Goal: Find specific page/section: Find specific page/section

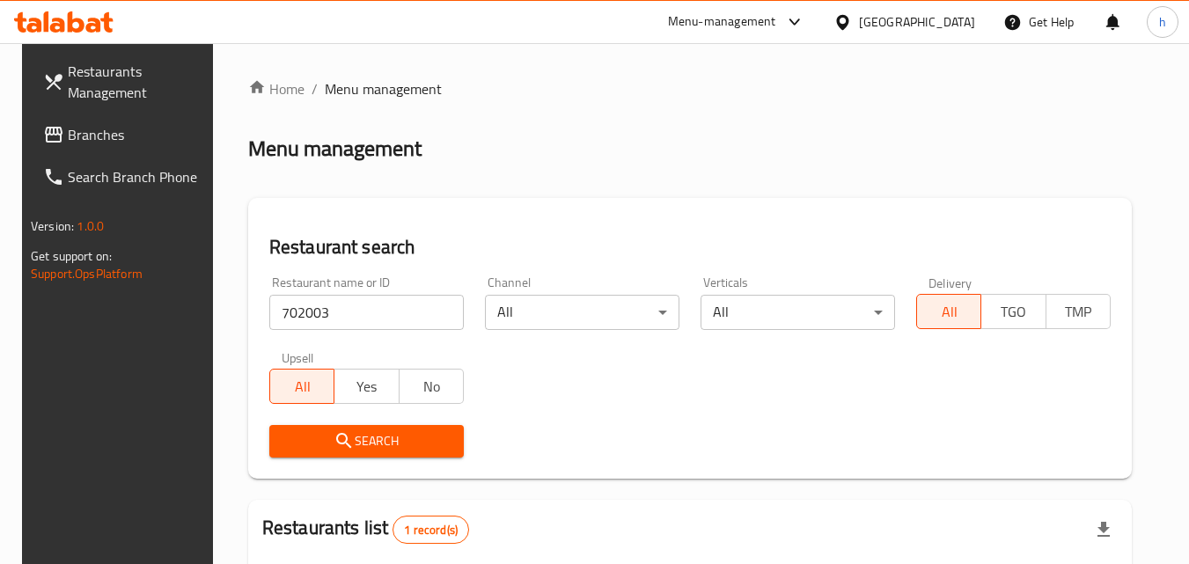
click at [894, 29] on div "[GEOGRAPHIC_DATA]" at bounding box center [917, 21] width 116 height 19
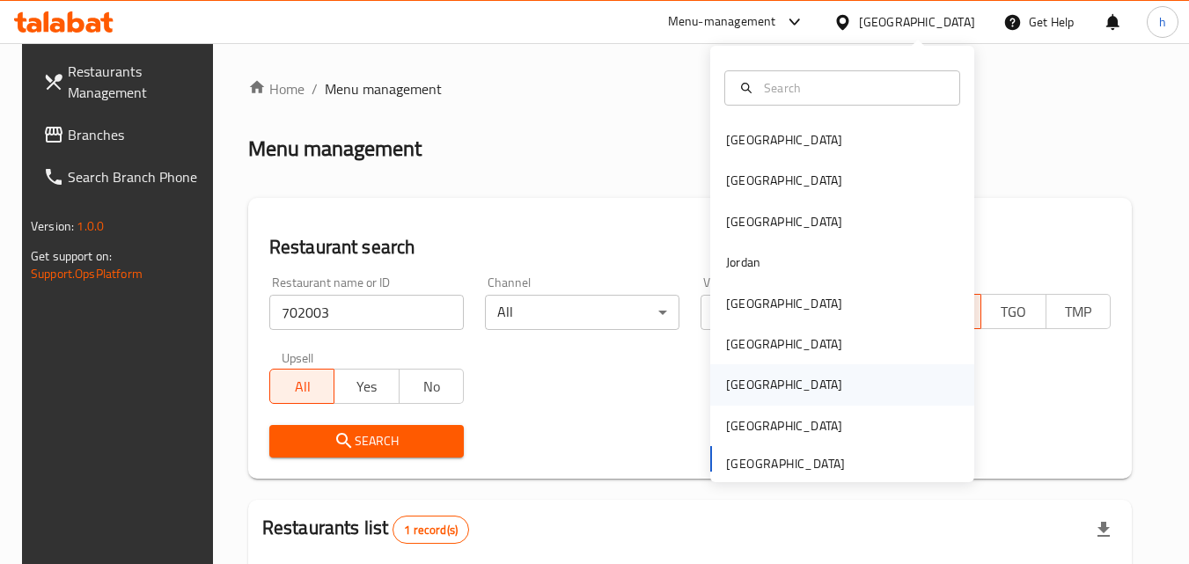
click at [745, 370] on div "[GEOGRAPHIC_DATA]" at bounding box center [784, 384] width 144 height 40
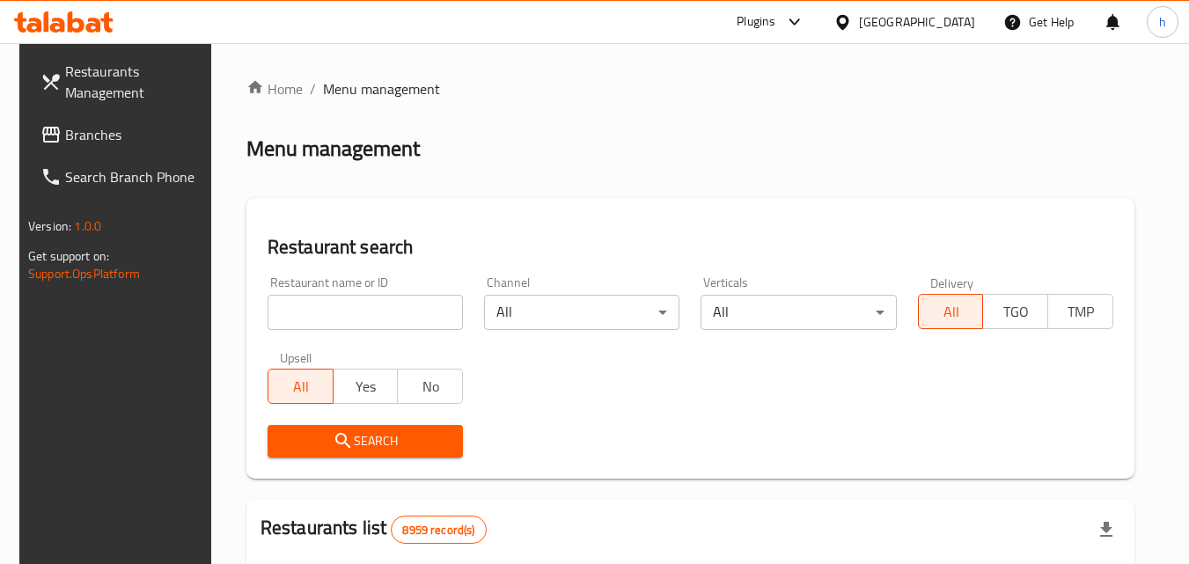
click at [85, 139] on span "Branches" at bounding box center [134, 134] width 139 height 21
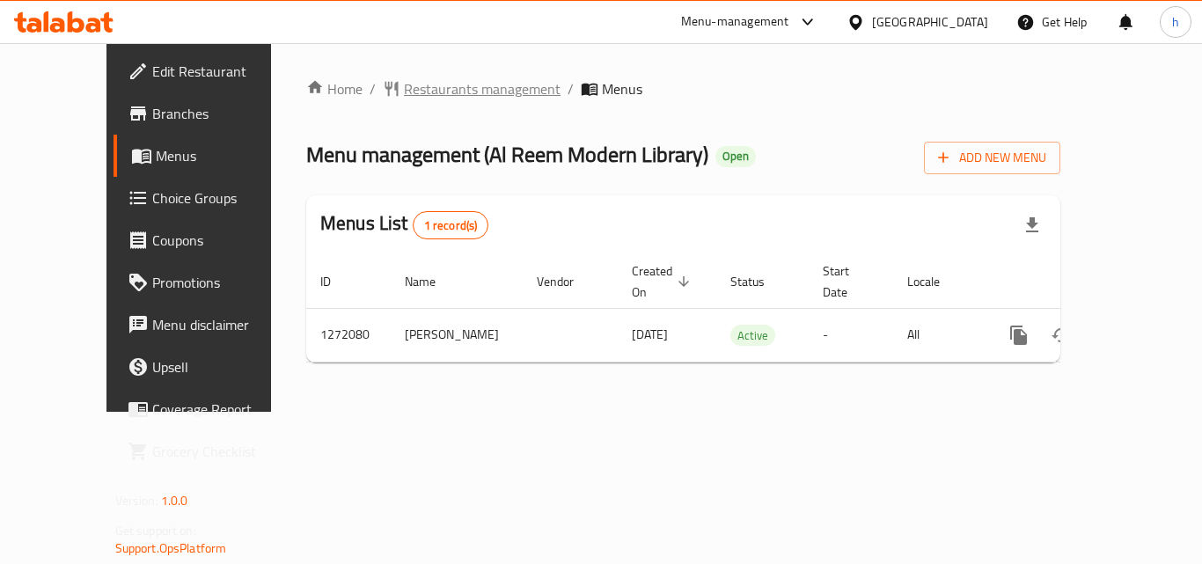
click at [433, 85] on span "Restaurants management" at bounding box center [482, 88] width 157 height 21
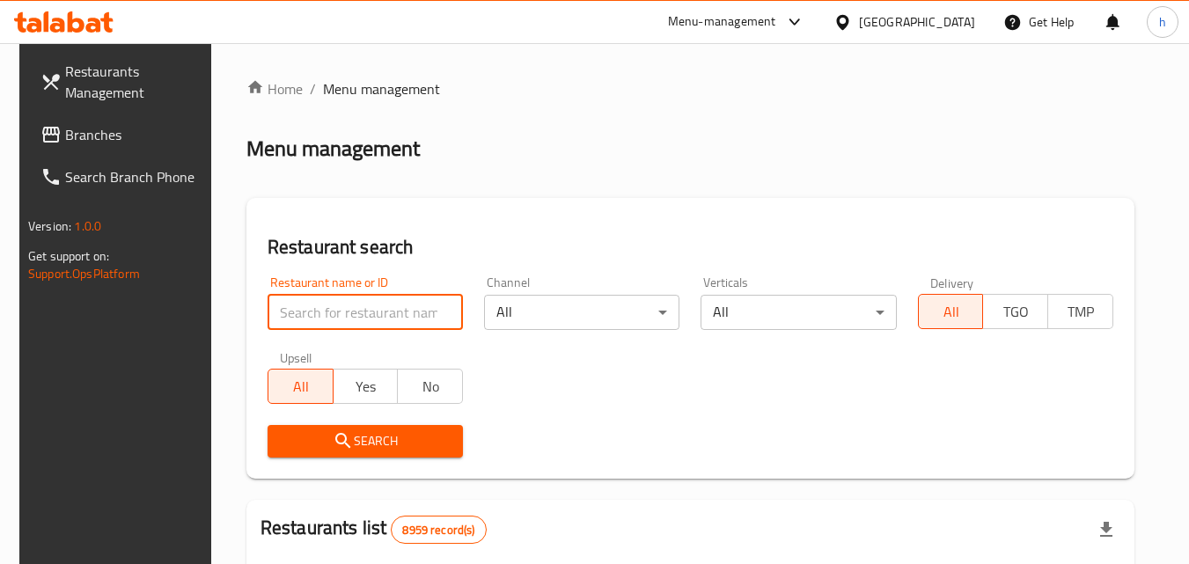
click at [386, 315] on input "search" at bounding box center [365, 312] width 195 height 35
paste input "689694"
type input "689694"
click button "Search" at bounding box center [365, 441] width 195 height 33
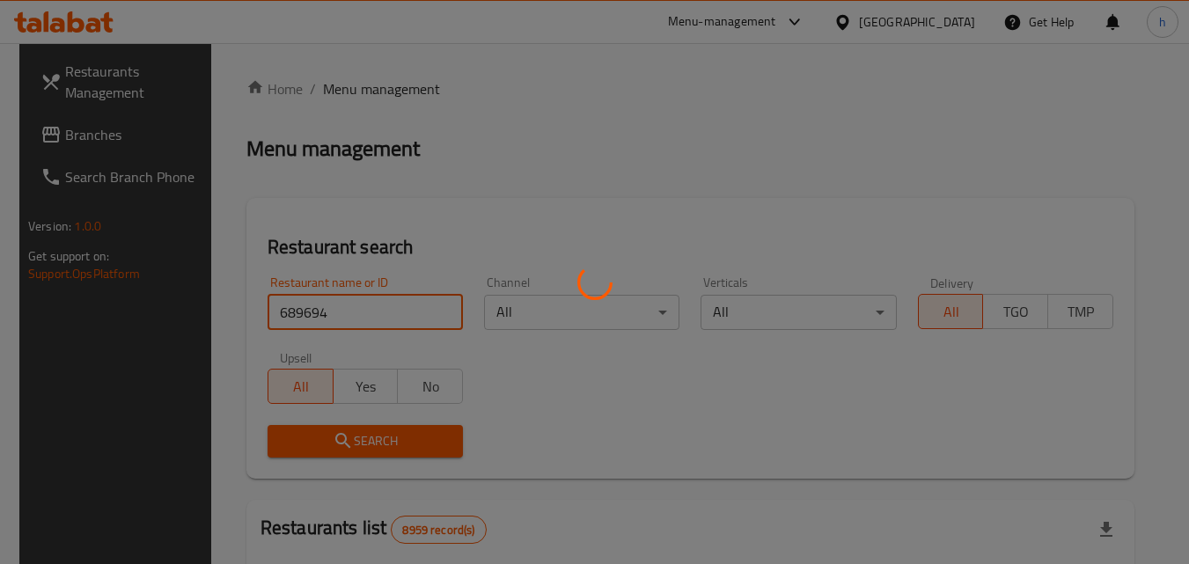
click button "Search" at bounding box center [365, 441] width 195 height 33
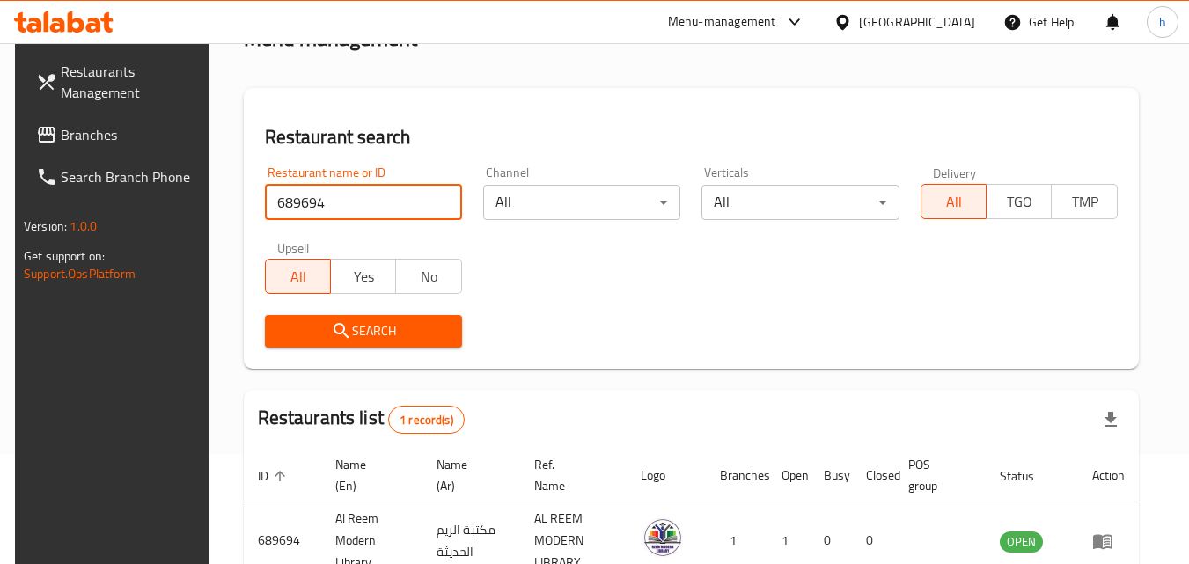
scroll to position [221, 0]
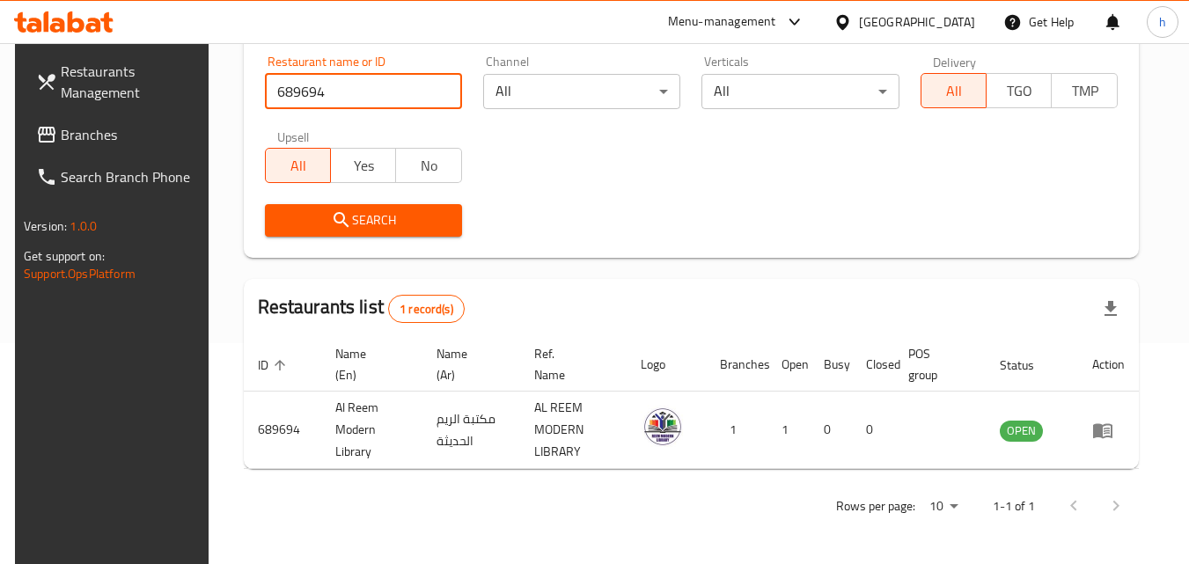
click at [61, 140] on span "Branches" at bounding box center [130, 134] width 139 height 21
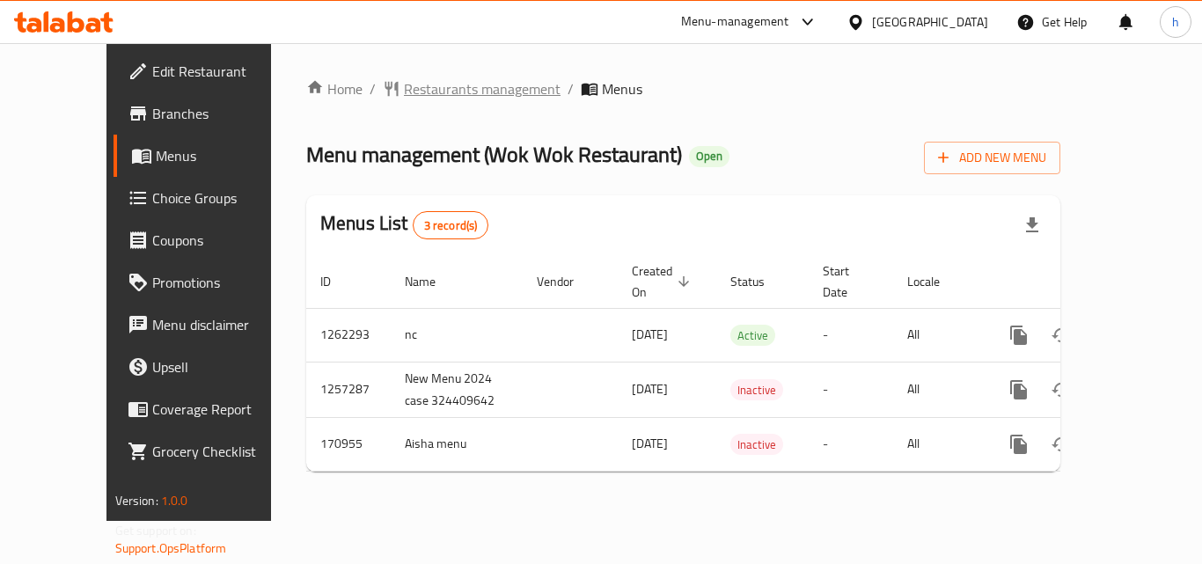
click at [418, 92] on span "Restaurants management" at bounding box center [482, 88] width 157 height 21
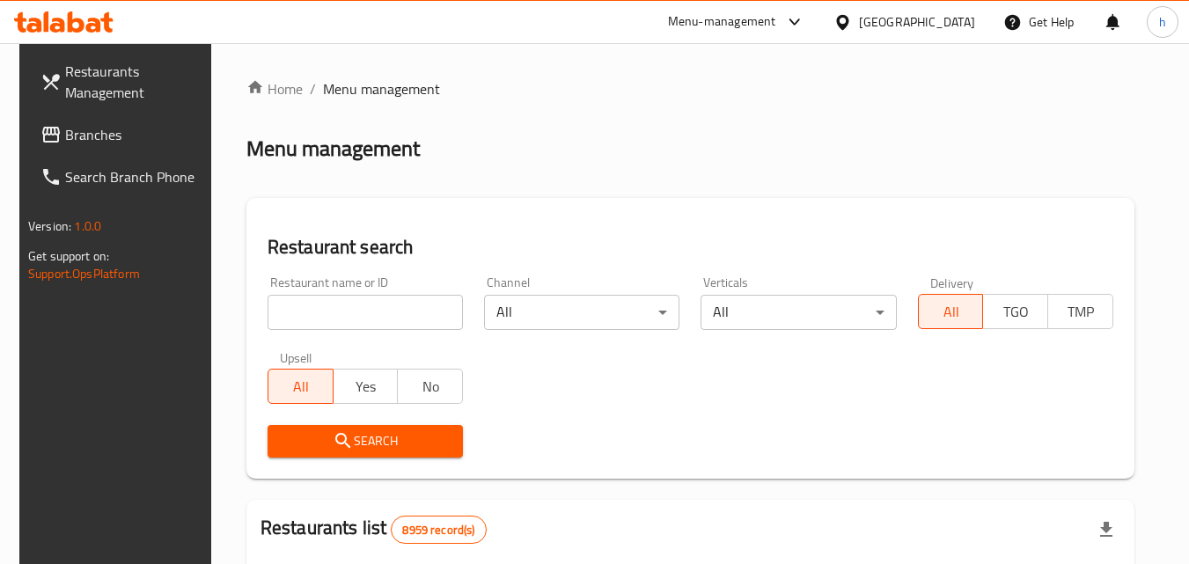
click at [368, 316] on input "search" at bounding box center [365, 312] width 195 height 35
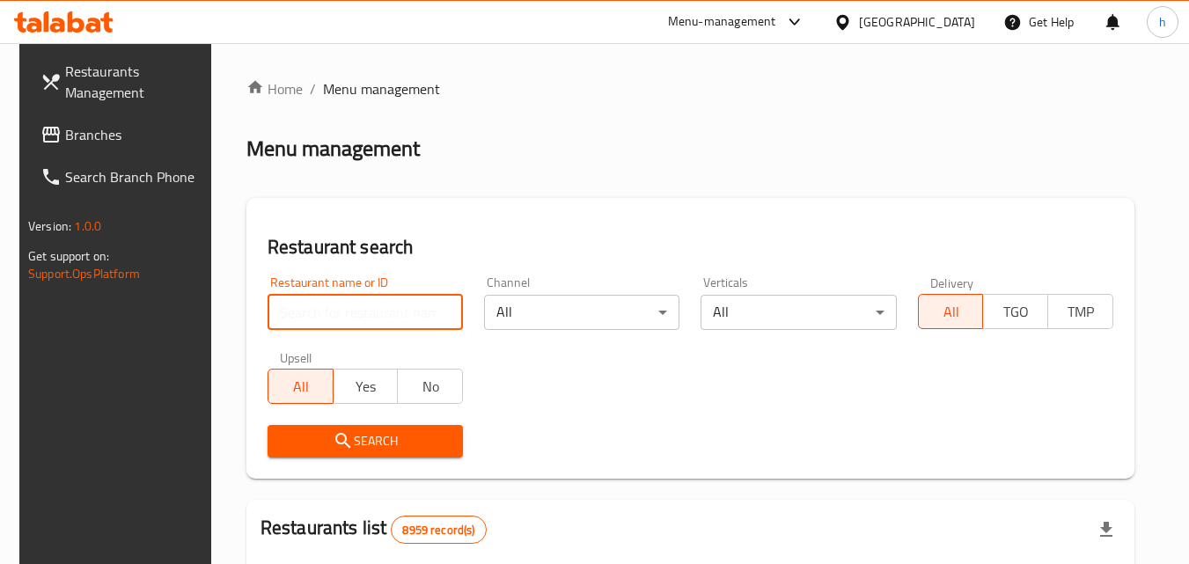
paste input "616771"
type input "616771"
click button "Search" at bounding box center [365, 441] width 195 height 33
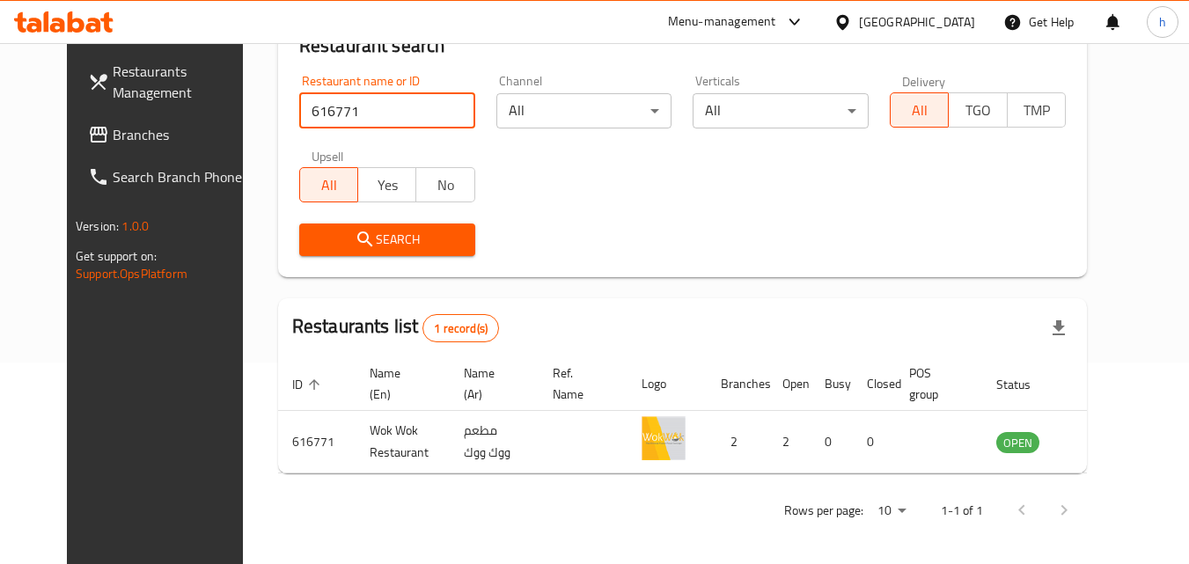
scroll to position [206, 0]
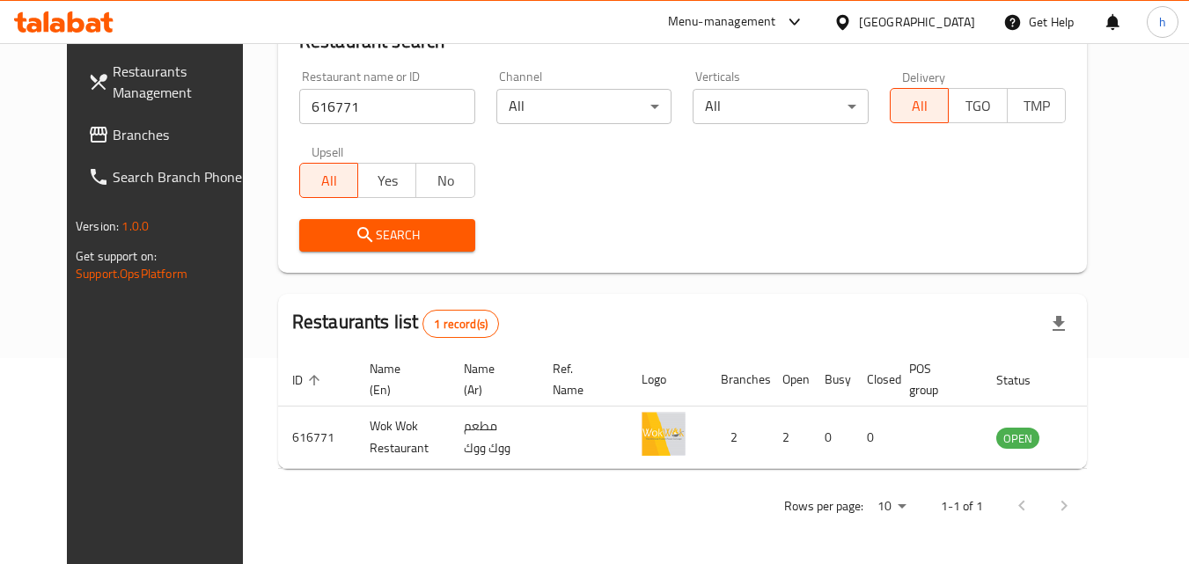
click at [956, 20] on div "[GEOGRAPHIC_DATA]" at bounding box center [917, 21] width 116 height 19
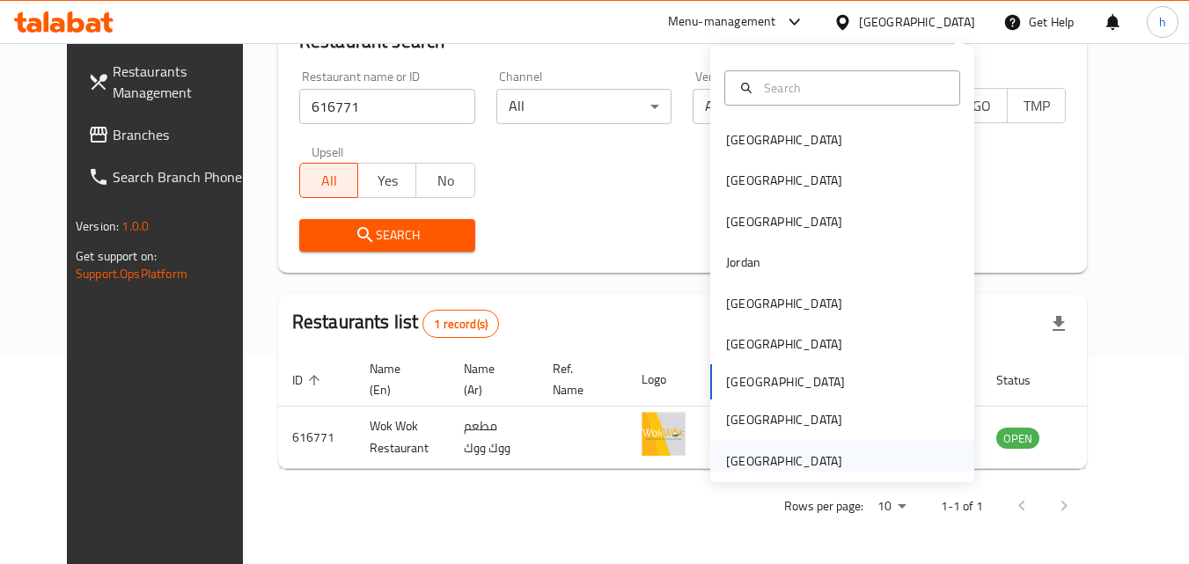
click at [745, 452] on div "United Arab Emirates" at bounding box center [784, 461] width 116 height 19
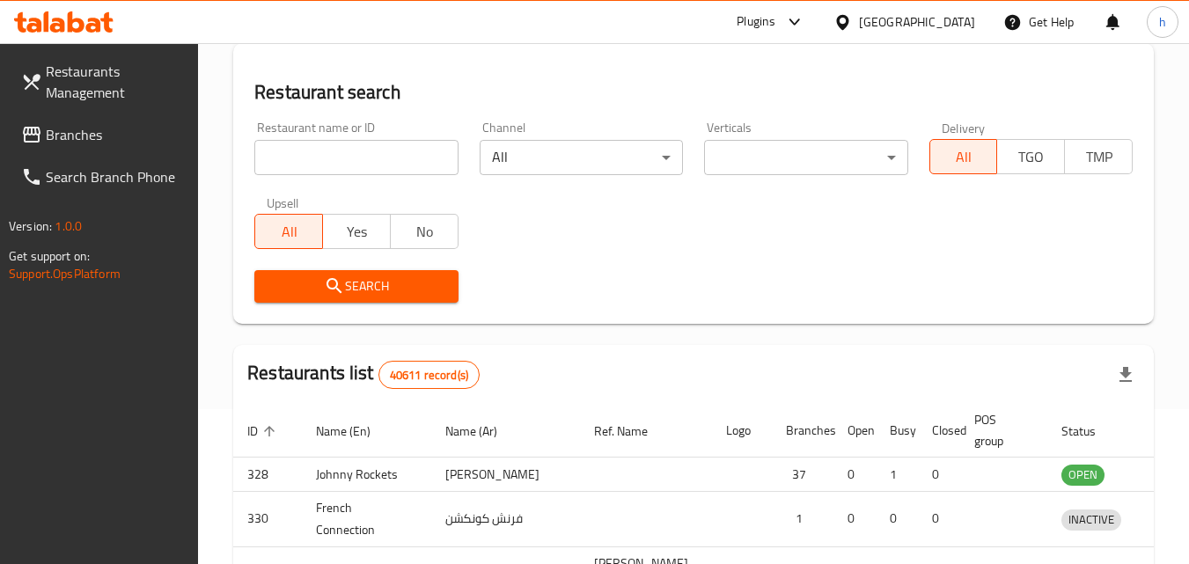
scroll to position [206, 0]
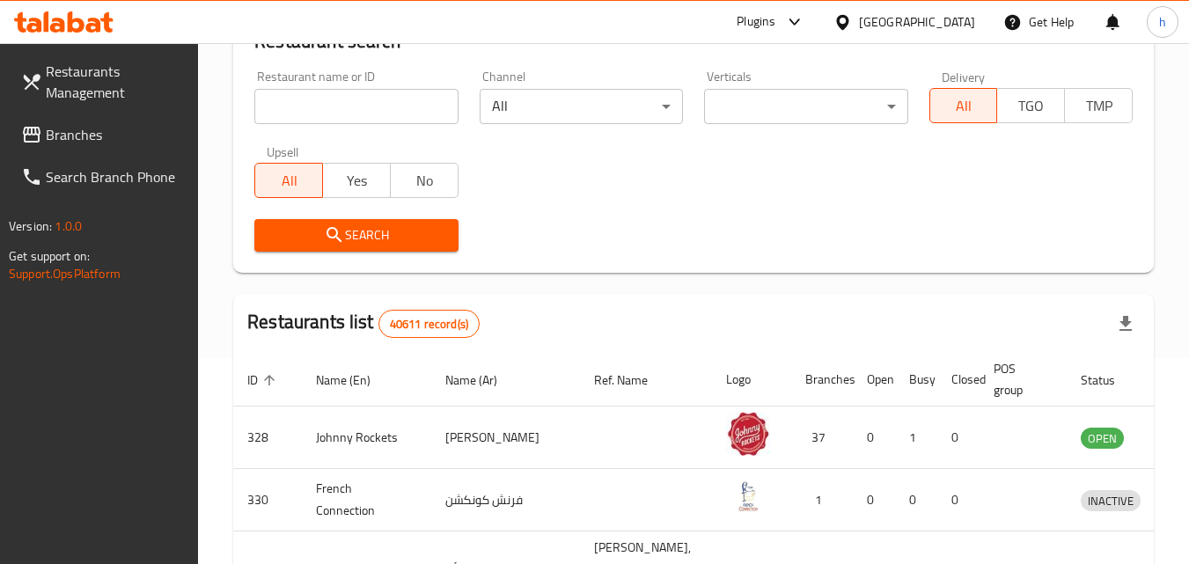
click at [106, 127] on span "Branches" at bounding box center [115, 134] width 139 height 21
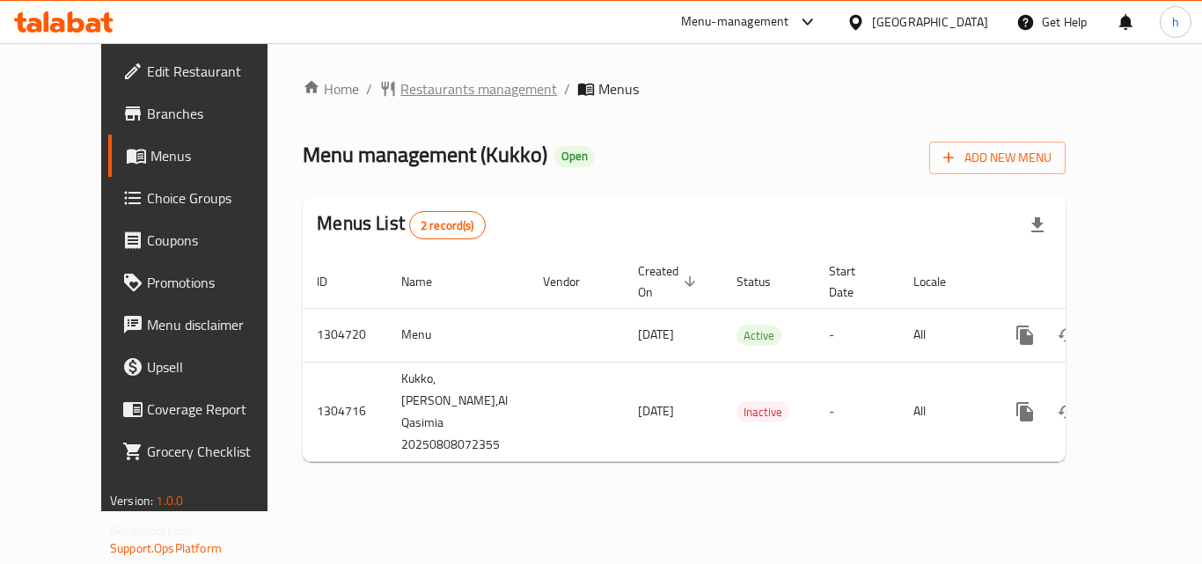
click at [427, 90] on span "Restaurants management" at bounding box center [478, 88] width 157 height 21
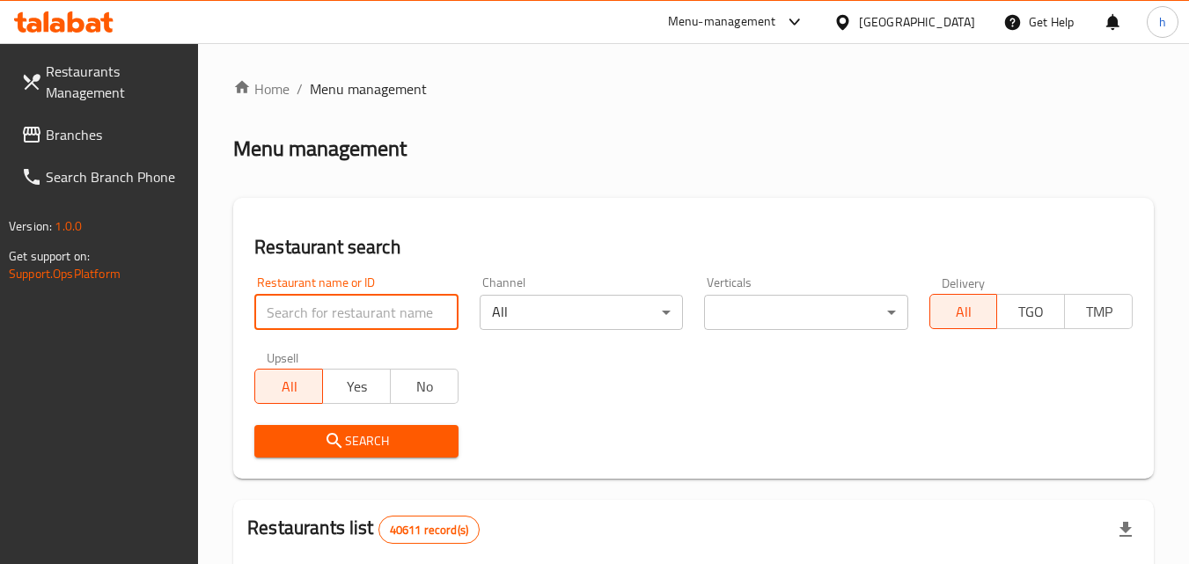
click at [352, 317] on input "search" at bounding box center [355, 312] width 203 height 35
paste input "703377"
type input "703377"
click button "Search" at bounding box center [355, 441] width 203 height 33
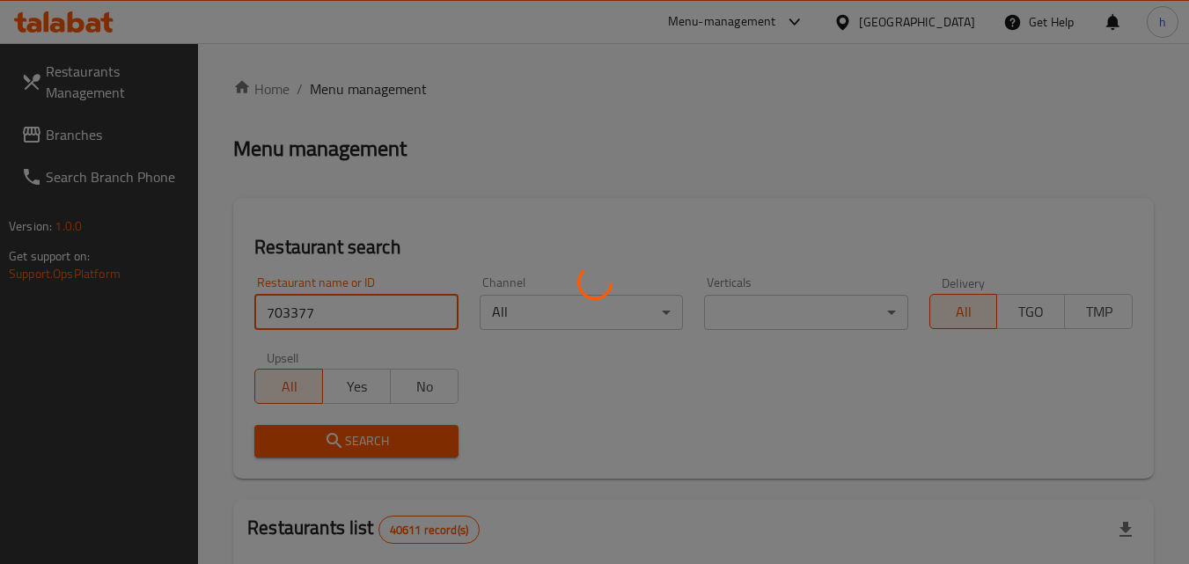
click button "Search" at bounding box center [355, 441] width 203 height 33
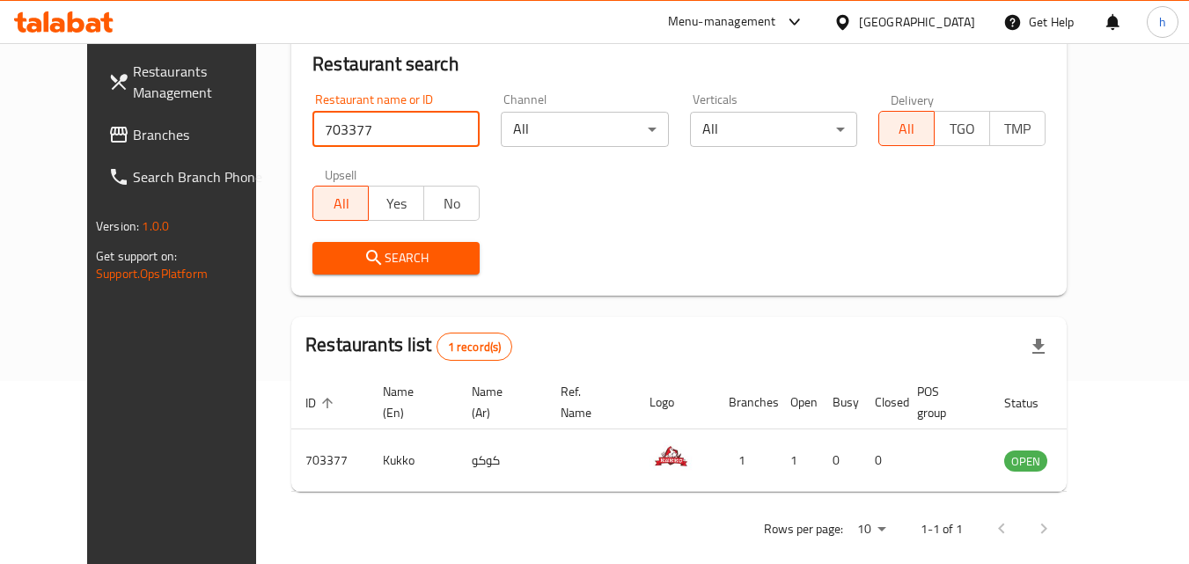
scroll to position [206, 0]
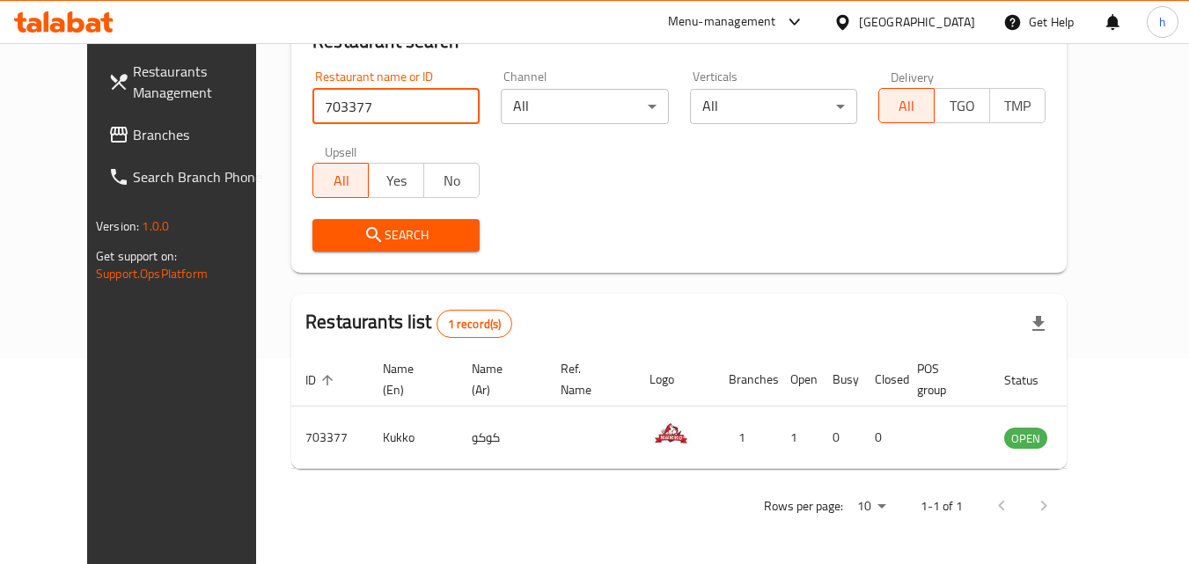
click at [133, 136] on span "Branches" at bounding box center [202, 134] width 139 height 21
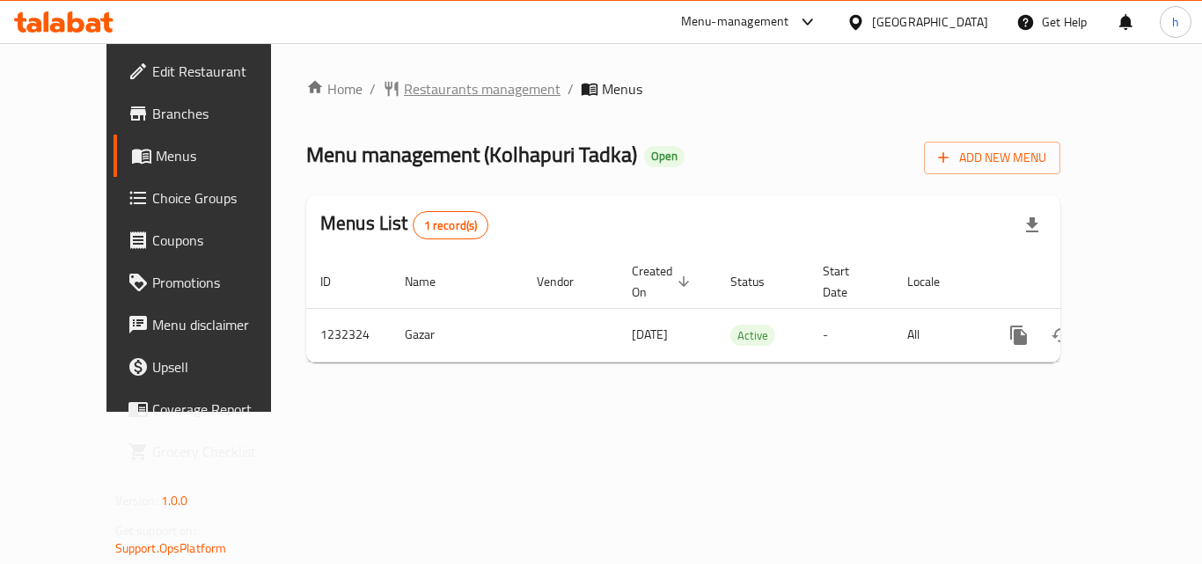
click at [457, 88] on span "Restaurants management" at bounding box center [482, 88] width 157 height 21
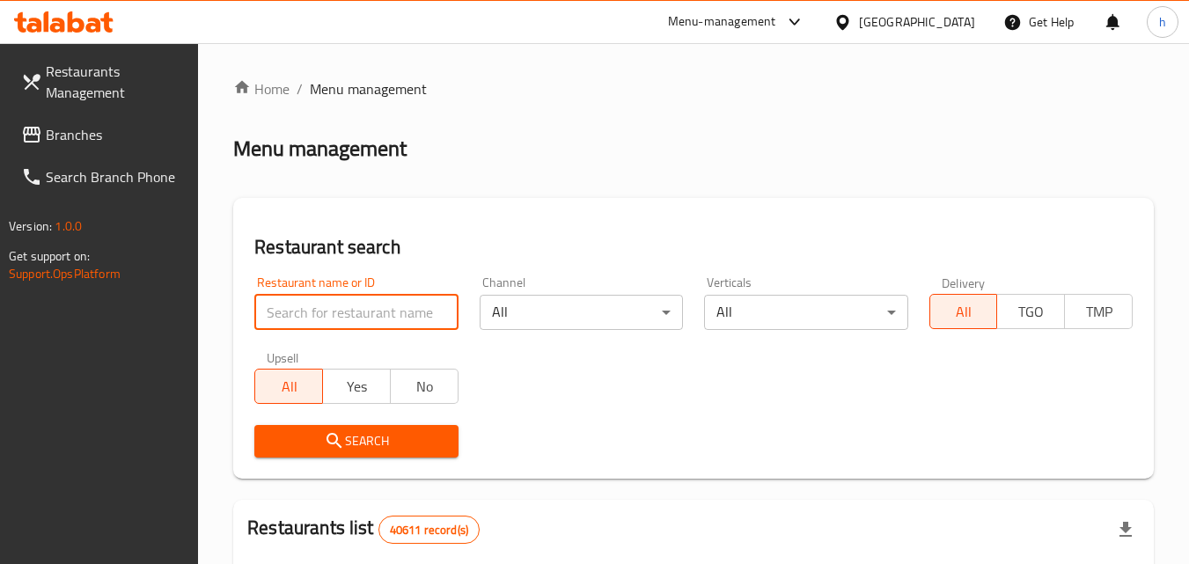
click at [389, 297] on input "search" at bounding box center [355, 312] width 203 height 35
paste input "677733"
type input "677733"
click button "Search" at bounding box center [355, 441] width 203 height 33
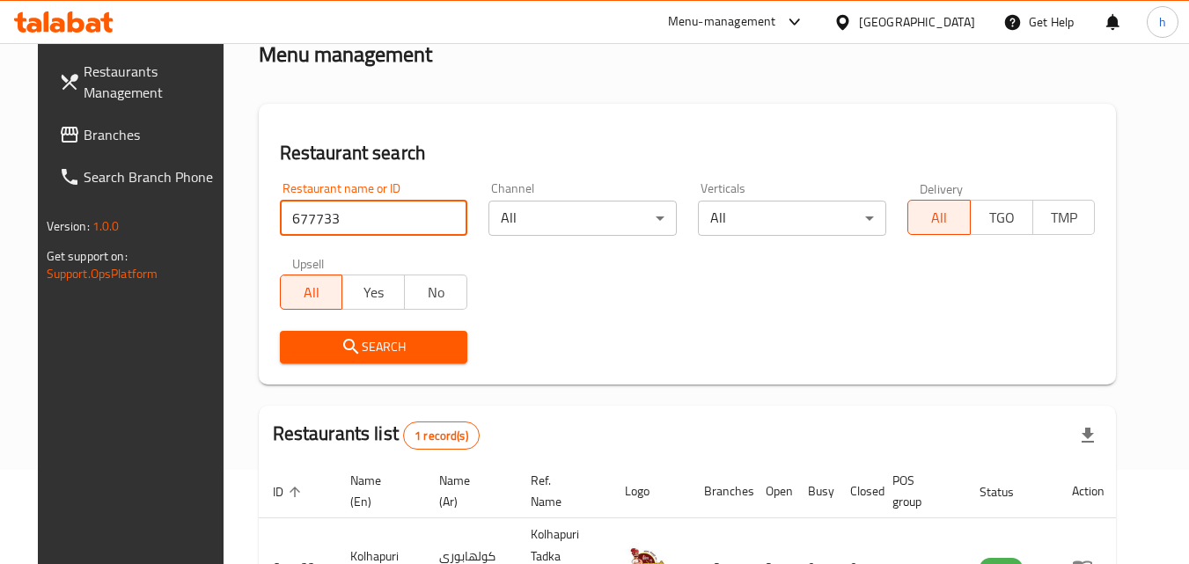
scroll to position [206, 0]
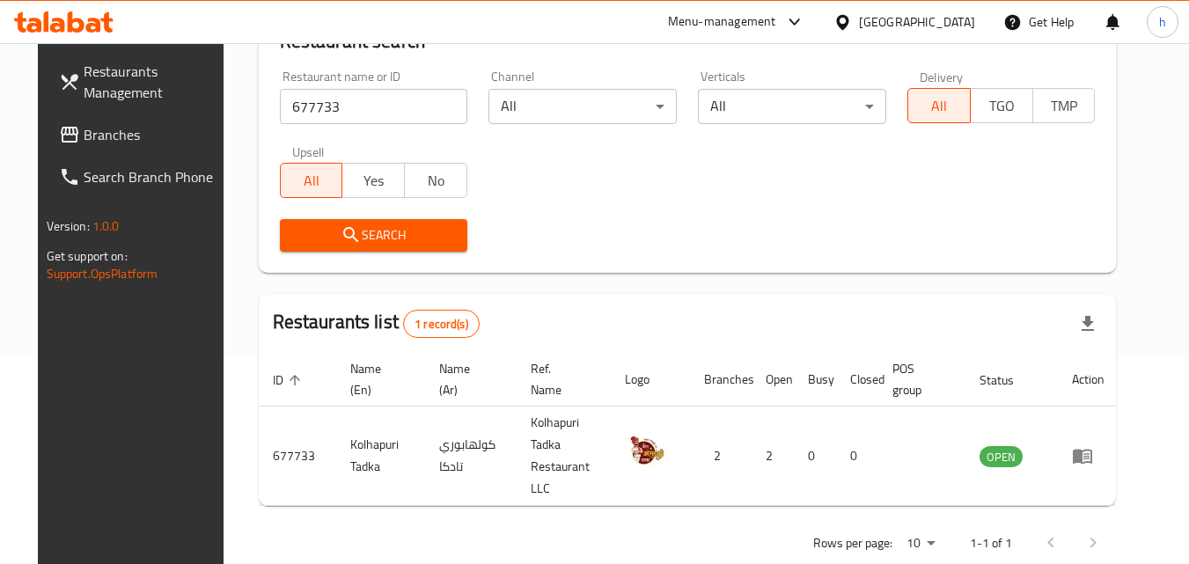
click at [958, 22] on div "United Arab Emirates" at bounding box center [917, 21] width 116 height 19
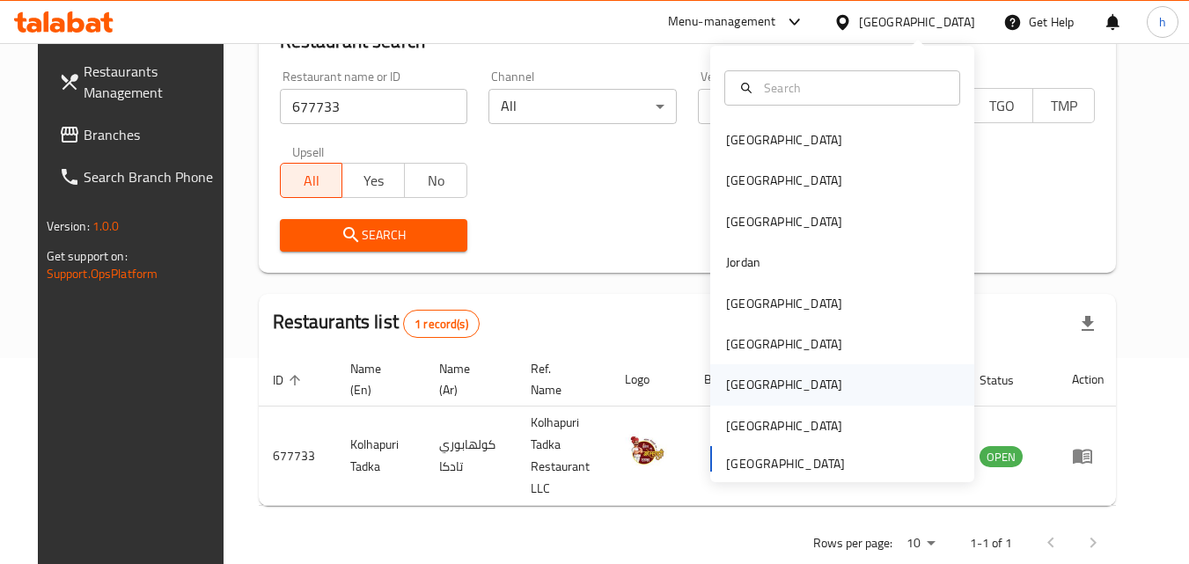
click at [738, 379] on div "[GEOGRAPHIC_DATA]" at bounding box center [784, 384] width 116 height 19
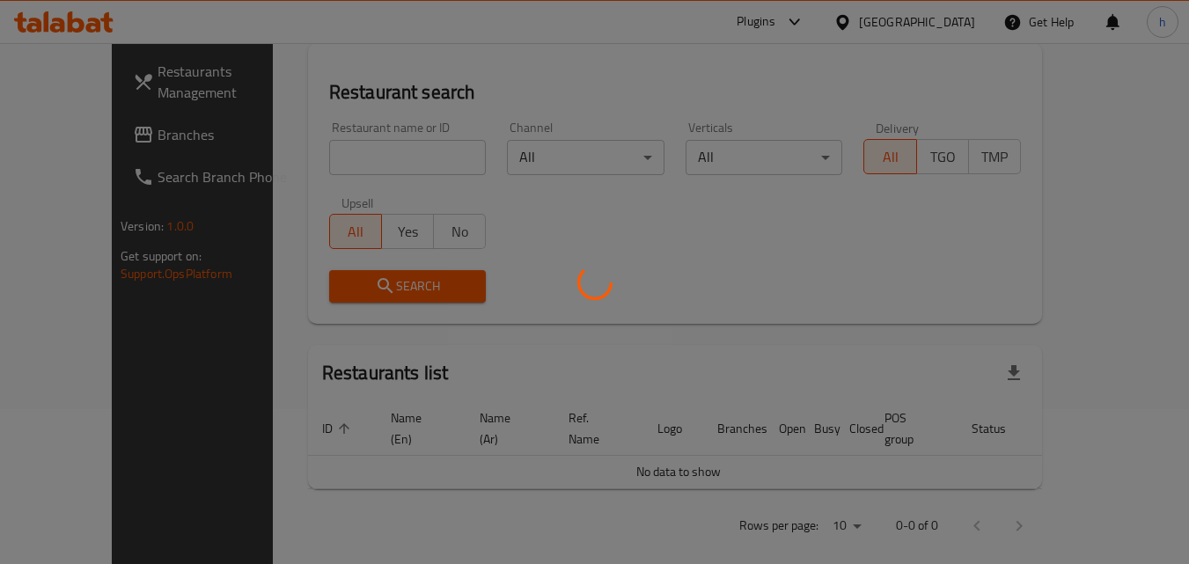
scroll to position [206, 0]
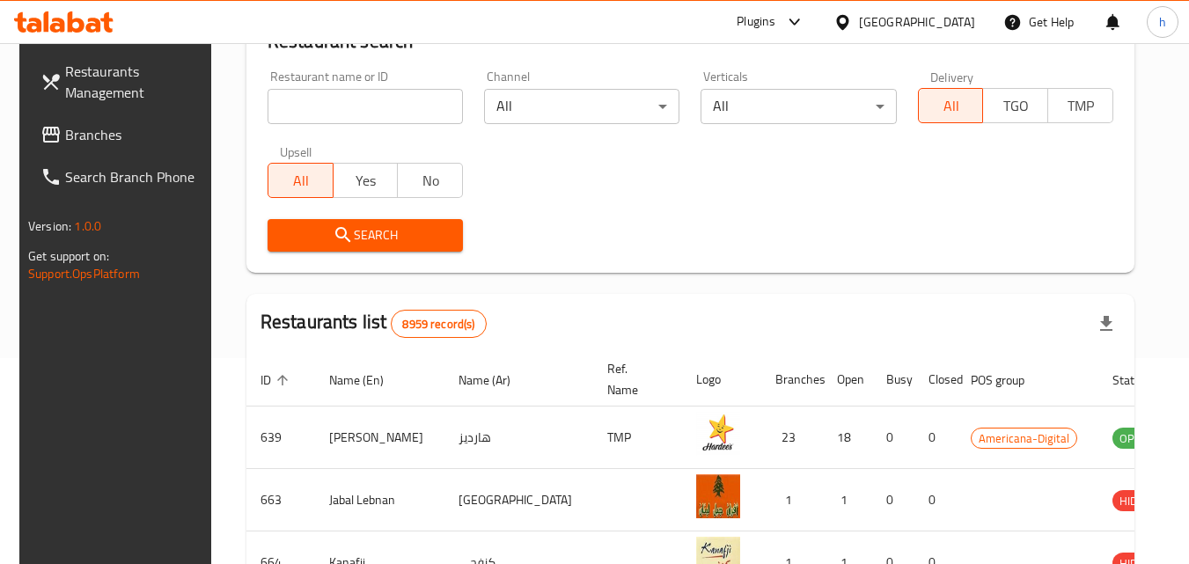
click at [77, 134] on span "Branches" at bounding box center [134, 134] width 139 height 21
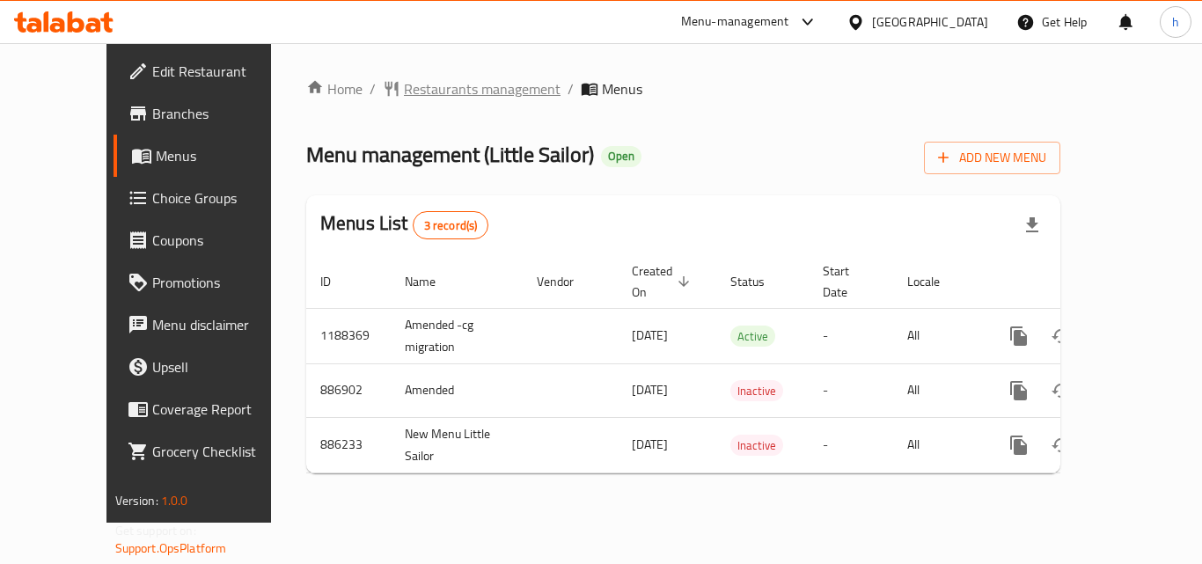
click at [407, 88] on span "Restaurants management" at bounding box center [482, 88] width 157 height 21
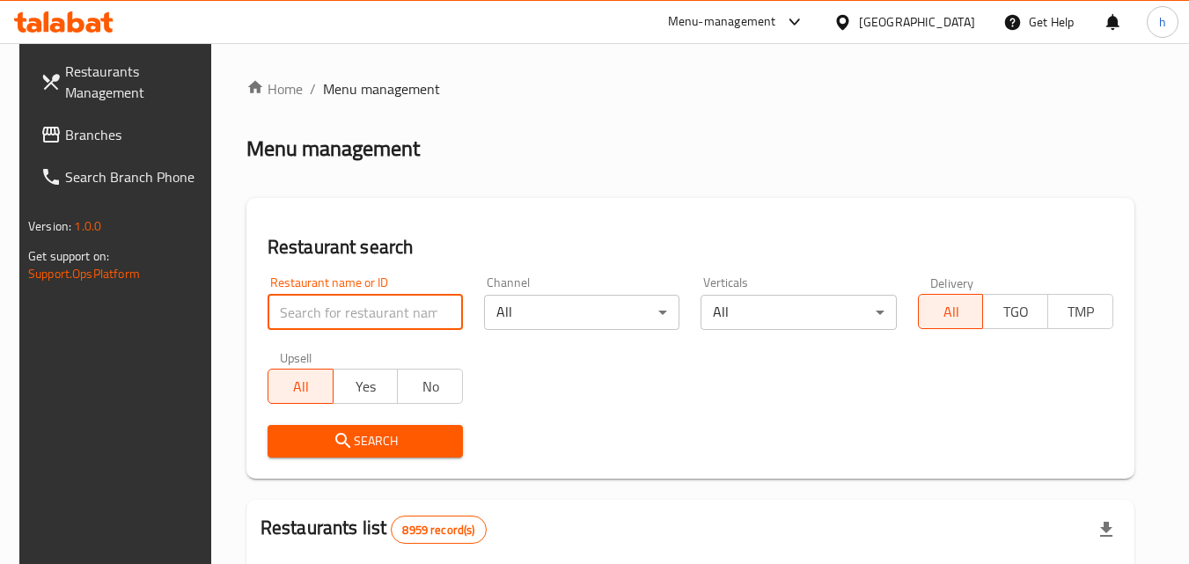
click at [365, 305] on input "search" at bounding box center [365, 312] width 195 height 35
paste input "2945"
type input "2945"
click button "Search" at bounding box center [365, 441] width 195 height 33
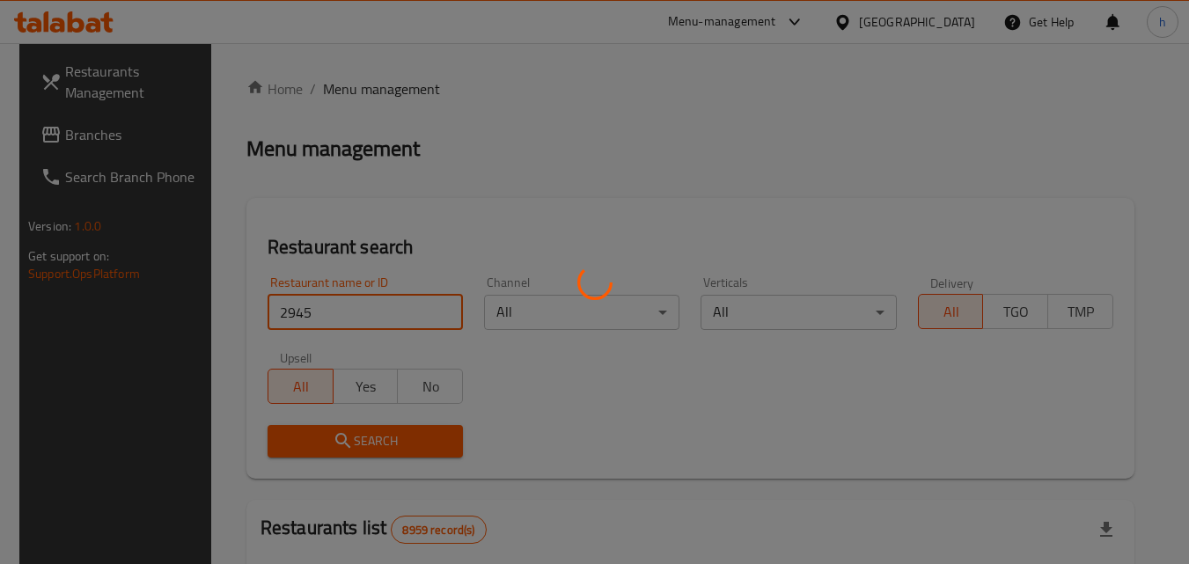
click button "Search" at bounding box center [365, 441] width 195 height 33
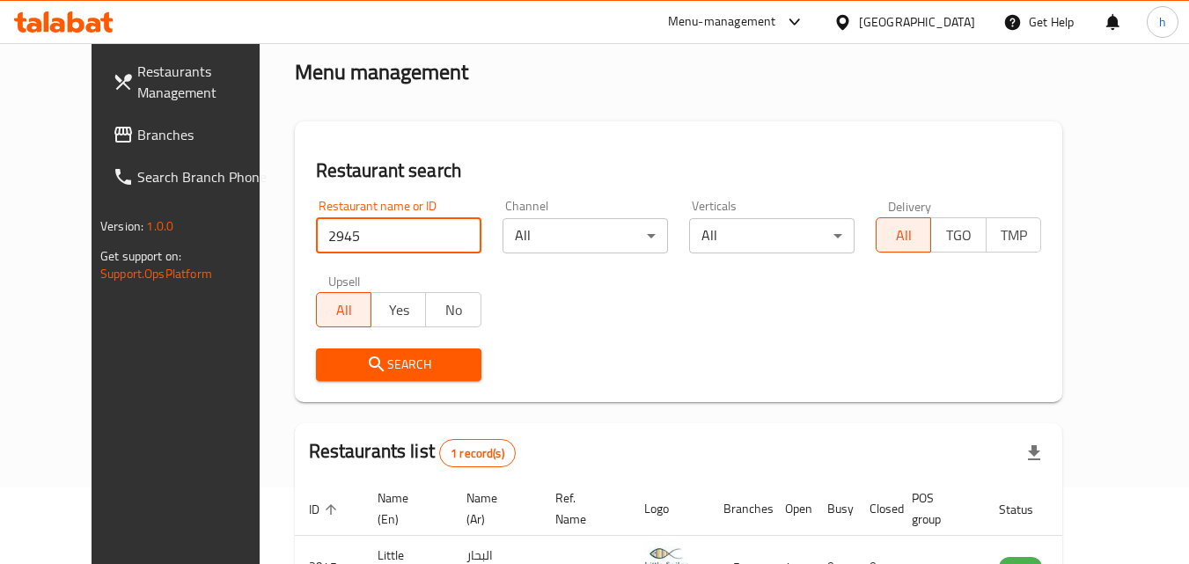
scroll to position [206, 0]
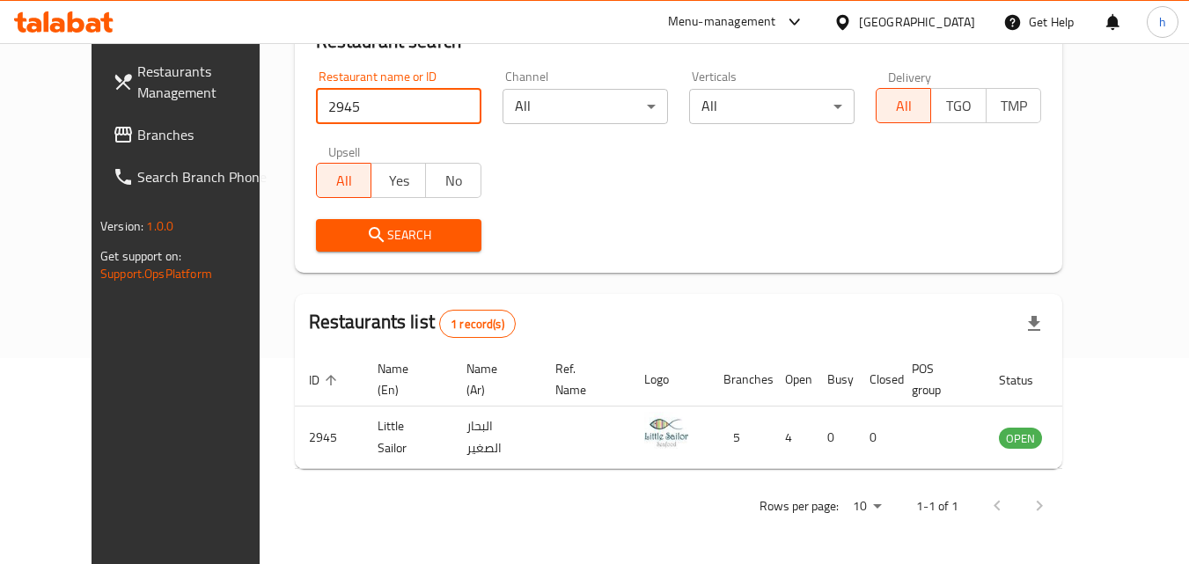
click at [137, 135] on span "Branches" at bounding box center [206, 134] width 139 height 21
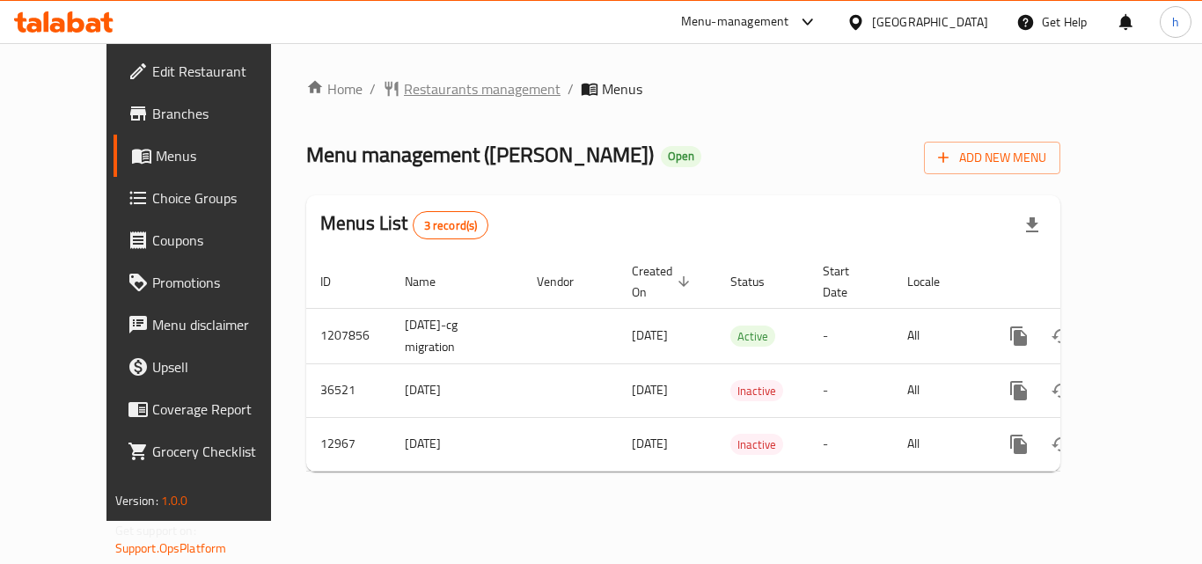
click at [404, 98] on span "Restaurants management" at bounding box center [482, 88] width 157 height 21
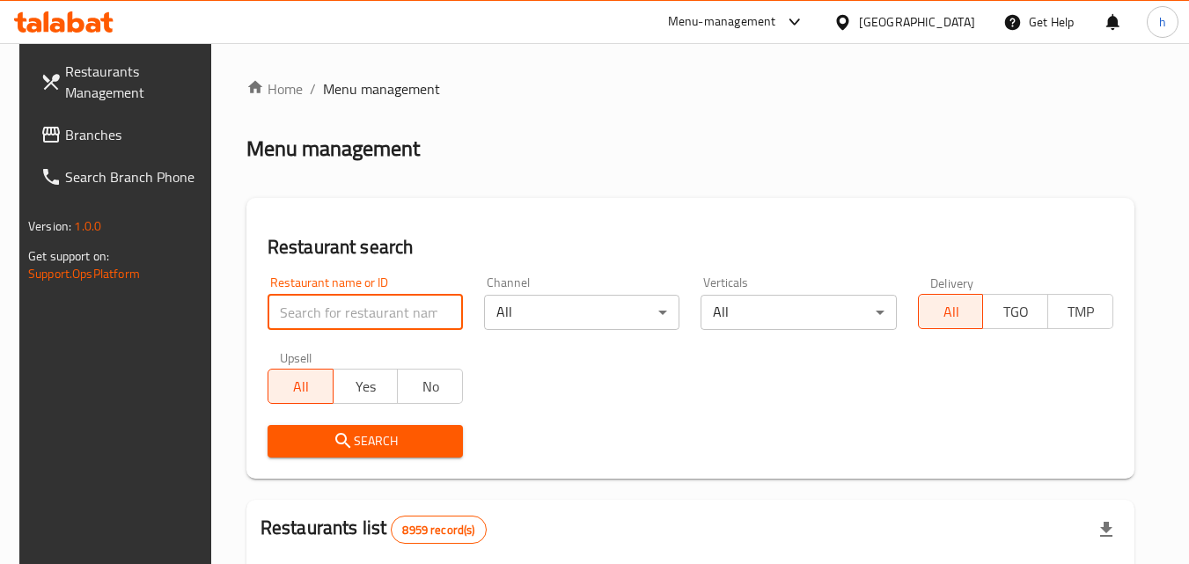
click at [389, 307] on input "search" at bounding box center [365, 312] width 195 height 35
paste input "7935"
type input "7935"
click button "Search" at bounding box center [365, 441] width 195 height 33
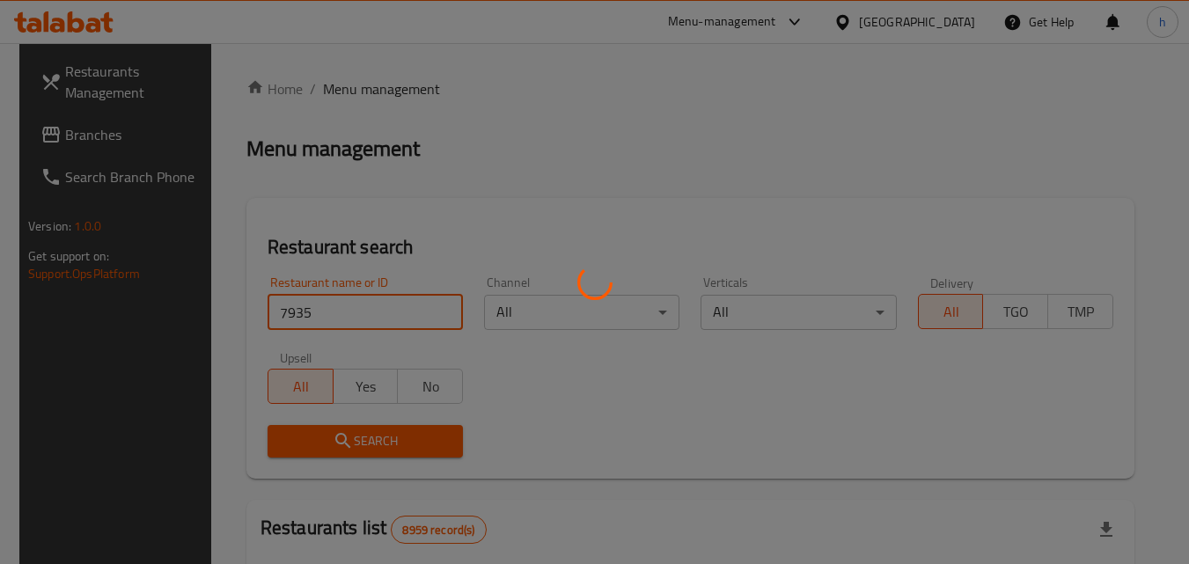
click button "Search" at bounding box center [365, 441] width 195 height 33
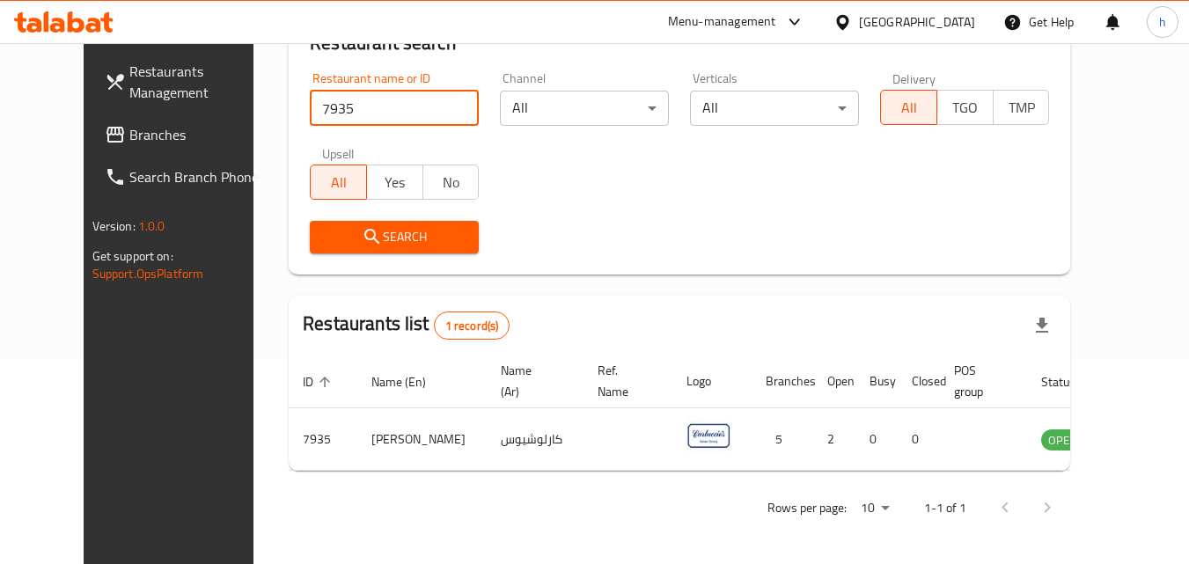
scroll to position [206, 0]
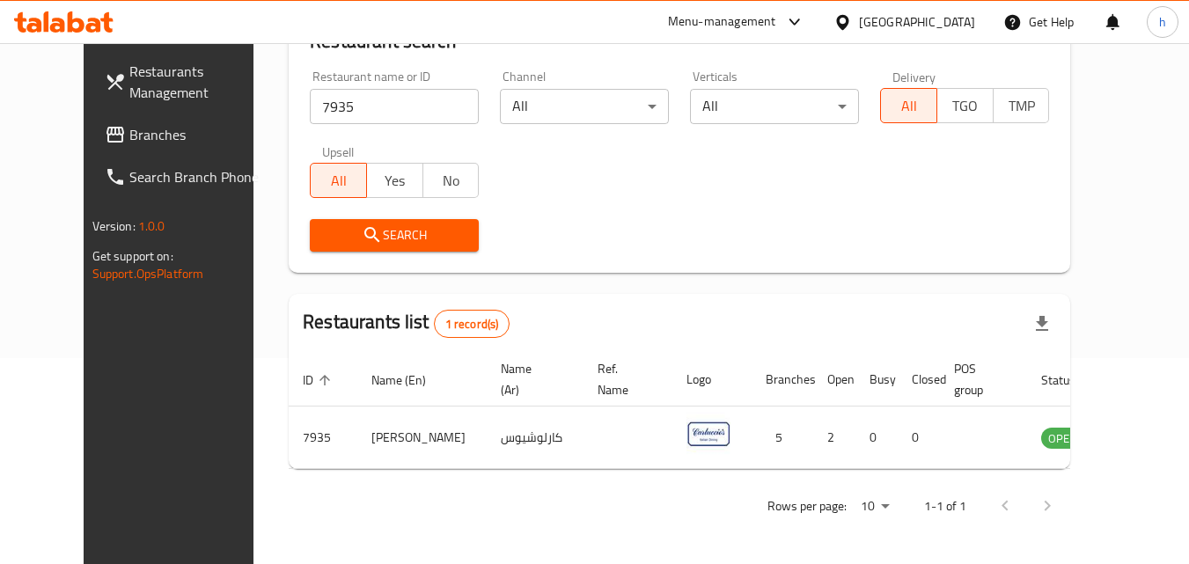
click at [950, 18] on div "Qatar" at bounding box center [917, 21] width 116 height 19
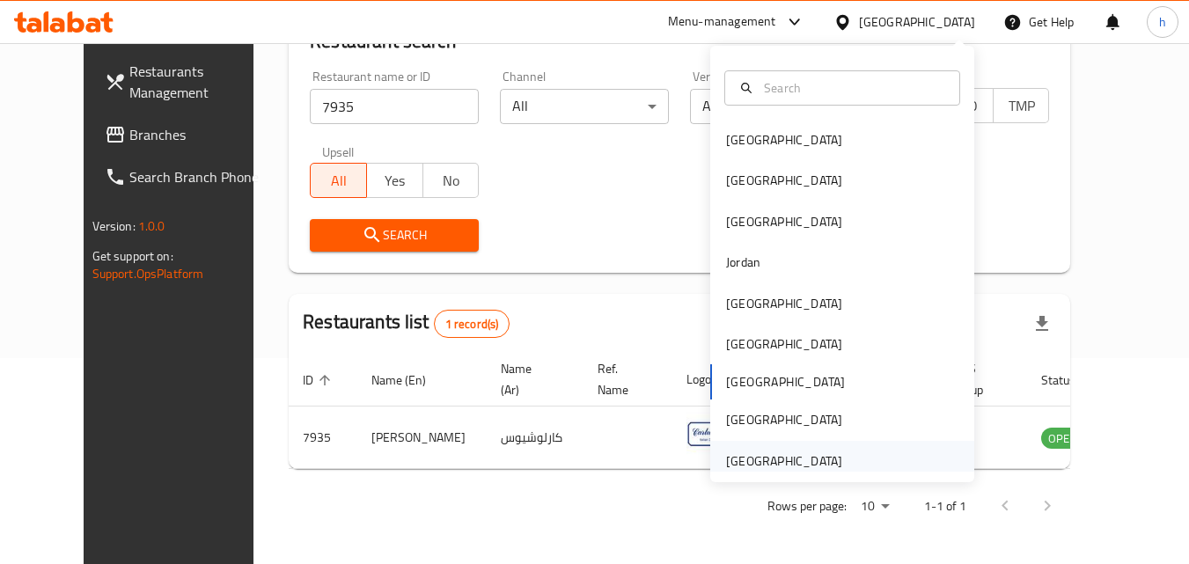
click at [772, 461] on div "[GEOGRAPHIC_DATA]" at bounding box center [784, 461] width 116 height 19
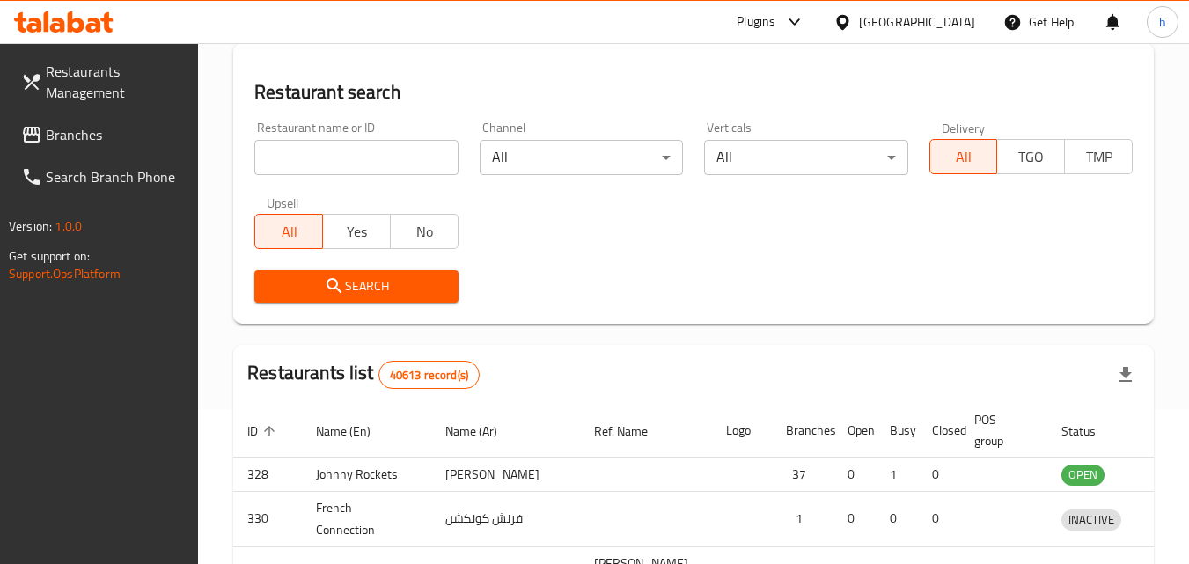
scroll to position [206, 0]
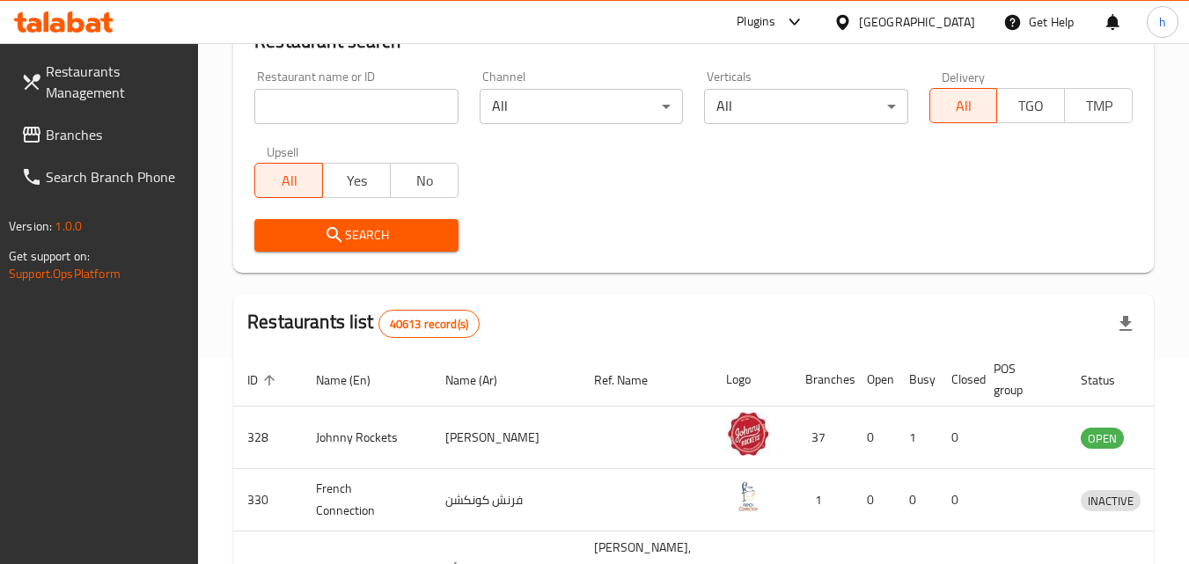
click at [94, 128] on span "Branches" at bounding box center [115, 134] width 139 height 21
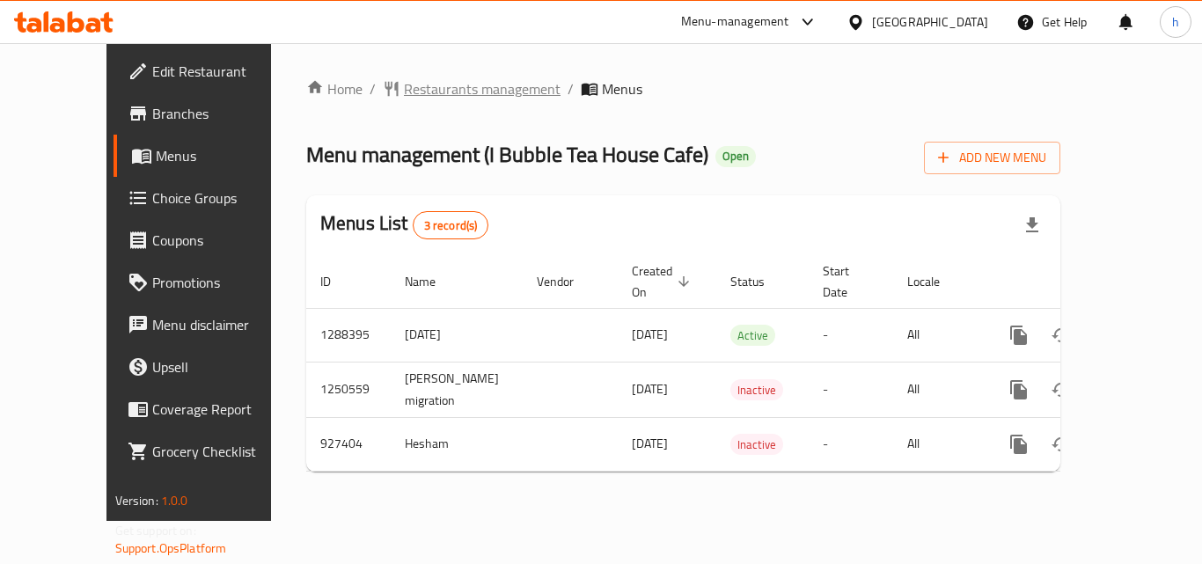
click at [458, 83] on span "Restaurants management" at bounding box center [482, 88] width 157 height 21
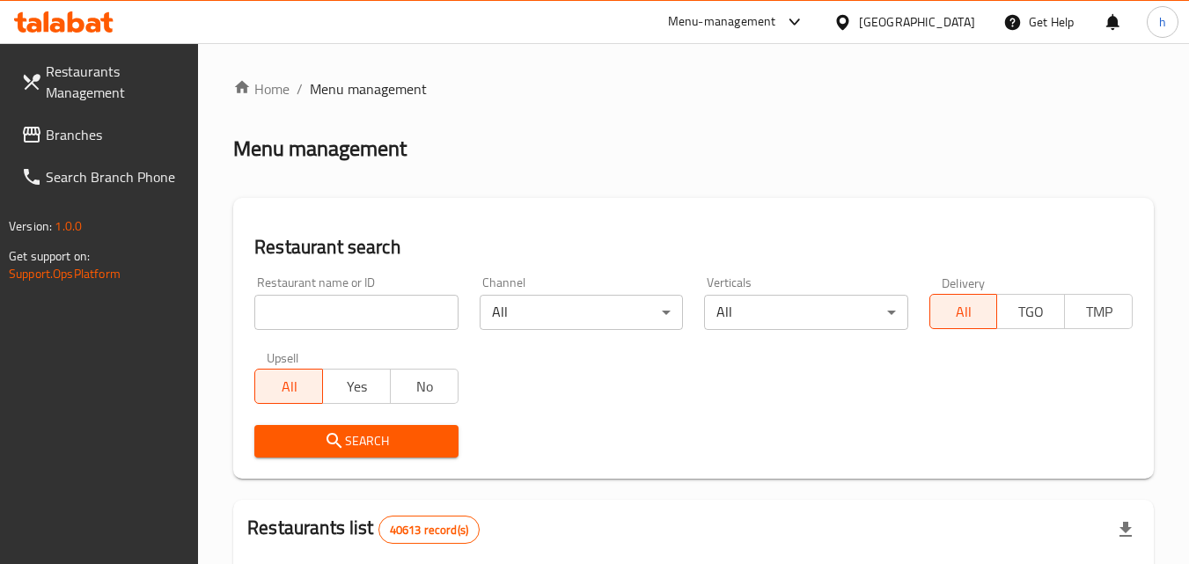
click at [356, 315] on input "search" at bounding box center [355, 312] width 203 height 35
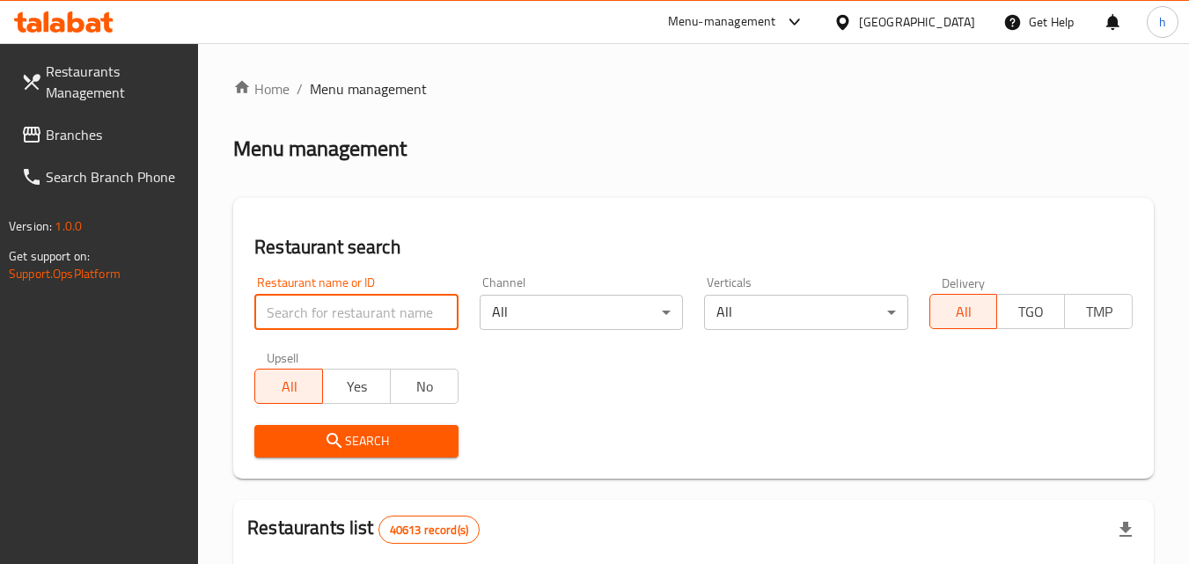
paste input "658825"
type input "658825"
click button "Search" at bounding box center [355, 441] width 203 height 33
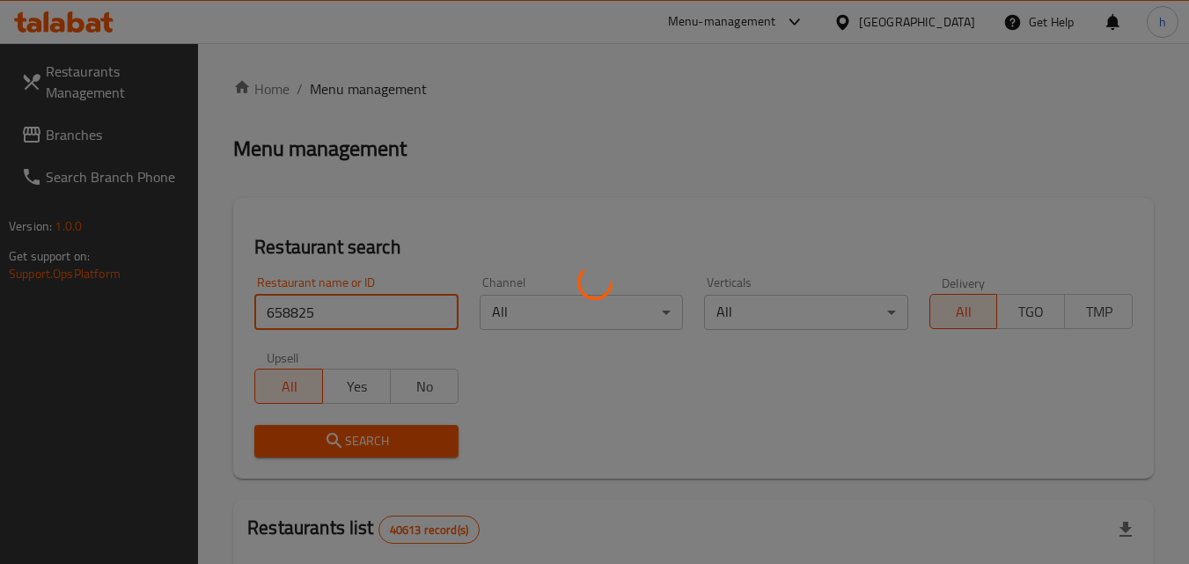
click button "Search" at bounding box center [355, 441] width 203 height 33
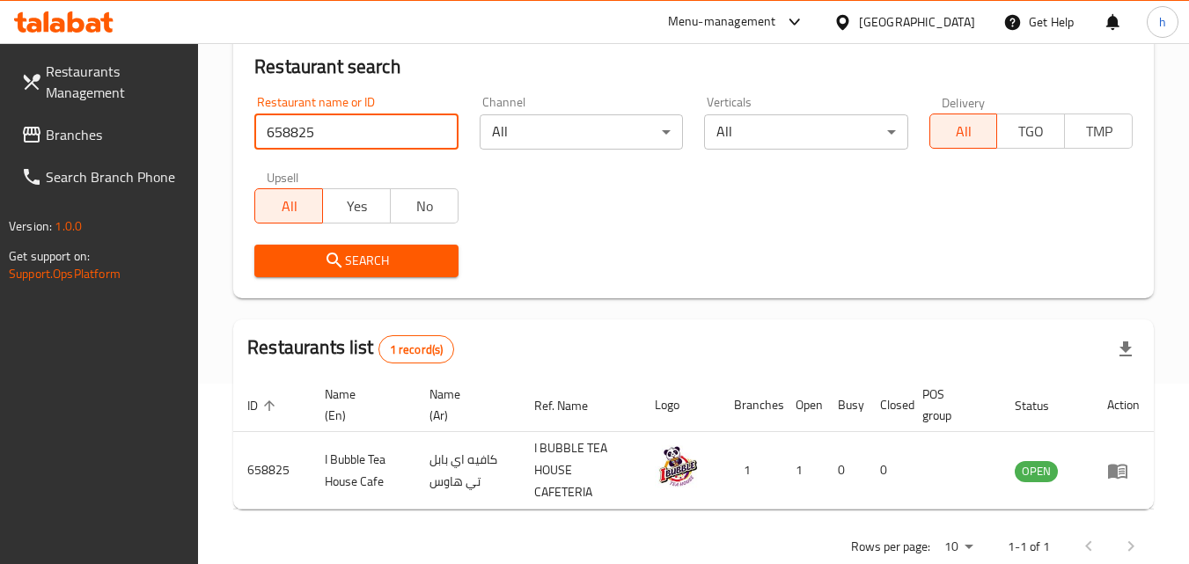
scroll to position [221, 0]
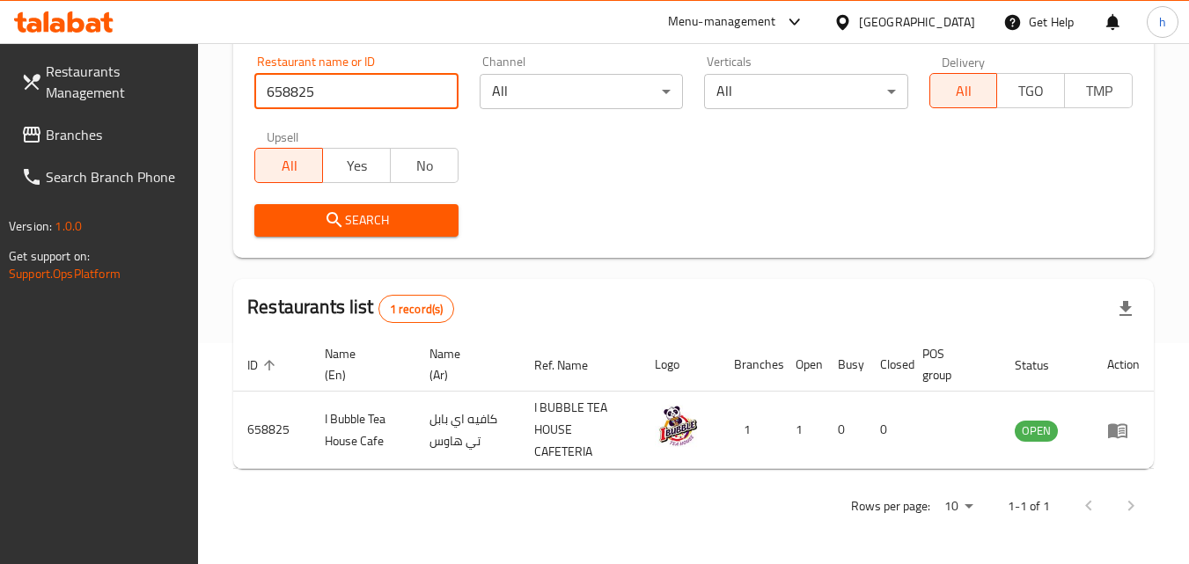
click at [113, 135] on span "Branches" at bounding box center [115, 134] width 139 height 21
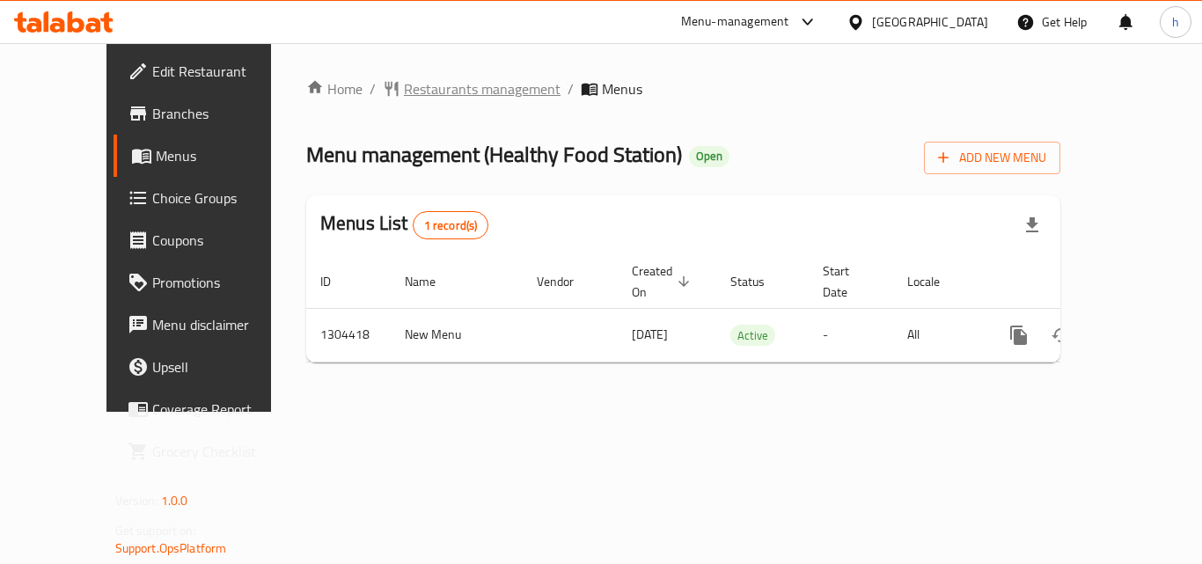
click at [424, 92] on span "Restaurants management" at bounding box center [482, 88] width 157 height 21
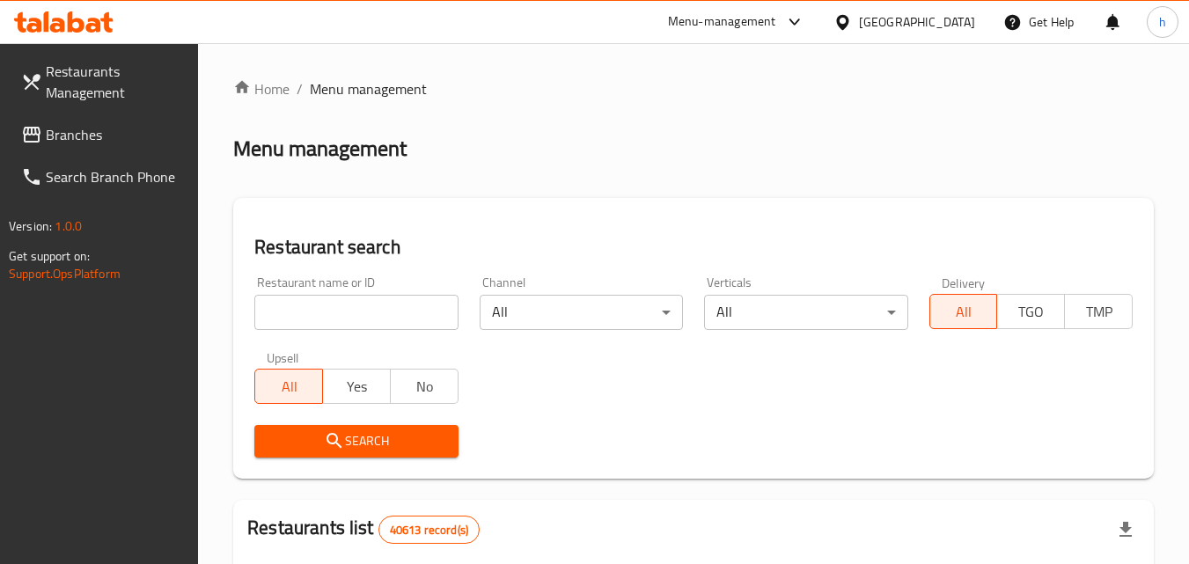
click at [366, 309] on input "search" at bounding box center [355, 312] width 203 height 35
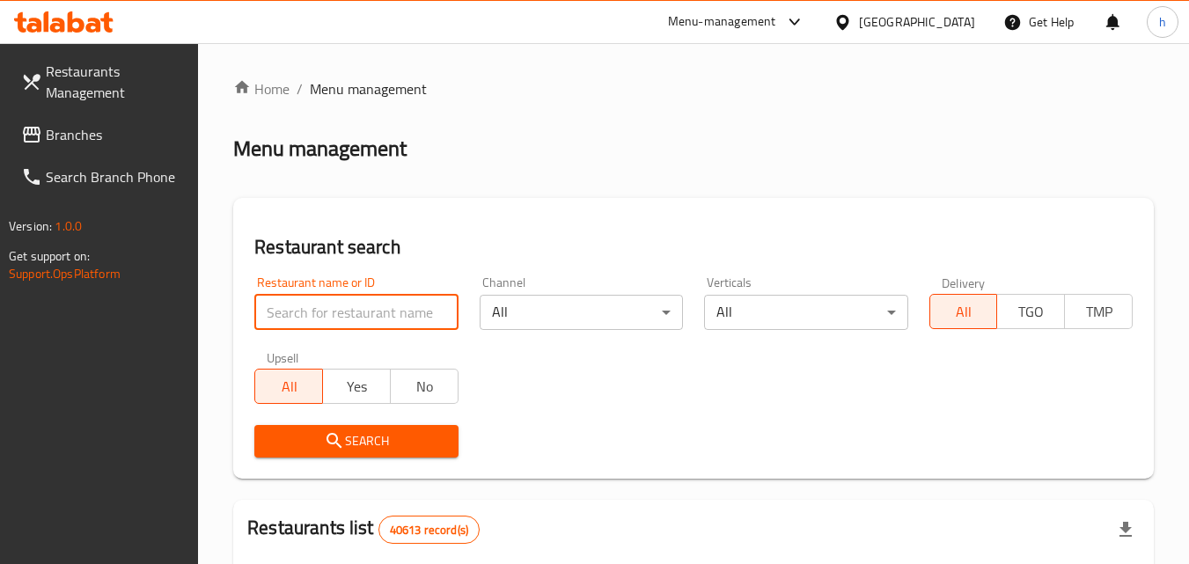
paste input "703112"
type input "703112"
click button "Search" at bounding box center [355, 441] width 203 height 33
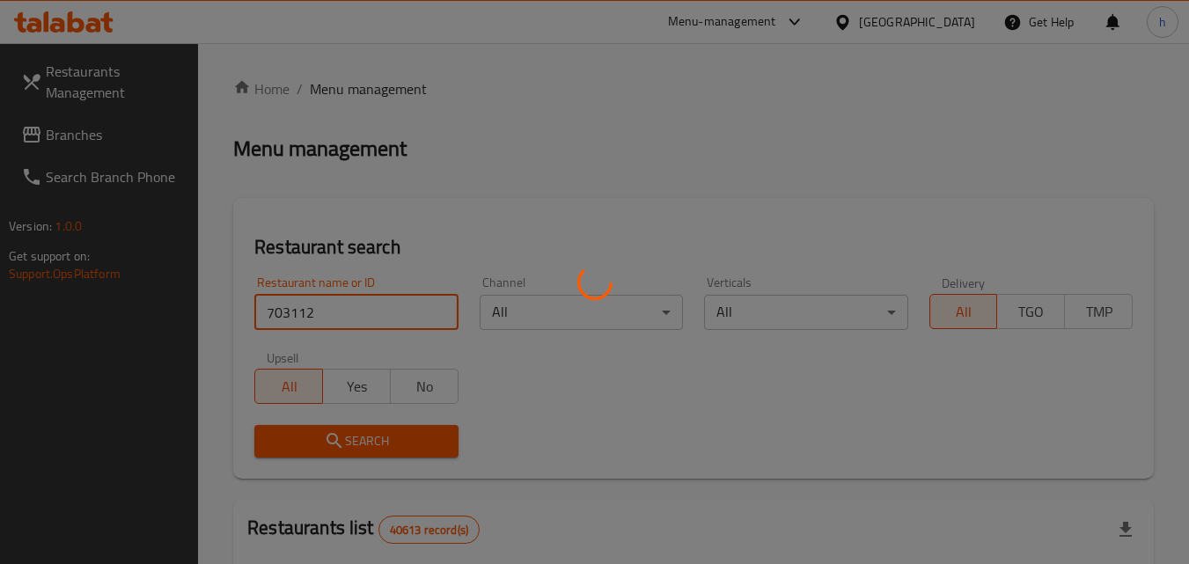
click button "Search" at bounding box center [355, 441] width 203 height 33
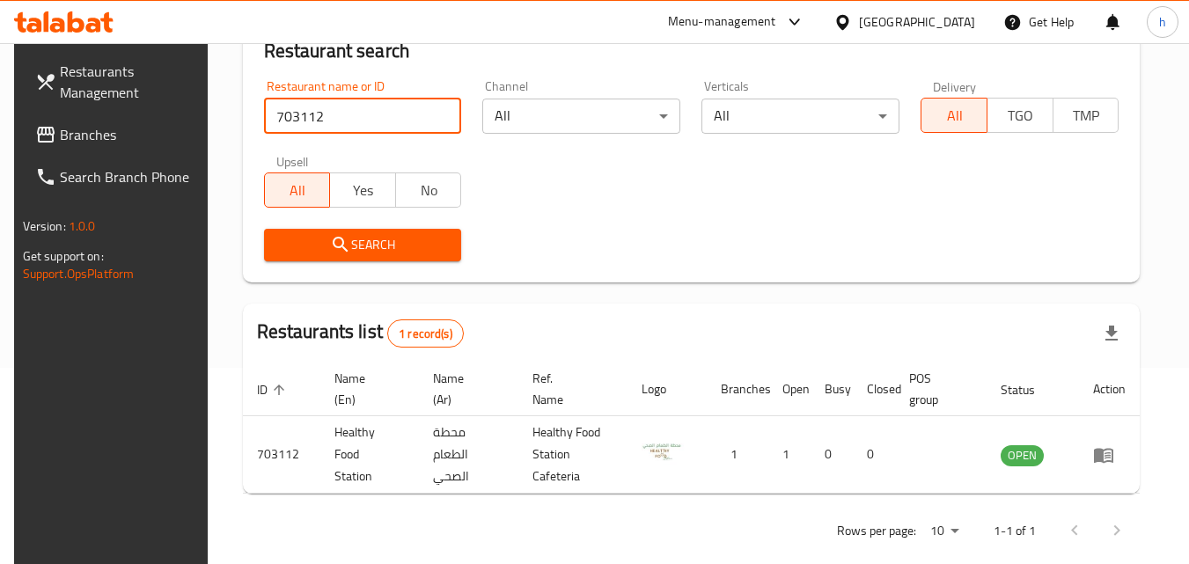
scroll to position [221, 0]
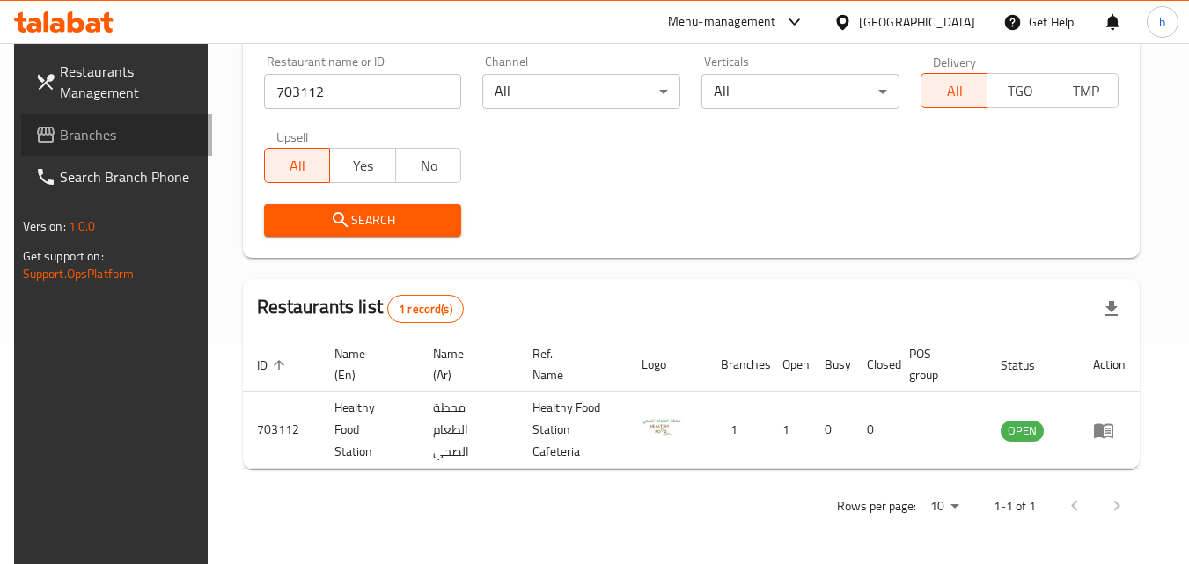
click at [102, 138] on span "Branches" at bounding box center [129, 134] width 139 height 21
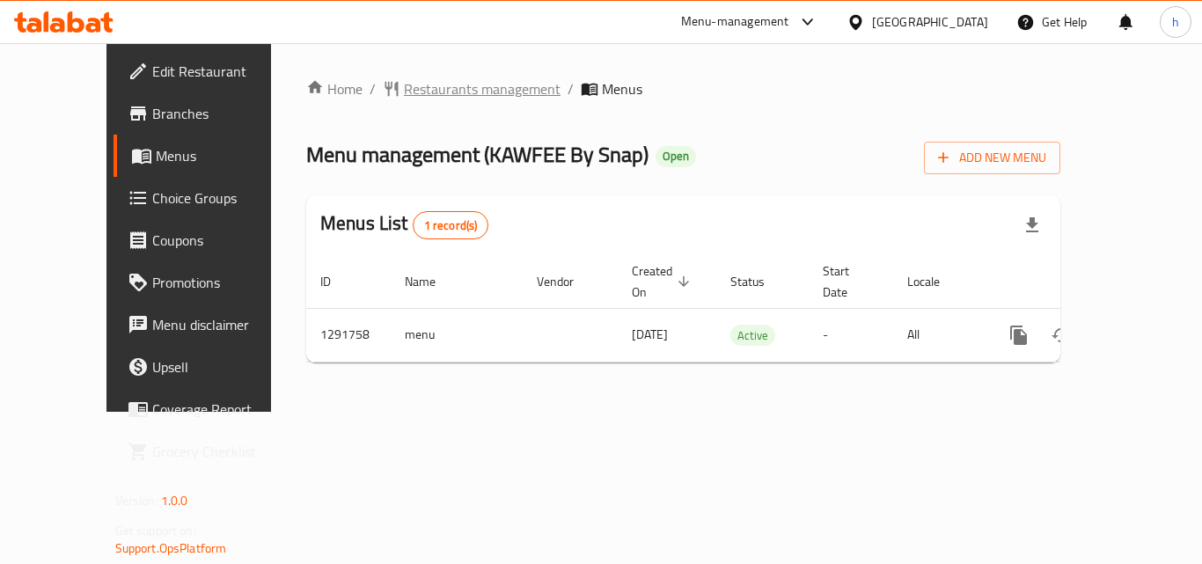
click at [404, 96] on span "Restaurants management" at bounding box center [482, 88] width 157 height 21
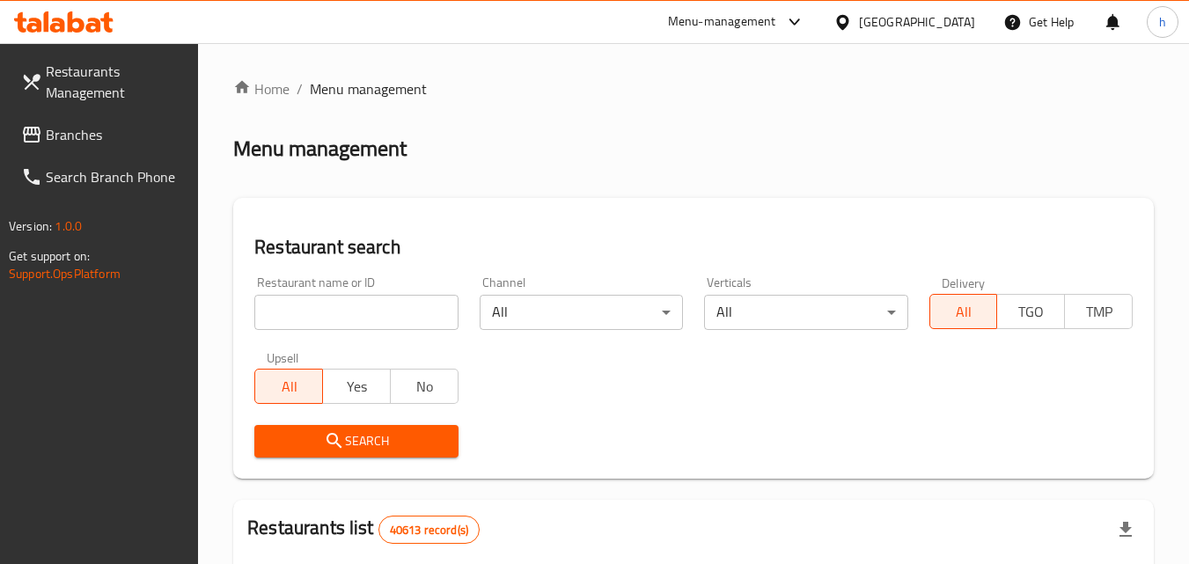
click at [413, 309] on input "search" at bounding box center [355, 312] width 203 height 35
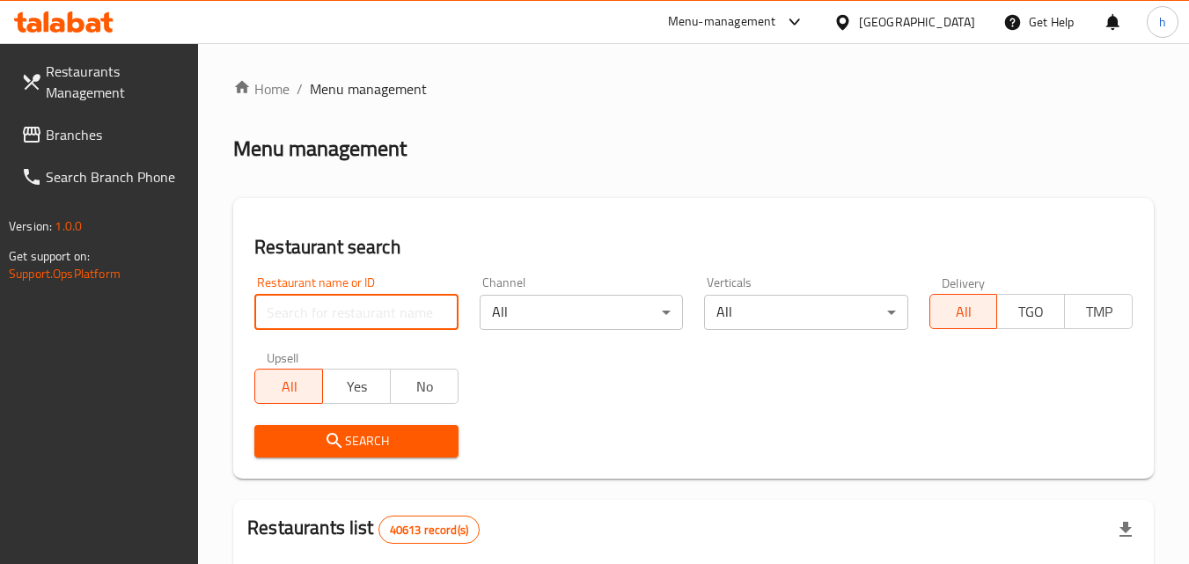
paste input "698907"
type input "698907"
click button "Search" at bounding box center [355, 441] width 203 height 33
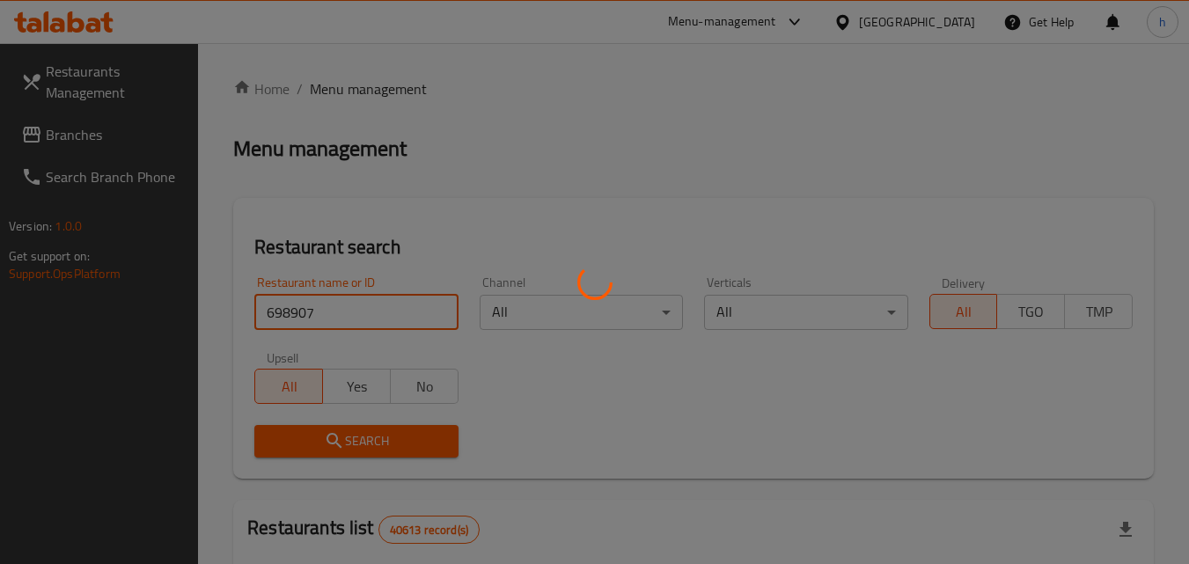
click button "Search" at bounding box center [355, 441] width 203 height 33
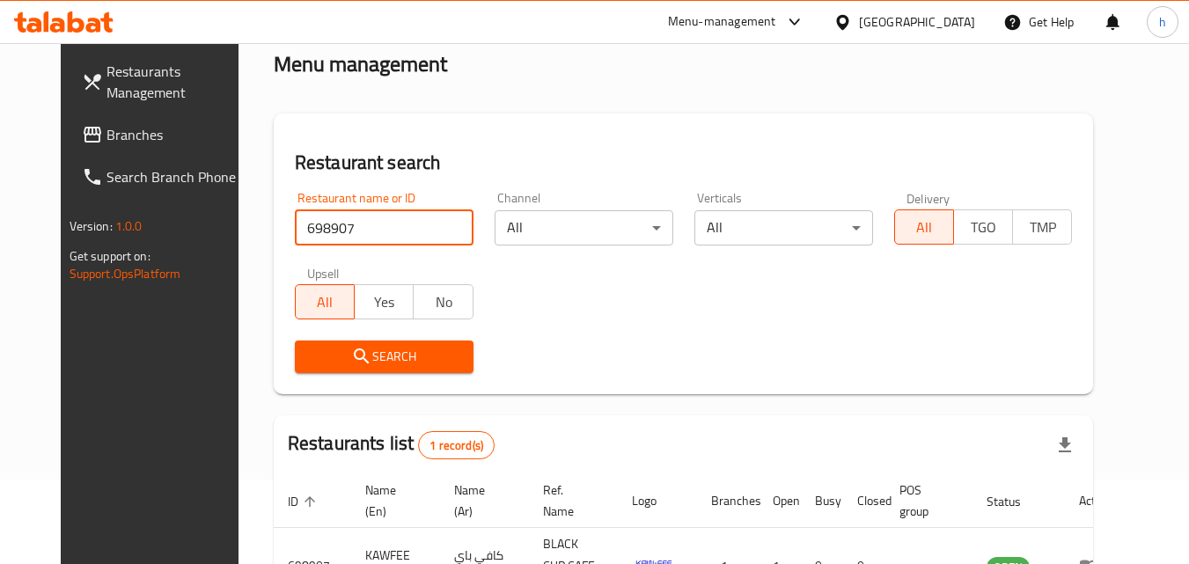
scroll to position [206, 0]
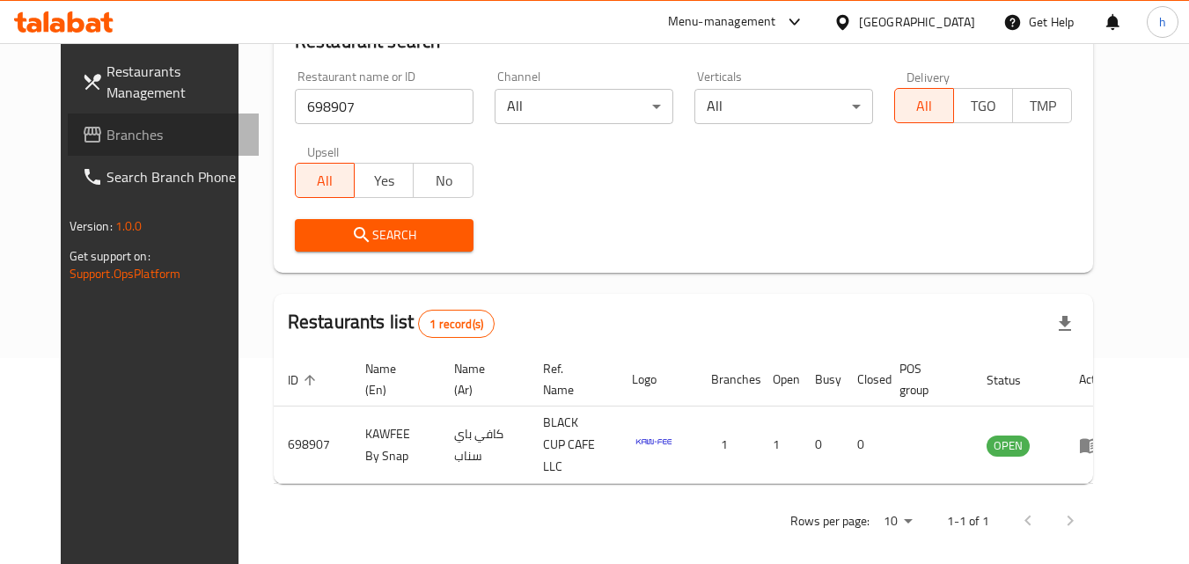
click at [106, 136] on span "Branches" at bounding box center [175, 134] width 139 height 21
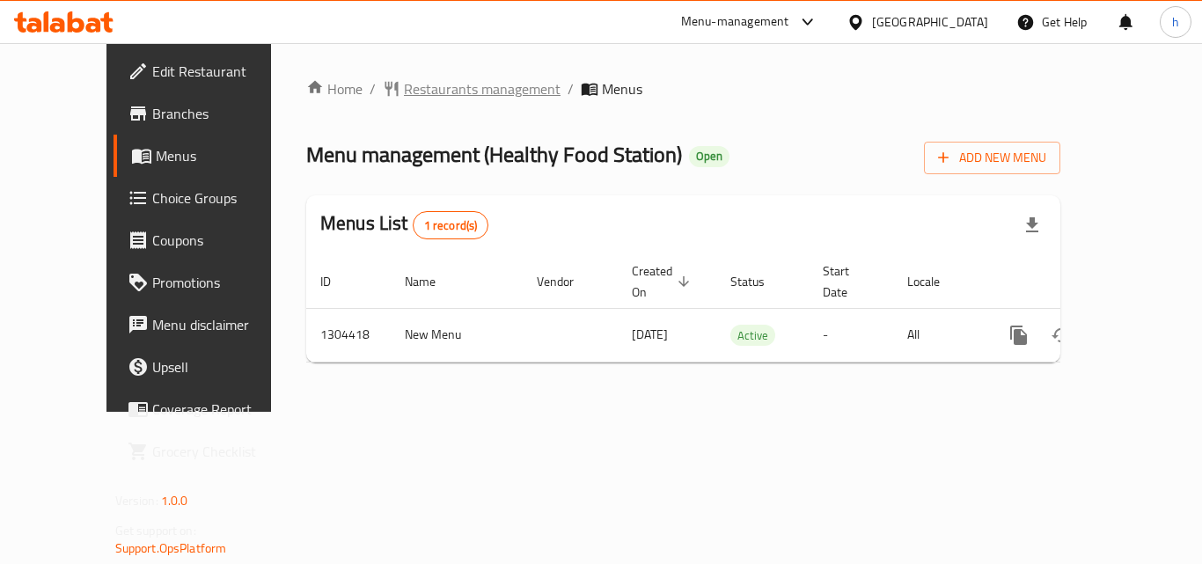
click at [404, 94] on span "Restaurants management" at bounding box center [482, 88] width 157 height 21
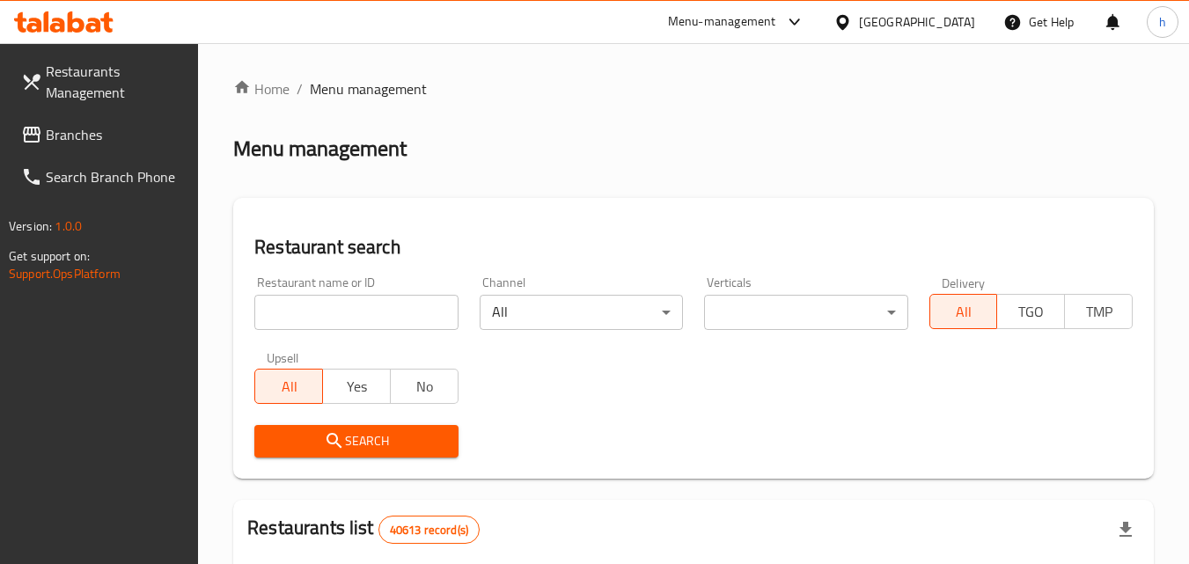
click at [382, 297] on input "search" at bounding box center [355, 312] width 203 height 35
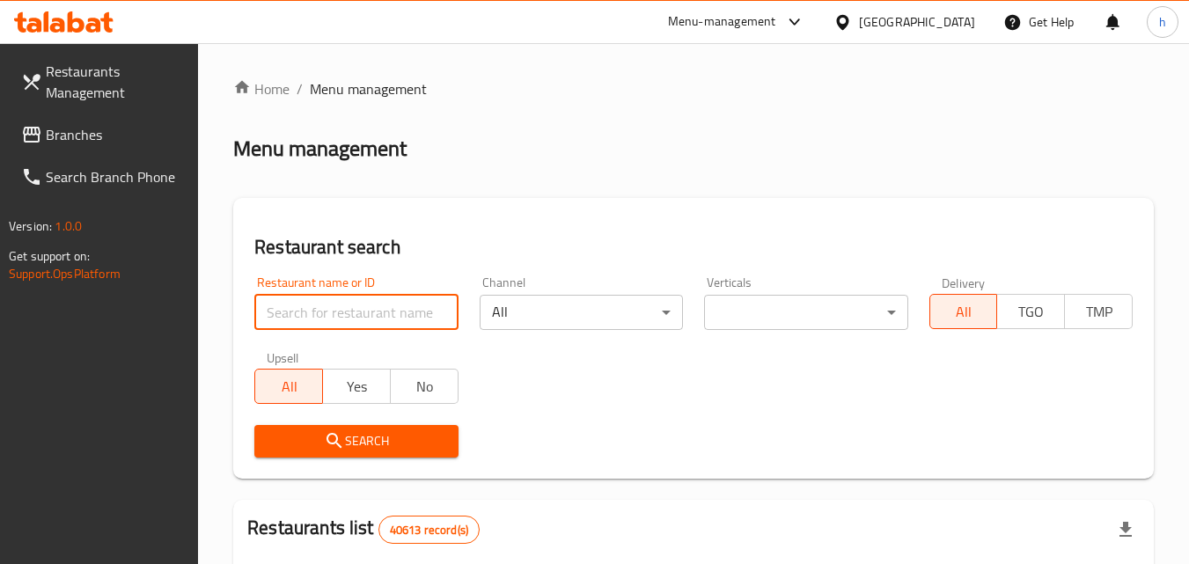
paste input "703112"
type input "703112"
click button "Search" at bounding box center [355, 441] width 203 height 33
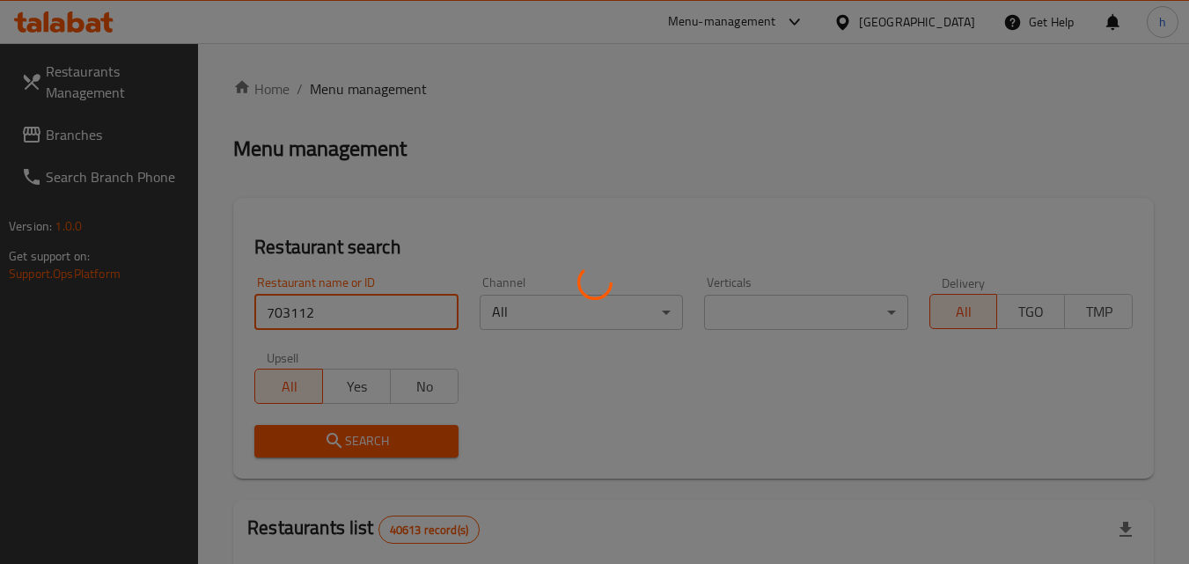
click button "Search" at bounding box center [355, 441] width 203 height 33
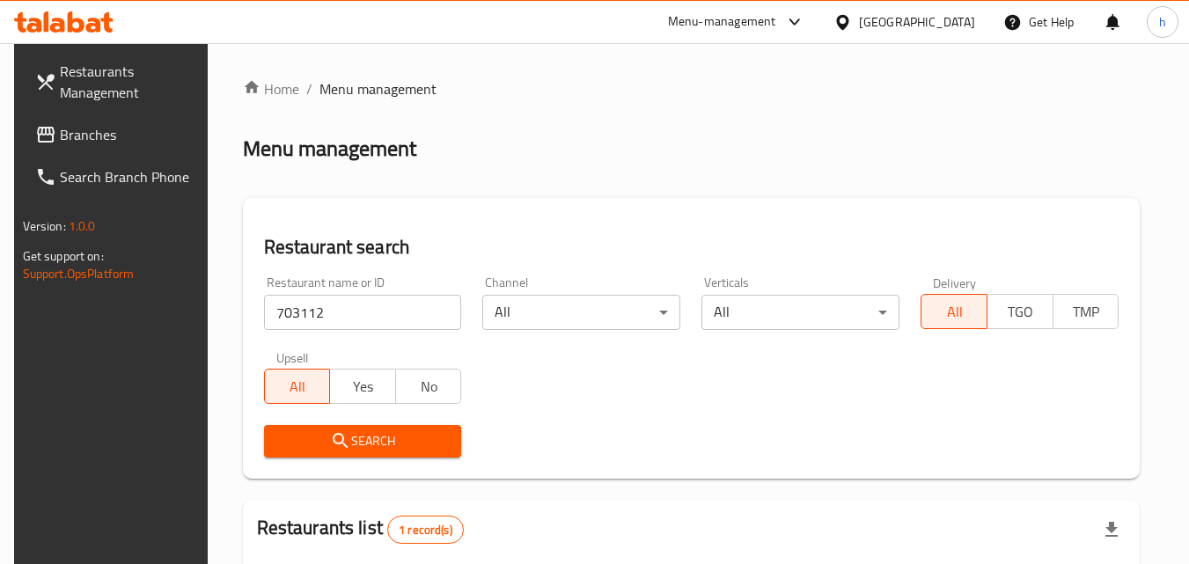
click at [923, 12] on div "[GEOGRAPHIC_DATA]" at bounding box center [917, 21] width 116 height 19
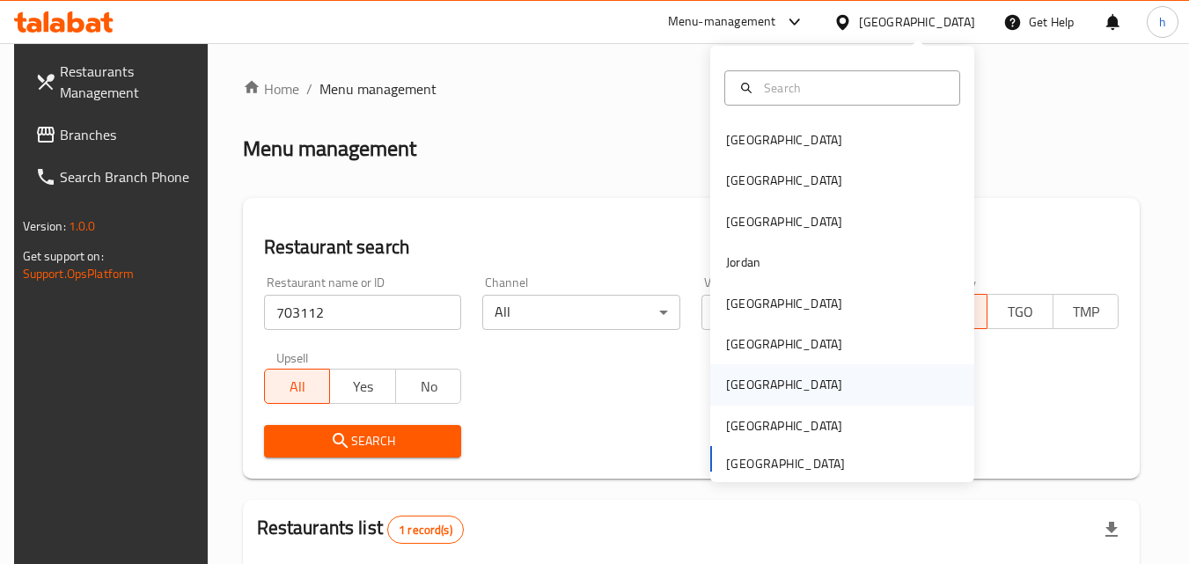
click at [730, 384] on div "Qatar" at bounding box center [784, 384] width 116 height 19
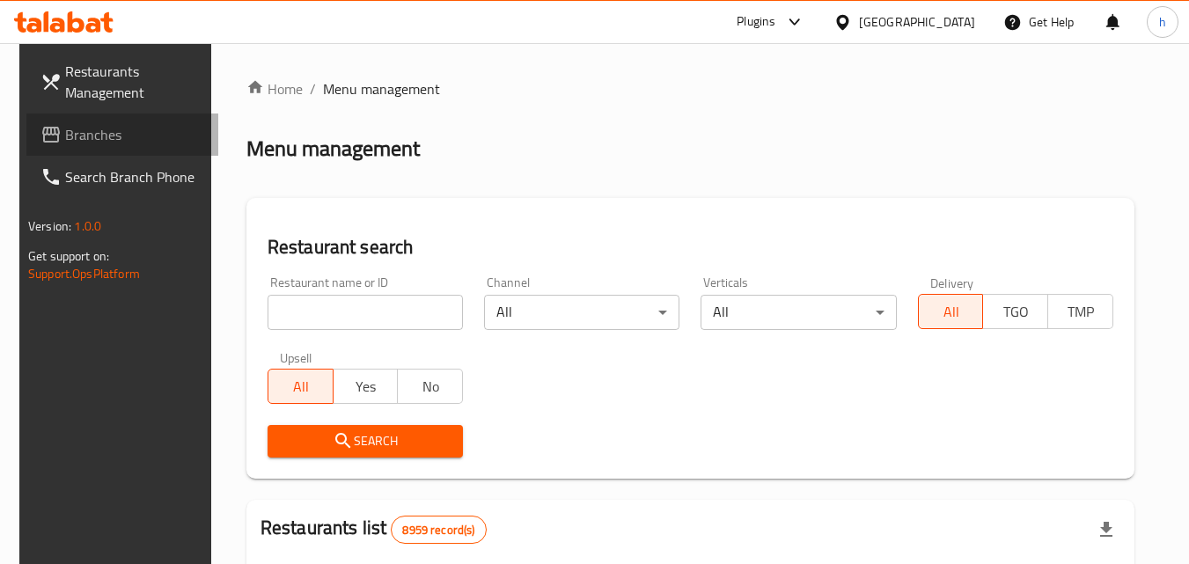
click at [100, 132] on span "Branches" at bounding box center [134, 134] width 139 height 21
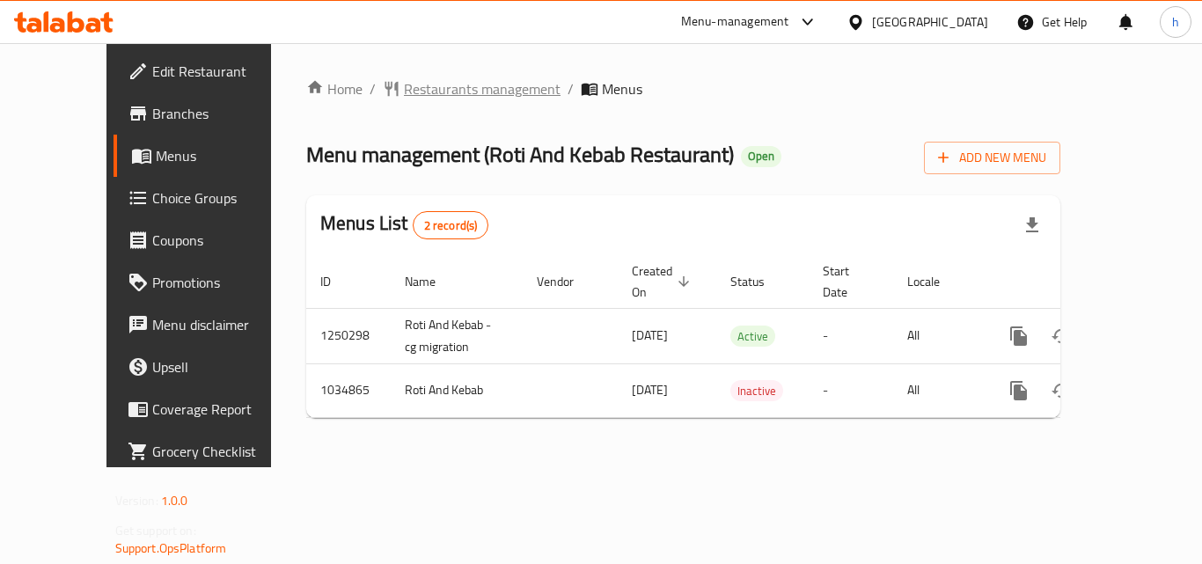
click at [405, 94] on span "Restaurants management" at bounding box center [482, 88] width 157 height 21
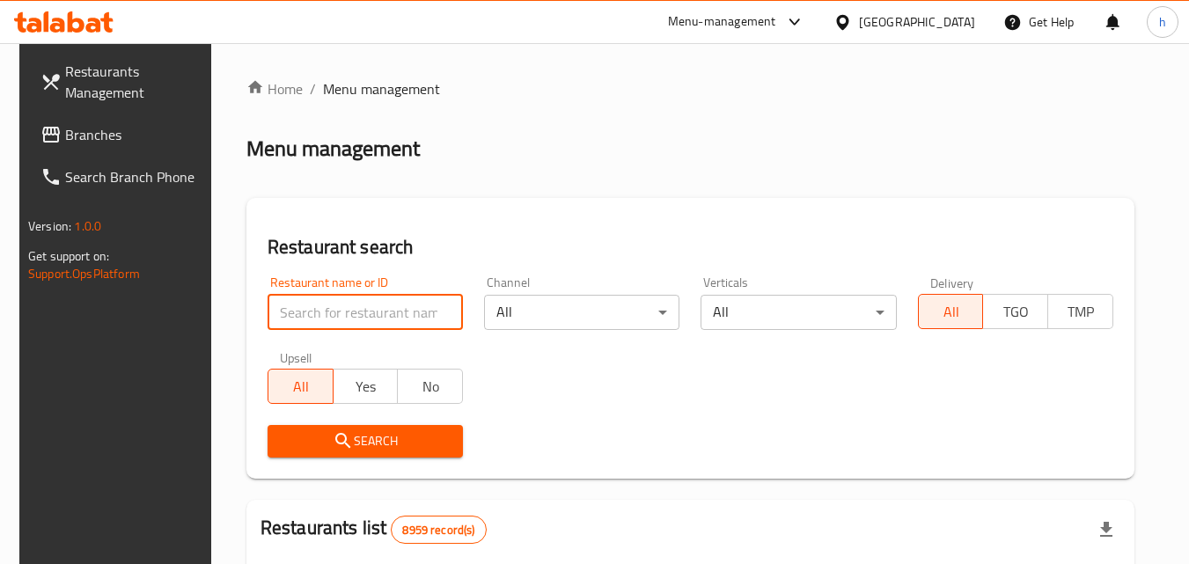
click at [383, 318] on input "search" at bounding box center [365, 312] width 195 height 35
paste input "661593"
type input "661593"
click button "Search" at bounding box center [365, 441] width 195 height 33
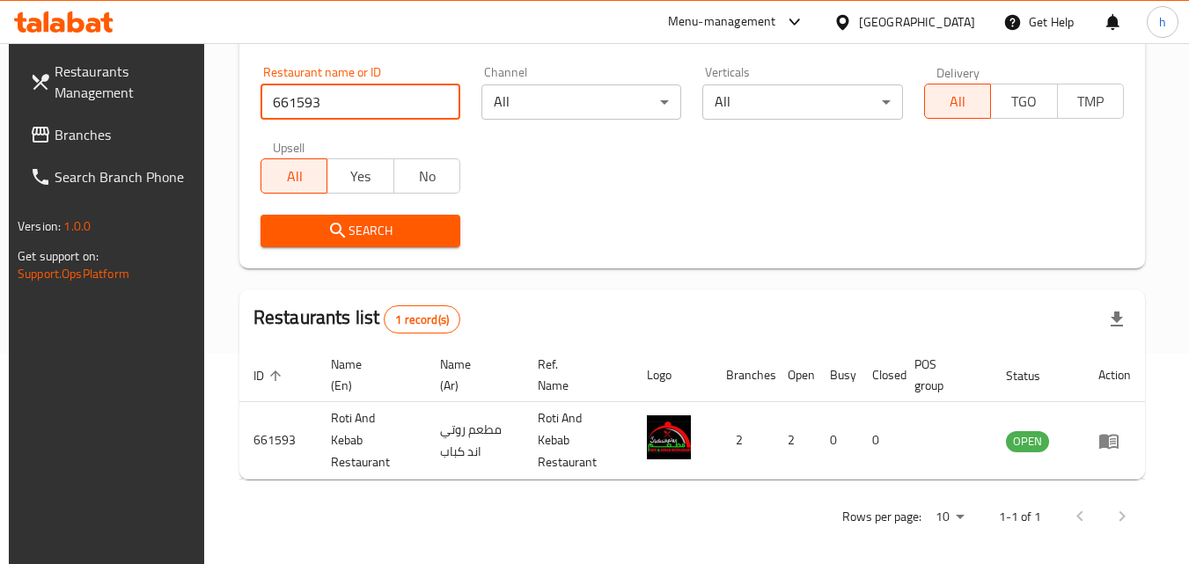
scroll to position [221, 0]
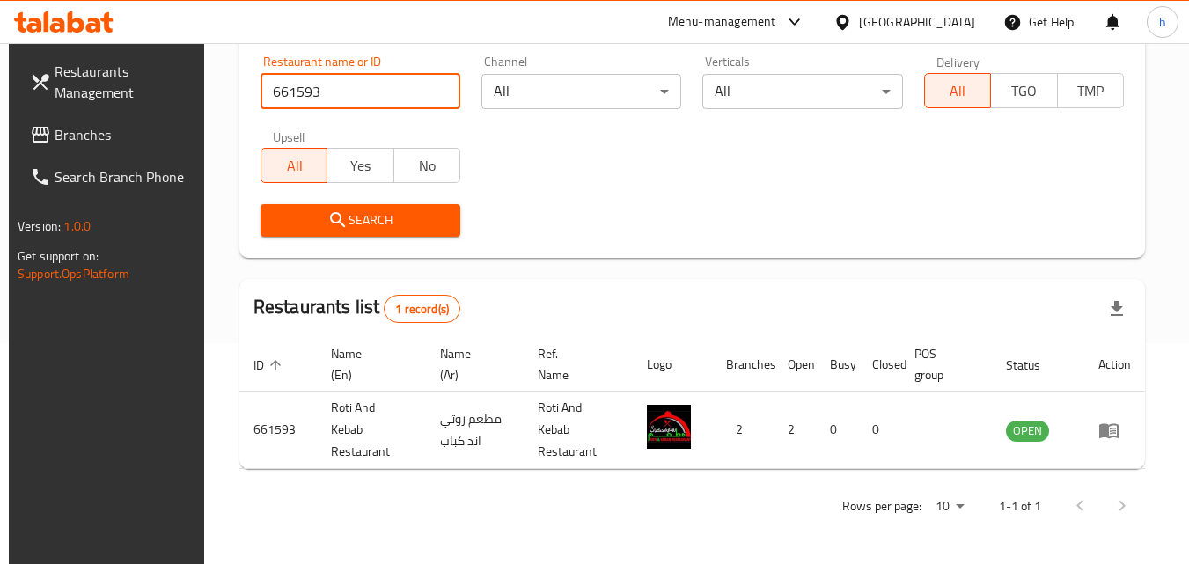
click at [944, 24] on div "[GEOGRAPHIC_DATA]" at bounding box center [917, 21] width 116 height 19
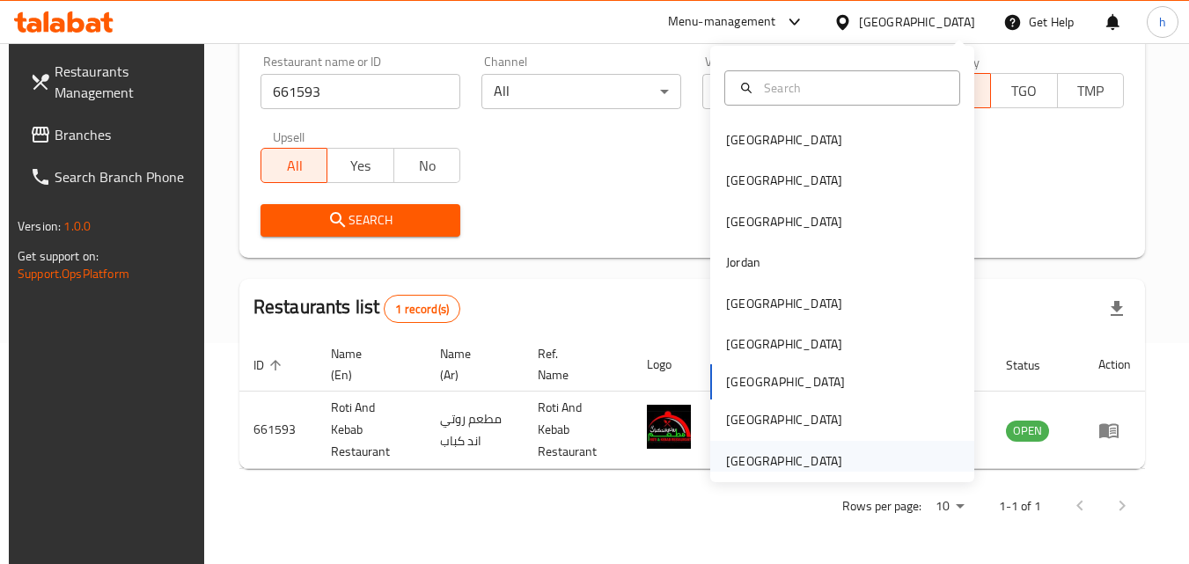
click at [771, 466] on div "[GEOGRAPHIC_DATA]" at bounding box center [784, 461] width 116 height 19
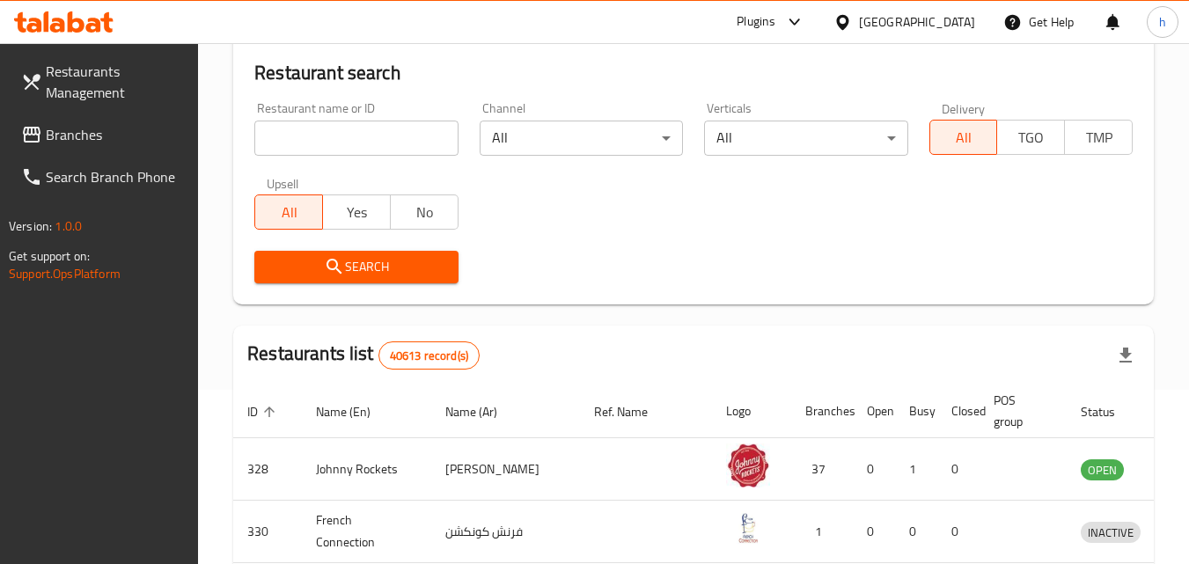
scroll to position [133, 0]
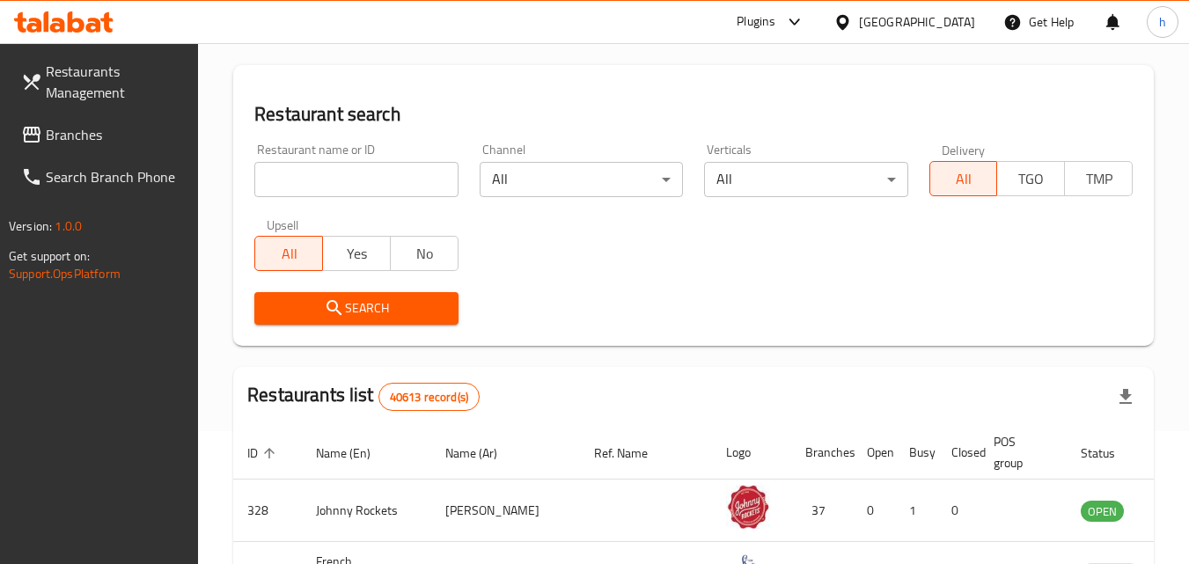
click at [83, 139] on span "Branches" at bounding box center [115, 134] width 139 height 21
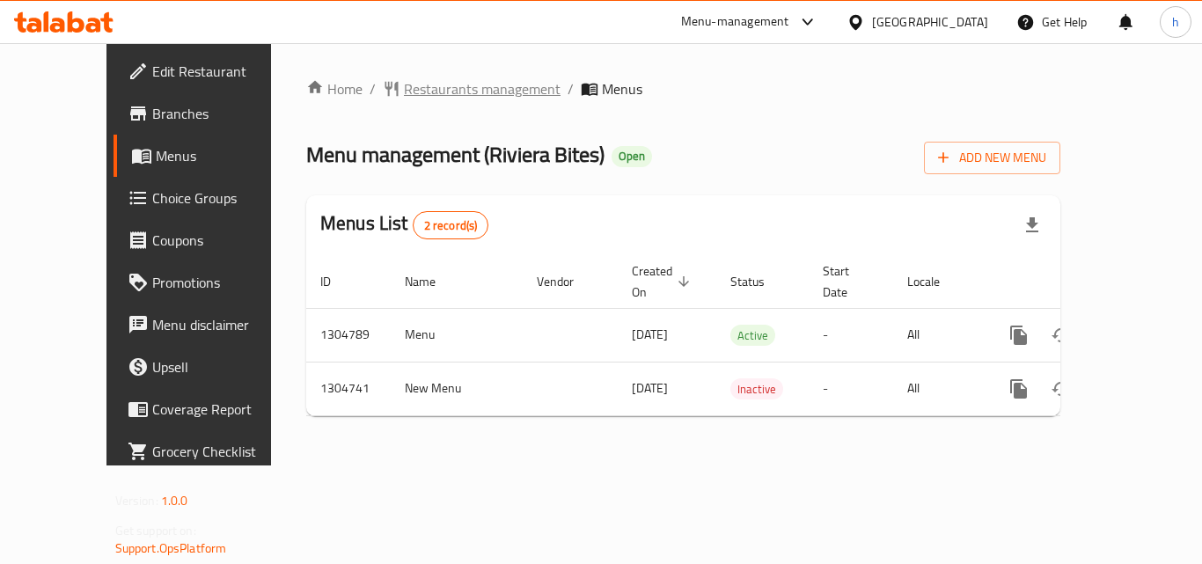
click at [404, 91] on span "Restaurants management" at bounding box center [482, 88] width 157 height 21
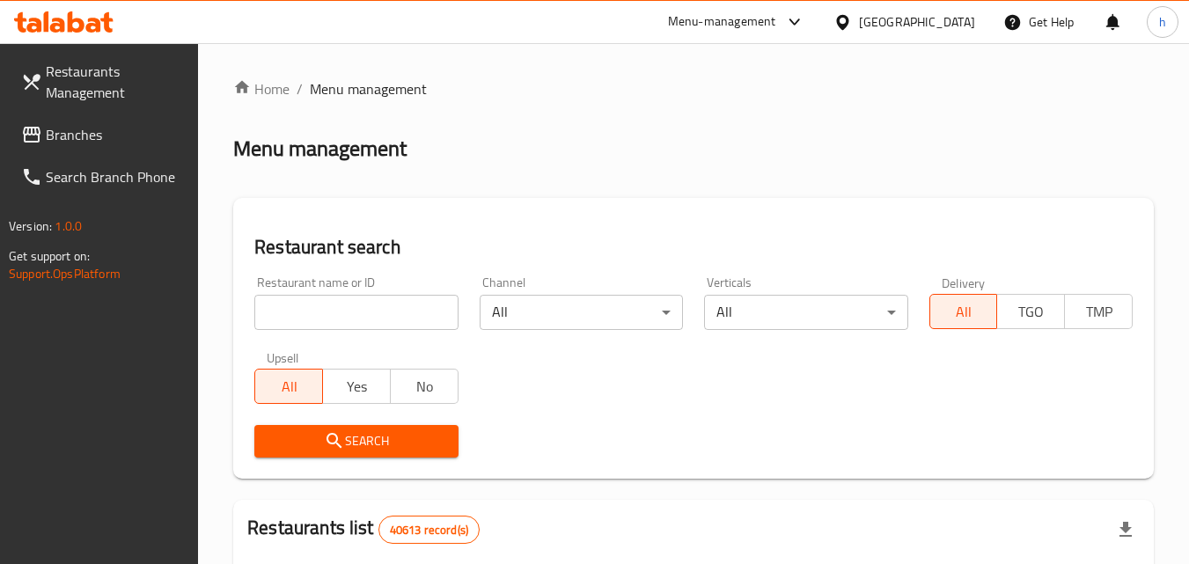
click at [402, 309] on input "search" at bounding box center [355, 312] width 203 height 35
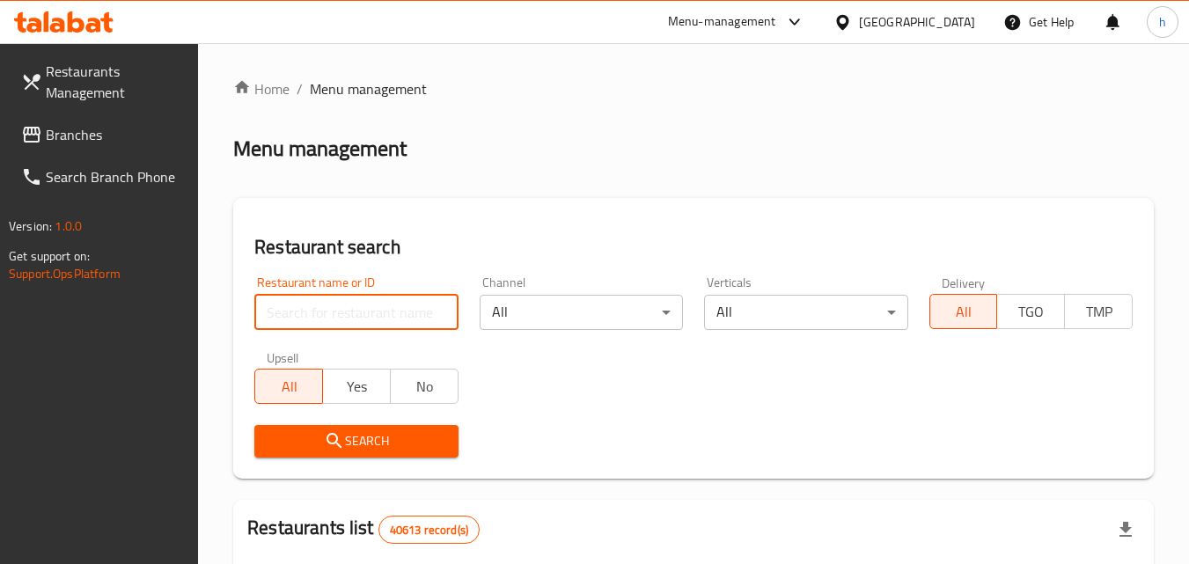
paste input "703322"
type input "703322"
click button "Search" at bounding box center [355, 441] width 203 height 33
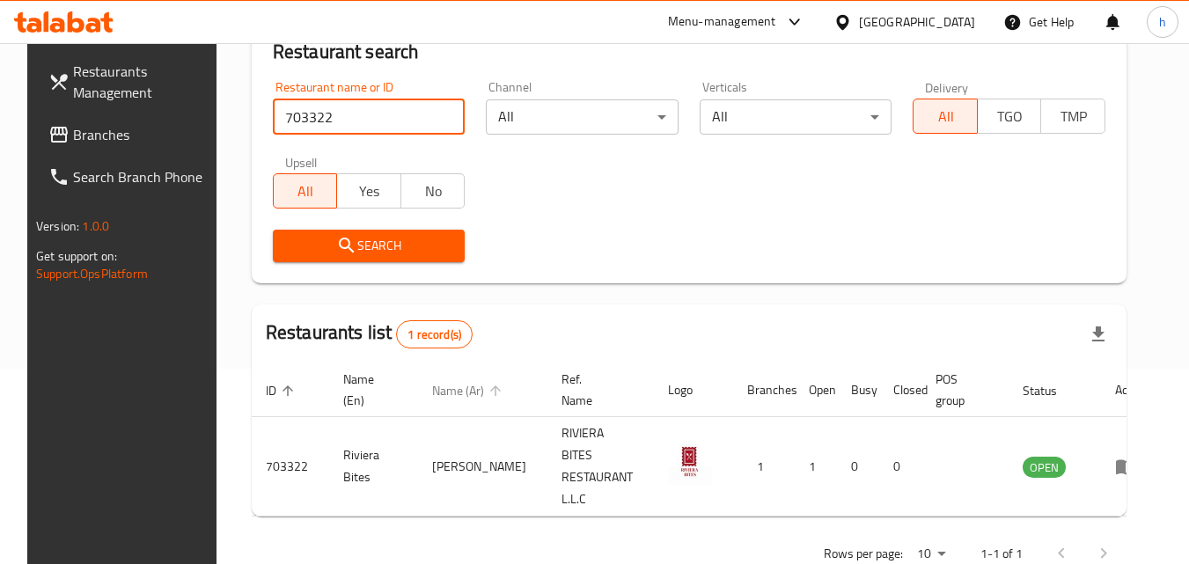
scroll to position [206, 0]
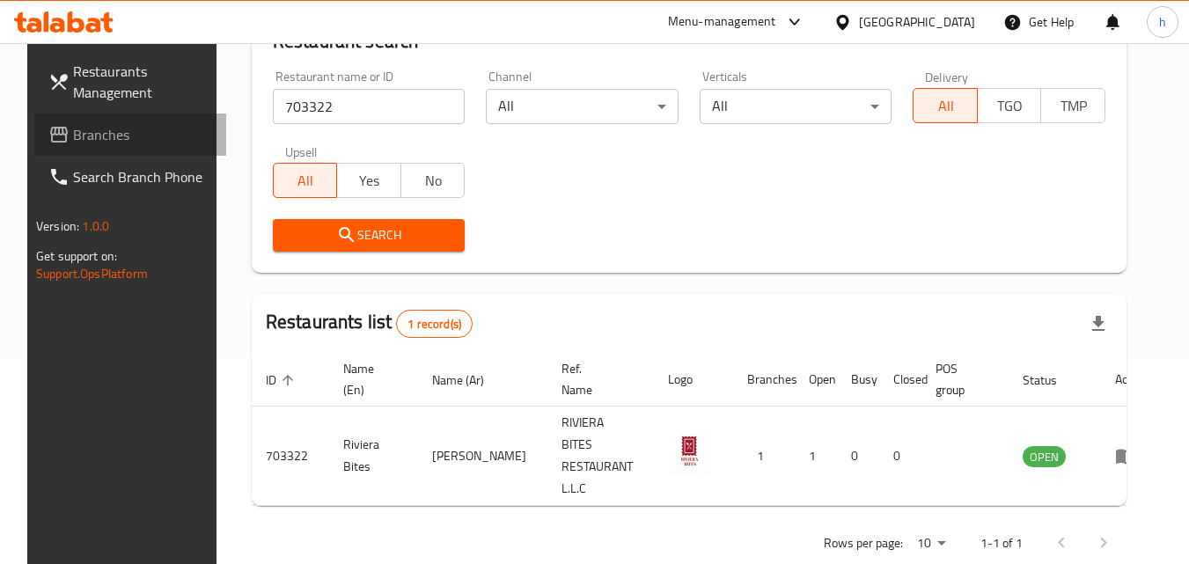
click at [50, 134] on icon at bounding box center [59, 135] width 18 height 16
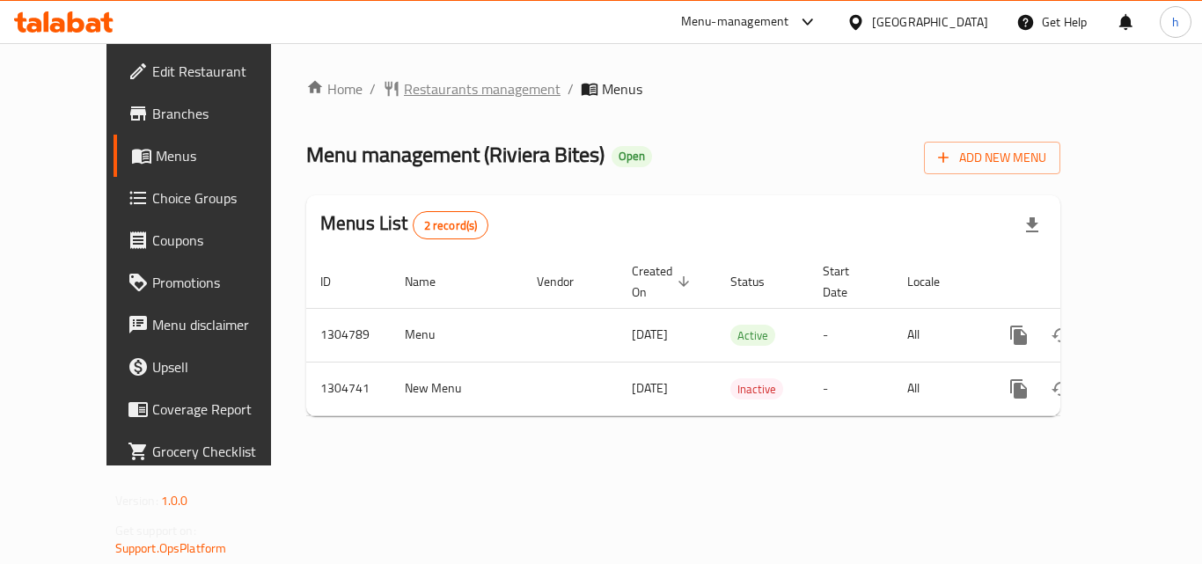
click at [416, 84] on span "Restaurants management" at bounding box center [482, 88] width 157 height 21
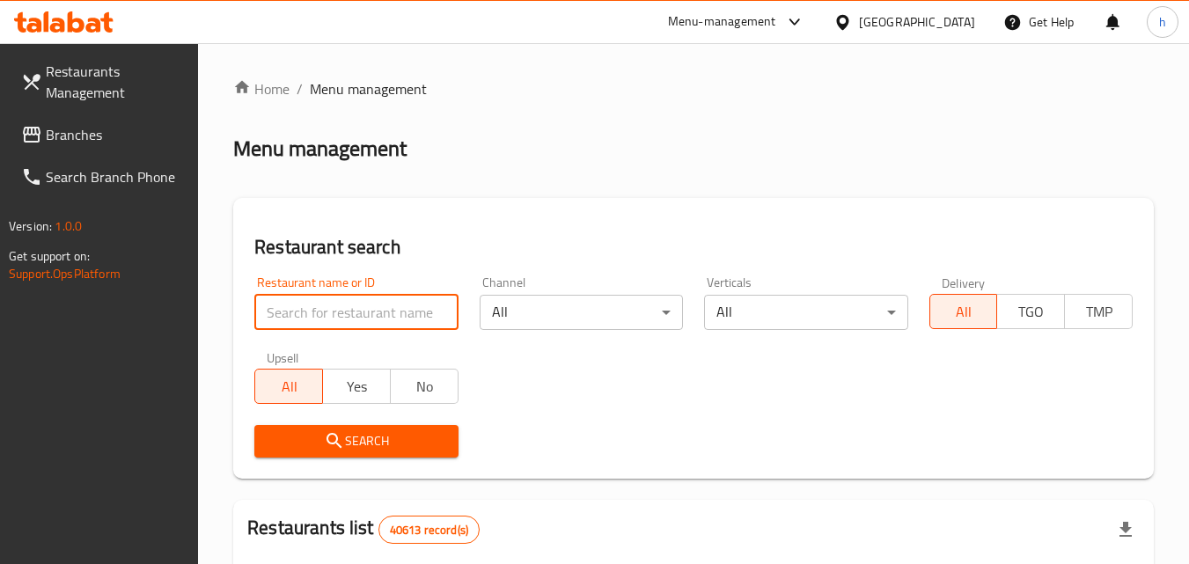
click at [361, 318] on input "search" at bounding box center [355, 312] width 203 height 35
paste input "703322"
type input "703322"
click button "Search" at bounding box center [355, 441] width 203 height 33
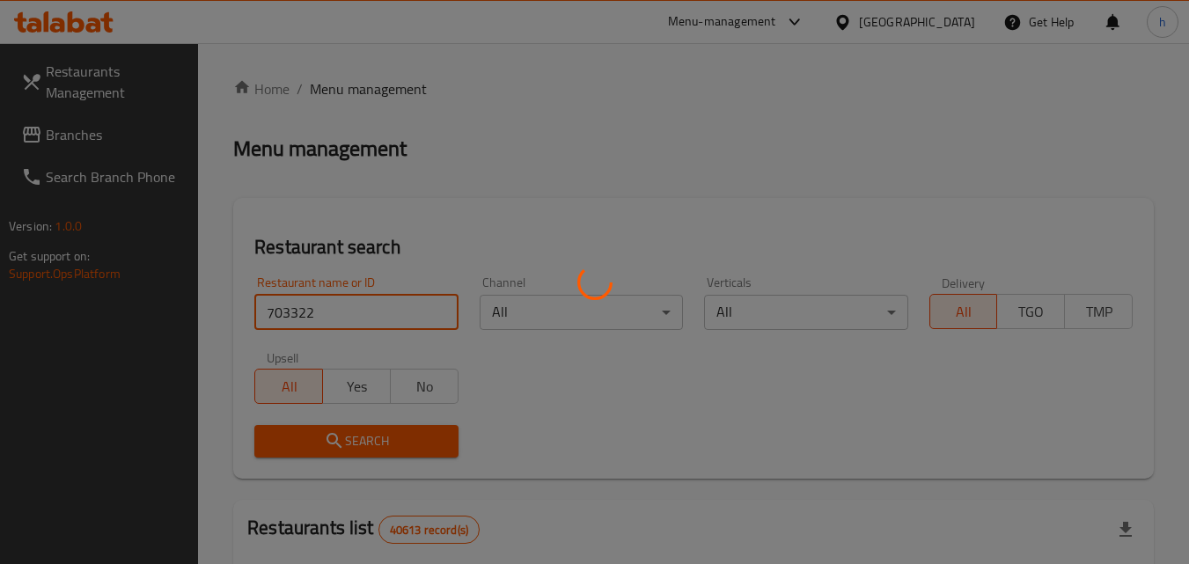
click button "Search" at bounding box center [355, 441] width 203 height 33
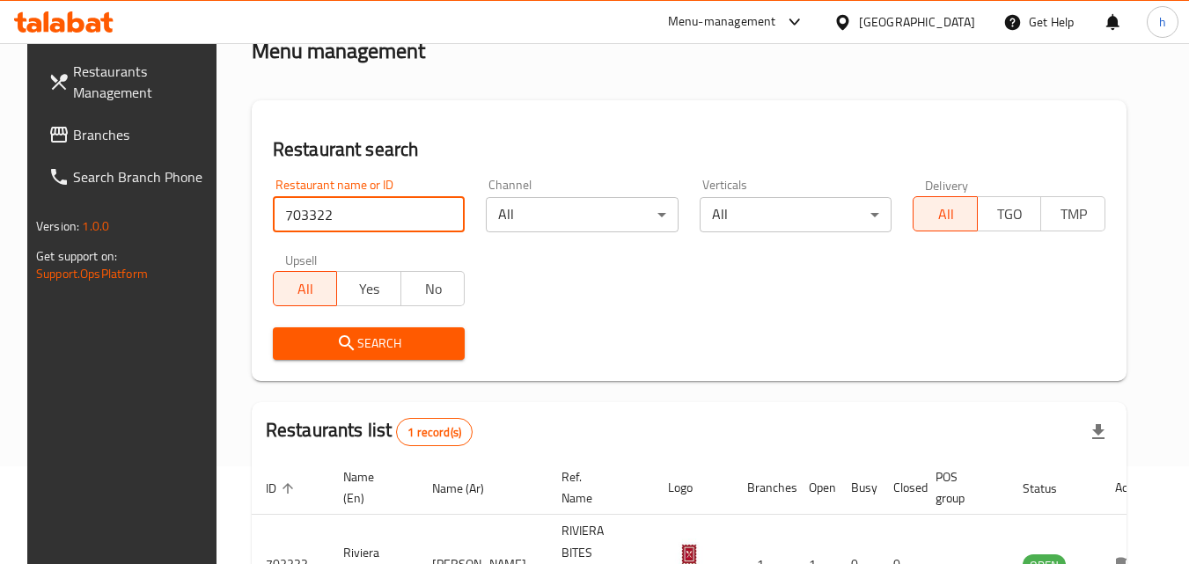
scroll to position [206, 0]
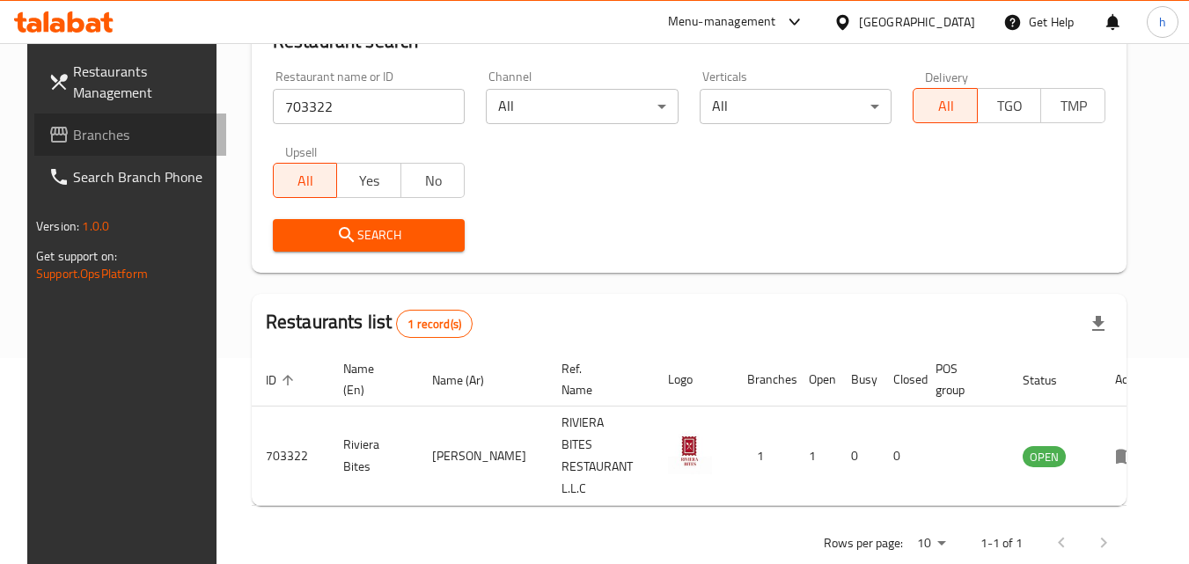
click at [102, 136] on span "Branches" at bounding box center [142, 134] width 139 height 21
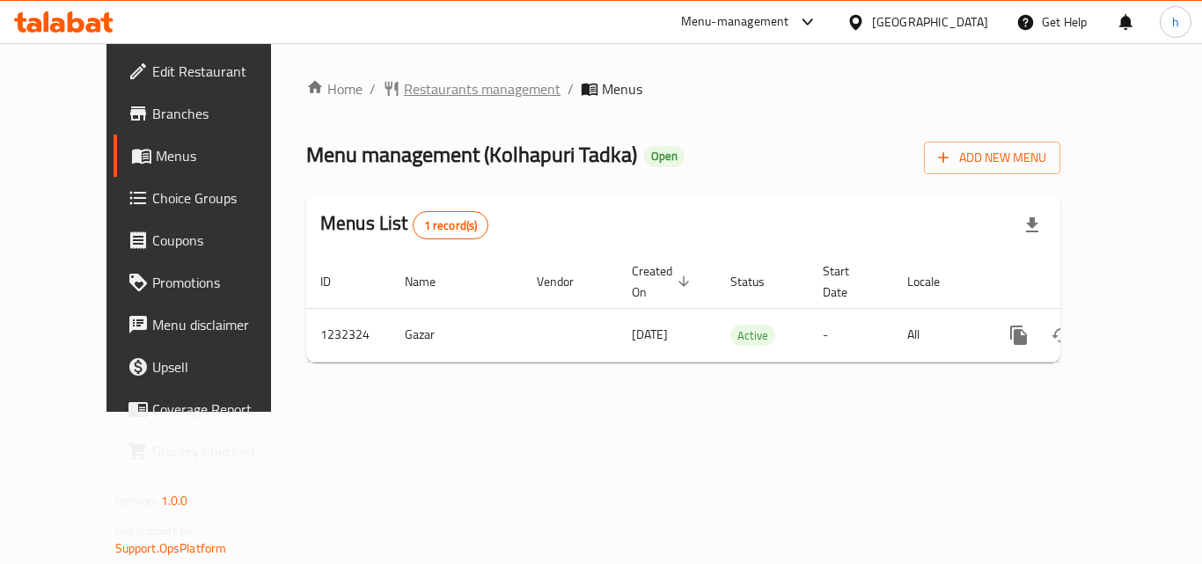
click at [443, 92] on span "Restaurants management" at bounding box center [482, 88] width 157 height 21
click at [424, 92] on span "Restaurants management" at bounding box center [482, 89] width 157 height 21
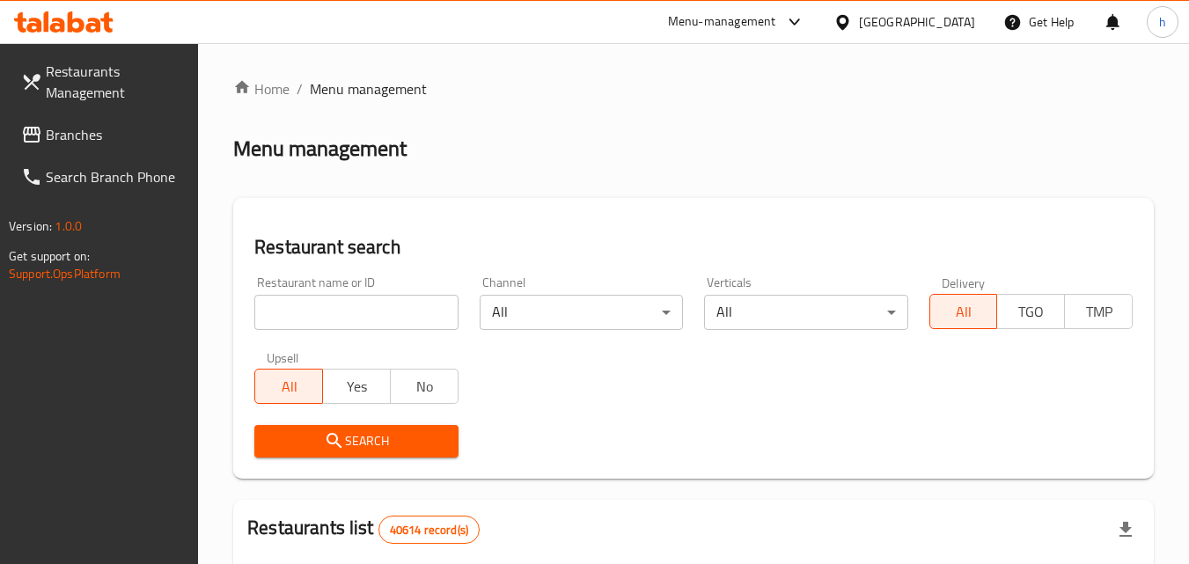
click at [393, 312] on input "search" at bounding box center [355, 312] width 203 height 35
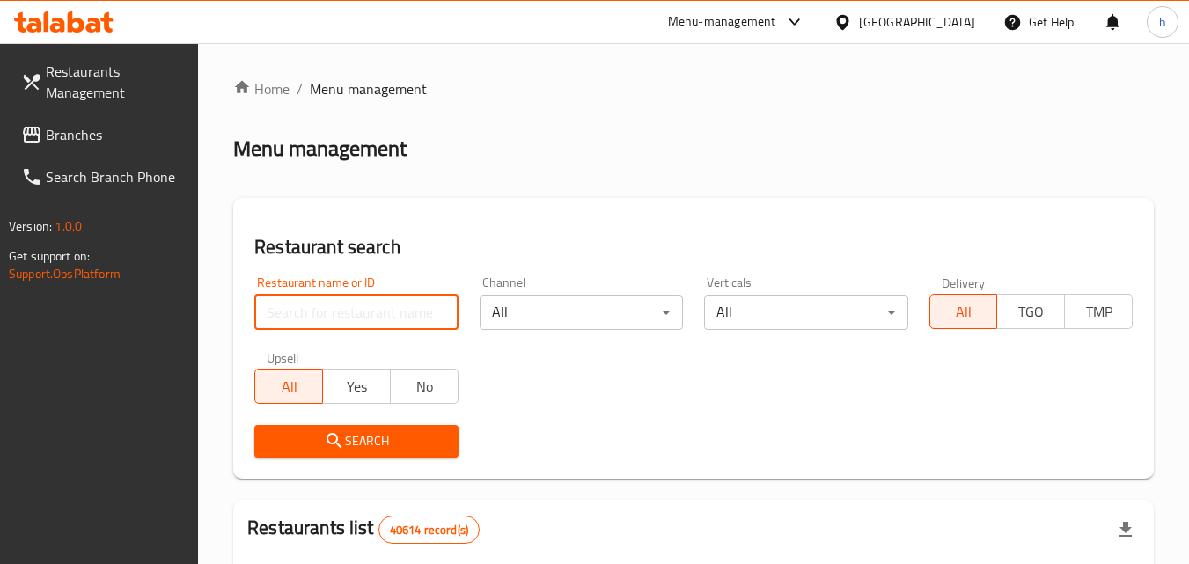
paste input "677733"
type input "677733"
click button "Search" at bounding box center [355, 441] width 203 height 33
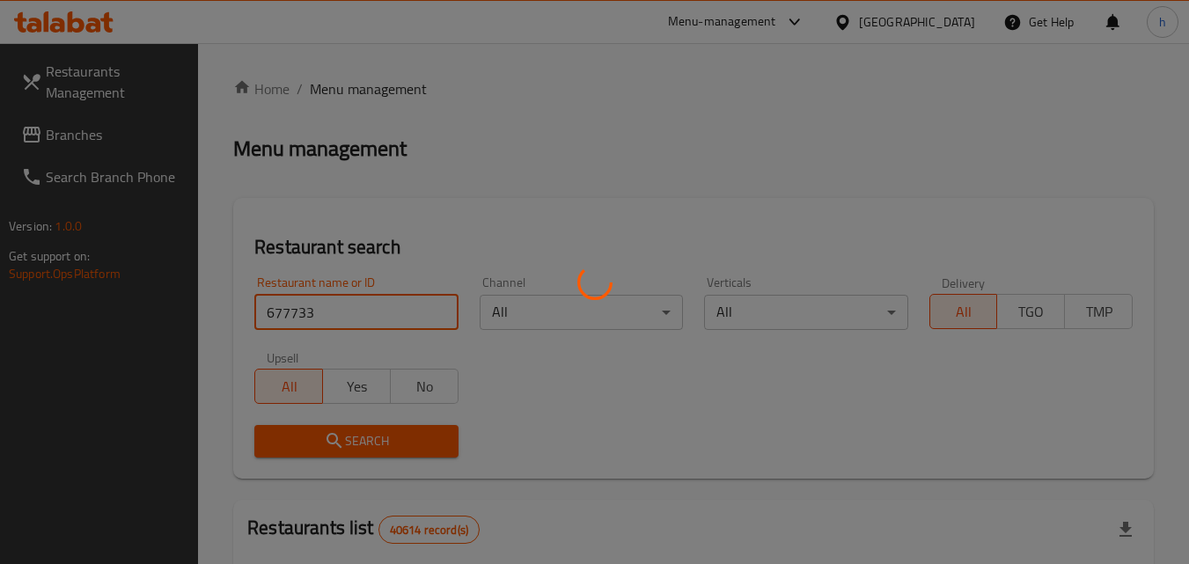
click button "Search" at bounding box center [355, 441] width 203 height 33
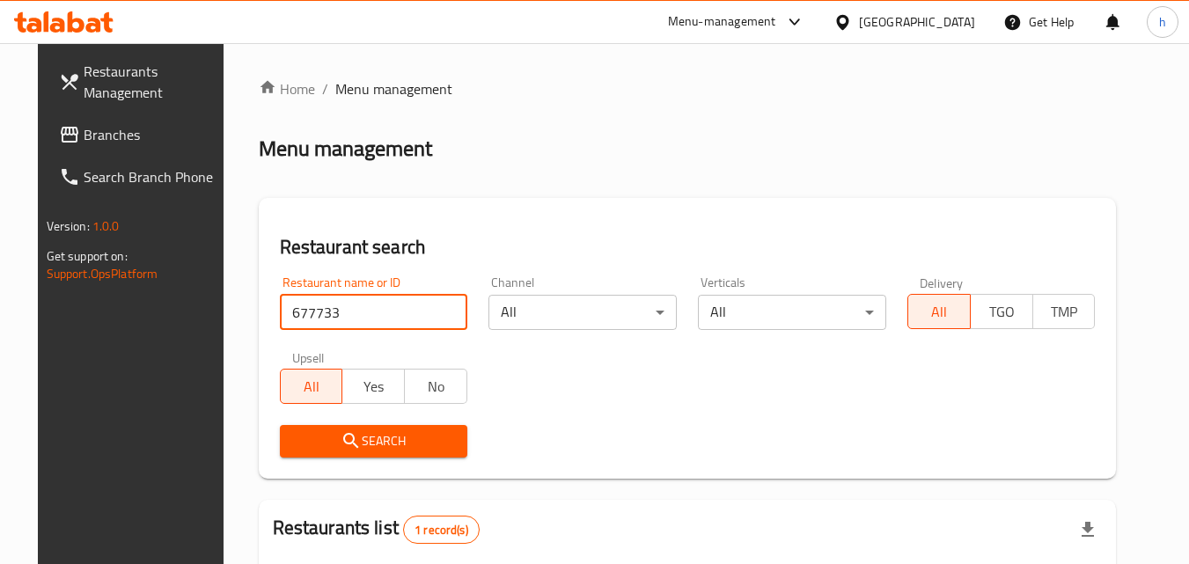
click at [902, 21] on div "United Arab Emirates" at bounding box center [917, 21] width 116 height 19
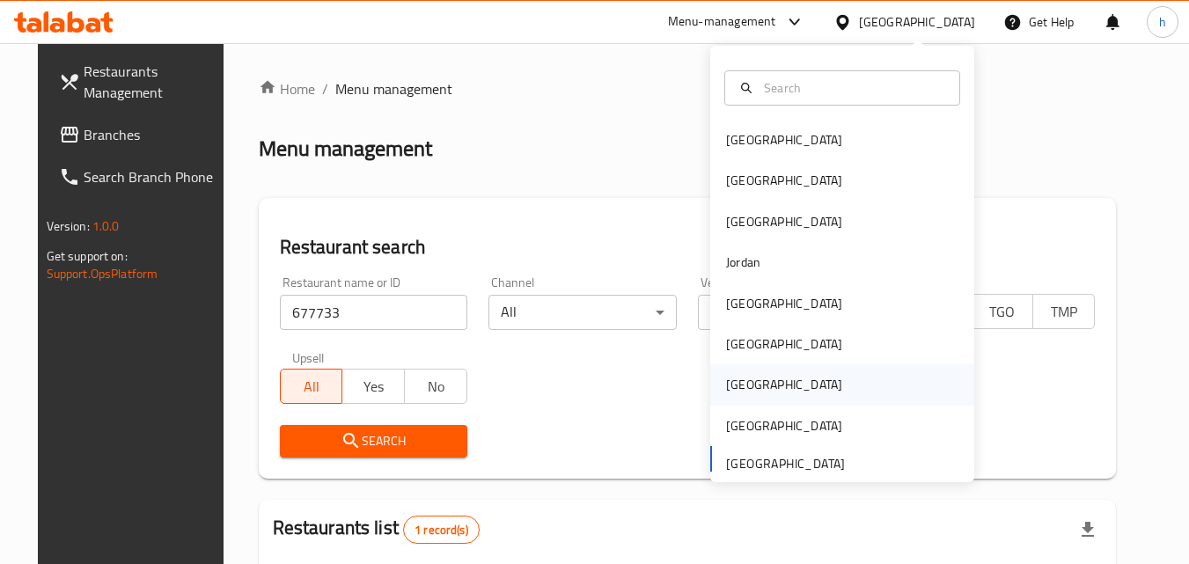
click at [774, 383] on div "[GEOGRAPHIC_DATA]" at bounding box center [842, 384] width 264 height 40
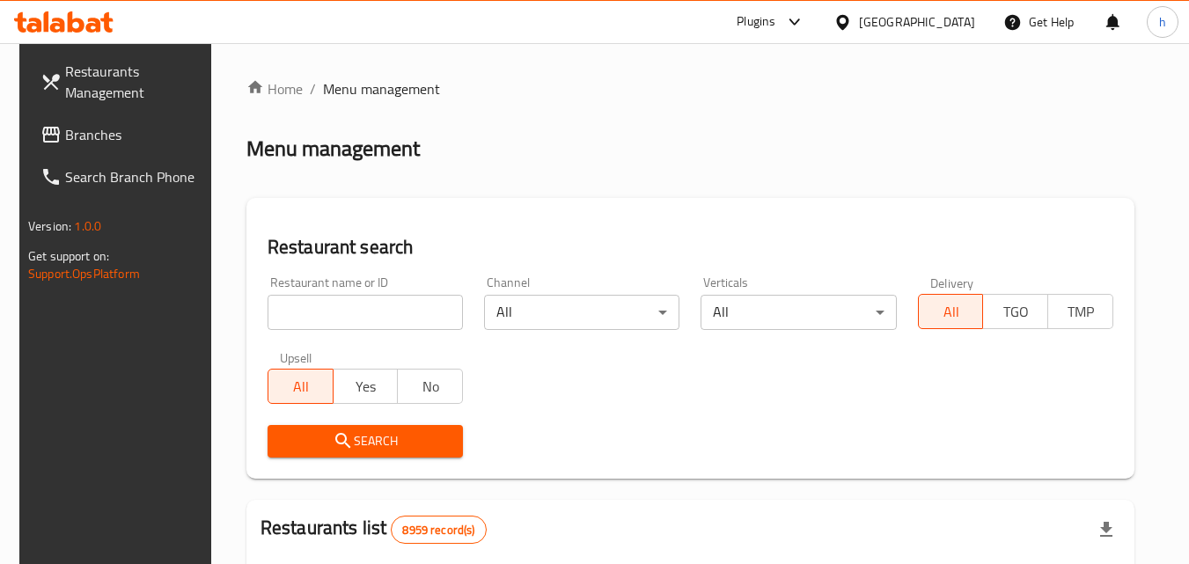
click at [76, 142] on span "Branches" at bounding box center [134, 134] width 139 height 21
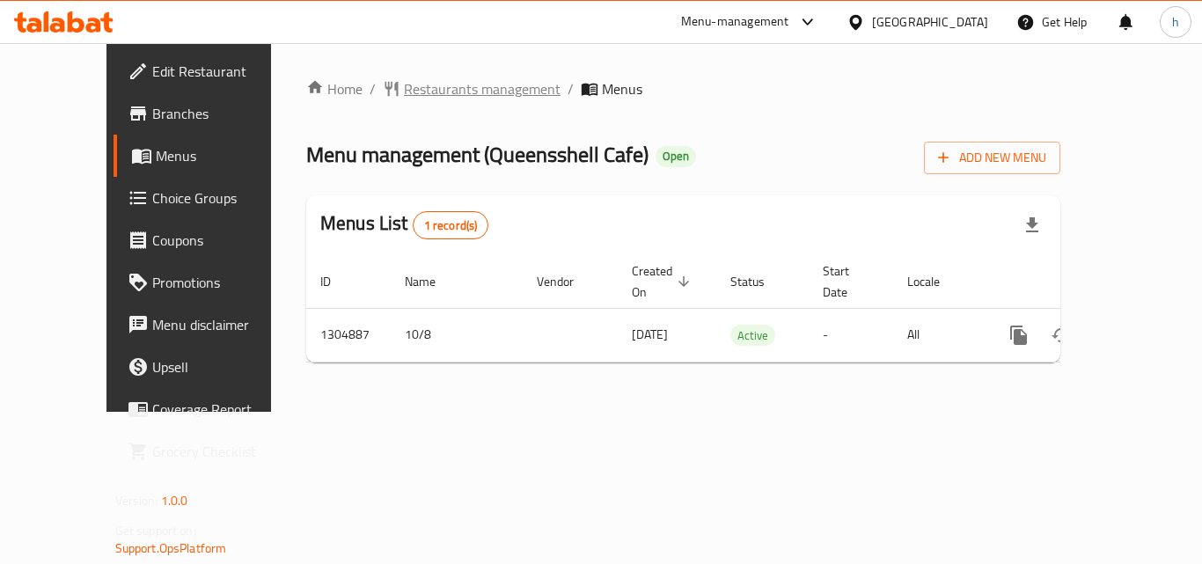
click at [404, 92] on span "Restaurants management" at bounding box center [482, 88] width 157 height 21
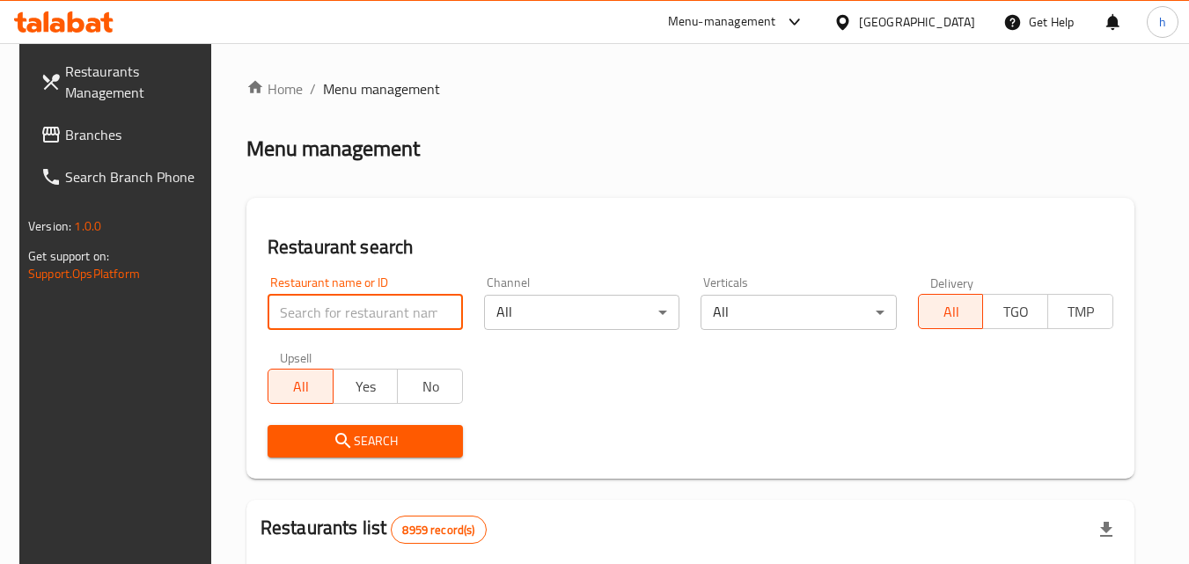
click at [390, 309] on input "search" at bounding box center [365, 312] width 195 height 35
paste input "703358"
type input "703358"
click button "Search" at bounding box center [365, 441] width 195 height 33
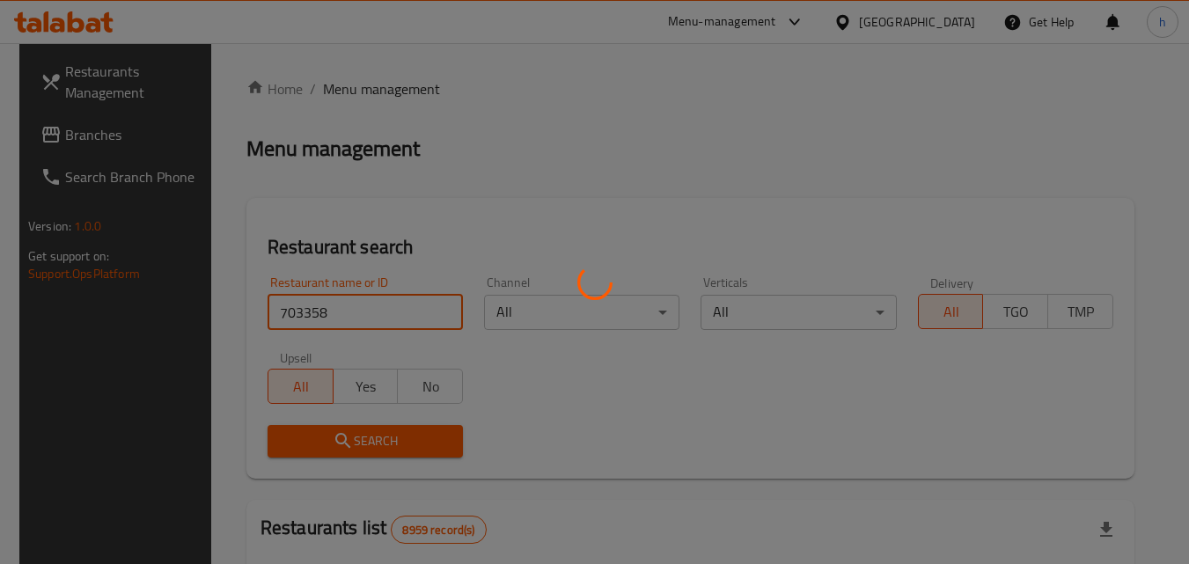
click button "Search" at bounding box center [365, 441] width 195 height 33
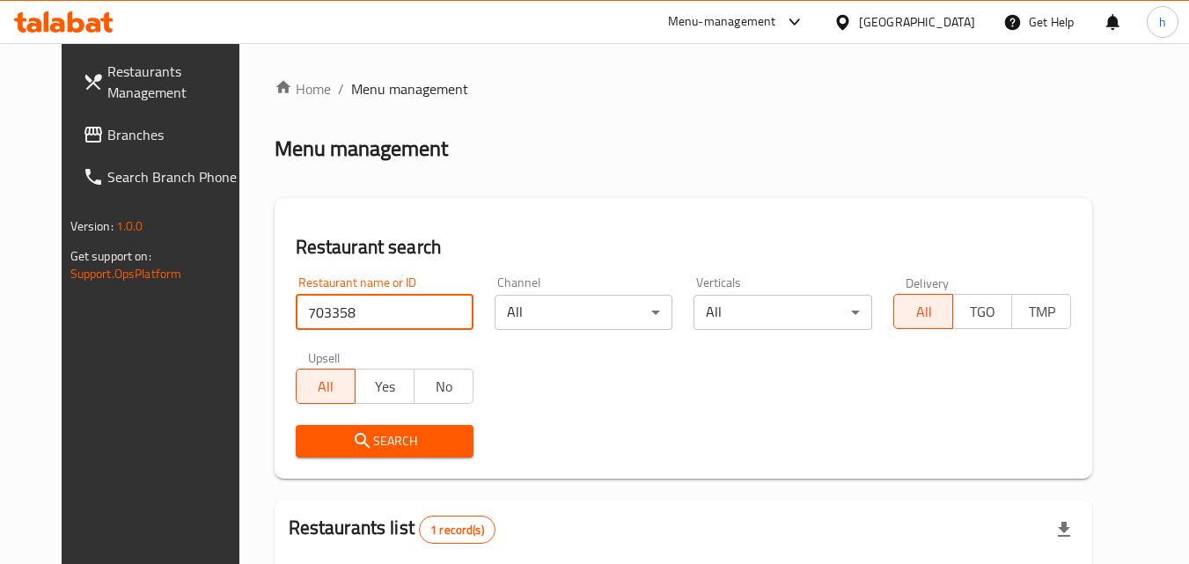
click at [946, 25] on div "[GEOGRAPHIC_DATA]" at bounding box center [917, 21] width 116 height 19
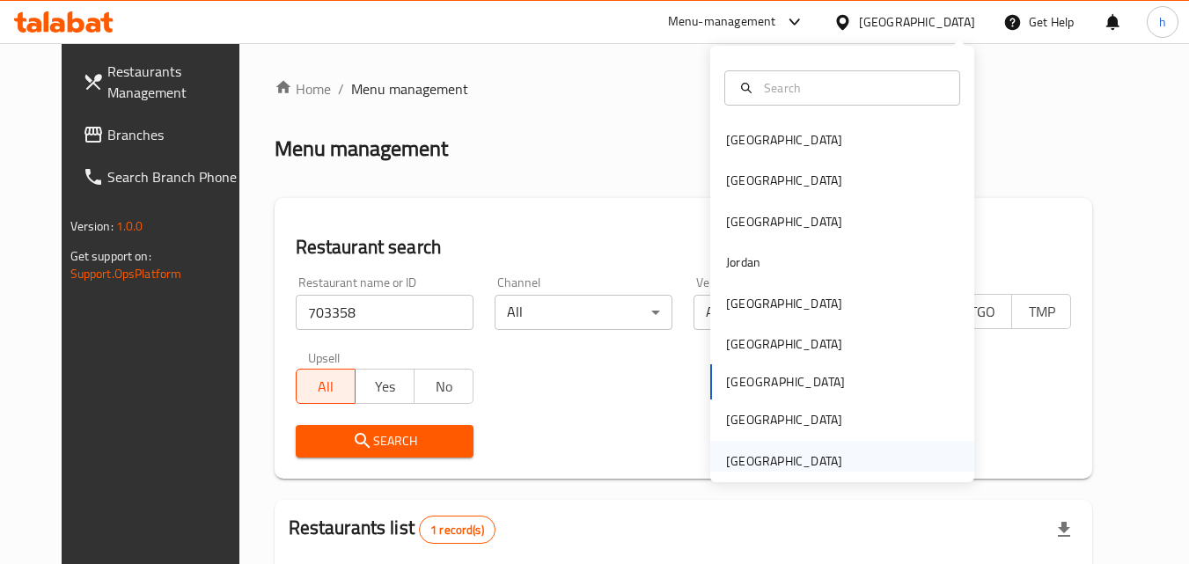
click at [791, 464] on div "[GEOGRAPHIC_DATA]" at bounding box center [784, 461] width 116 height 19
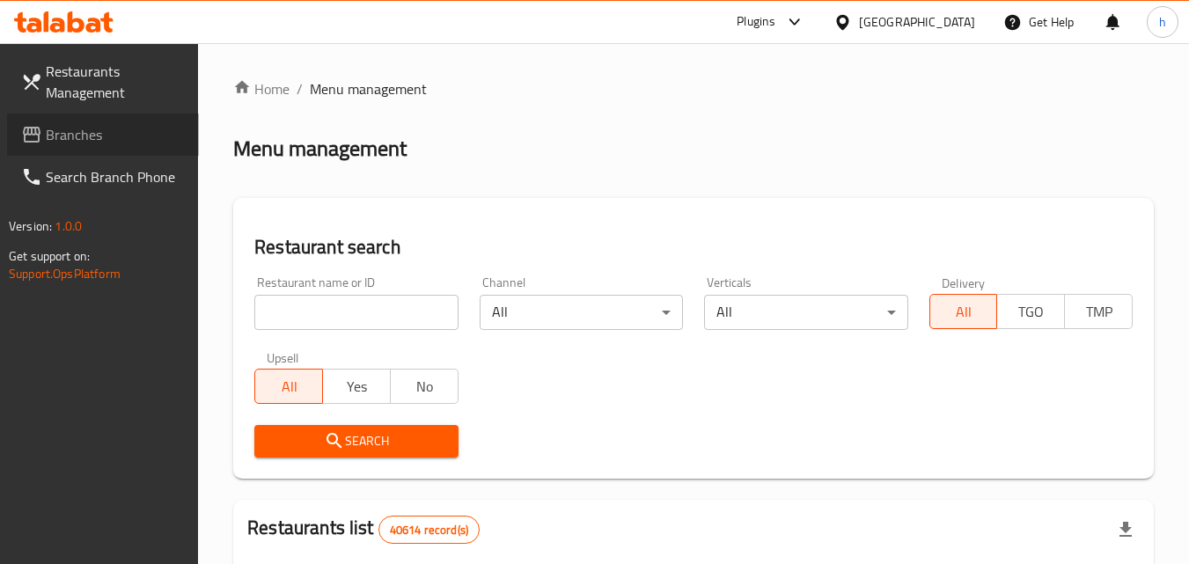
click at [110, 141] on span "Branches" at bounding box center [115, 134] width 139 height 21
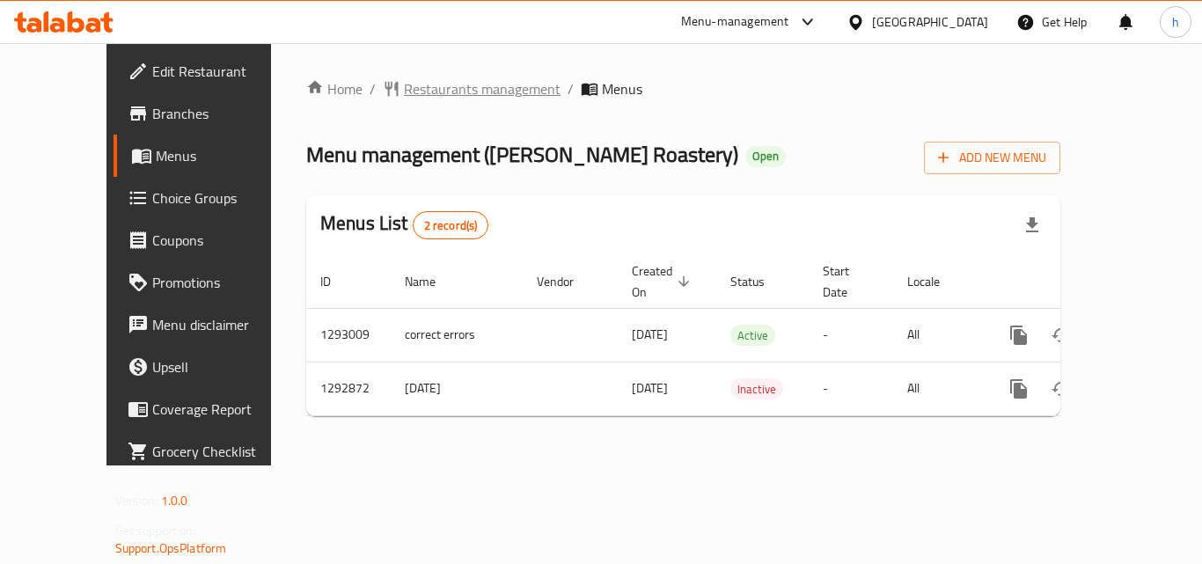
click at [433, 89] on span "Restaurants management" at bounding box center [482, 88] width 157 height 21
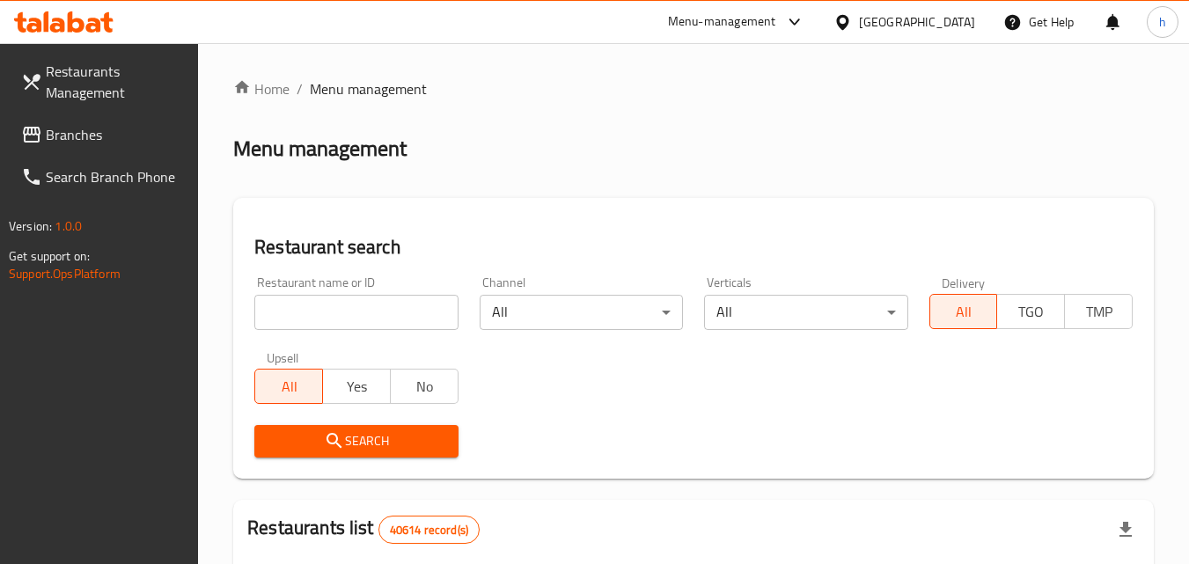
click at [327, 317] on input "search" at bounding box center [355, 312] width 203 height 35
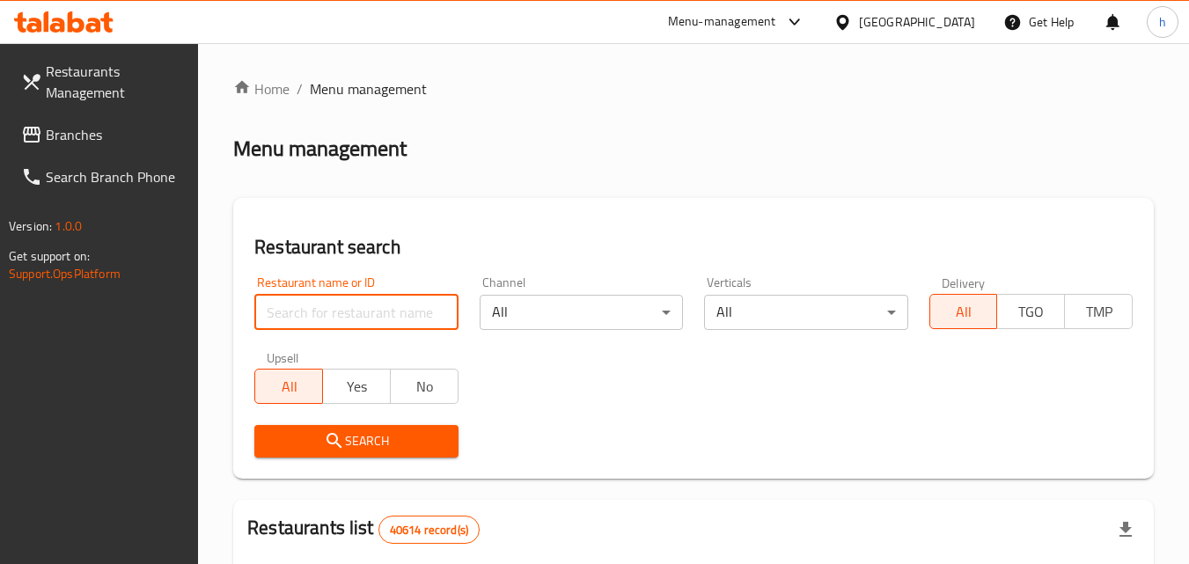
paste input "699221"
type input "699221"
click button "Search" at bounding box center [355, 441] width 203 height 33
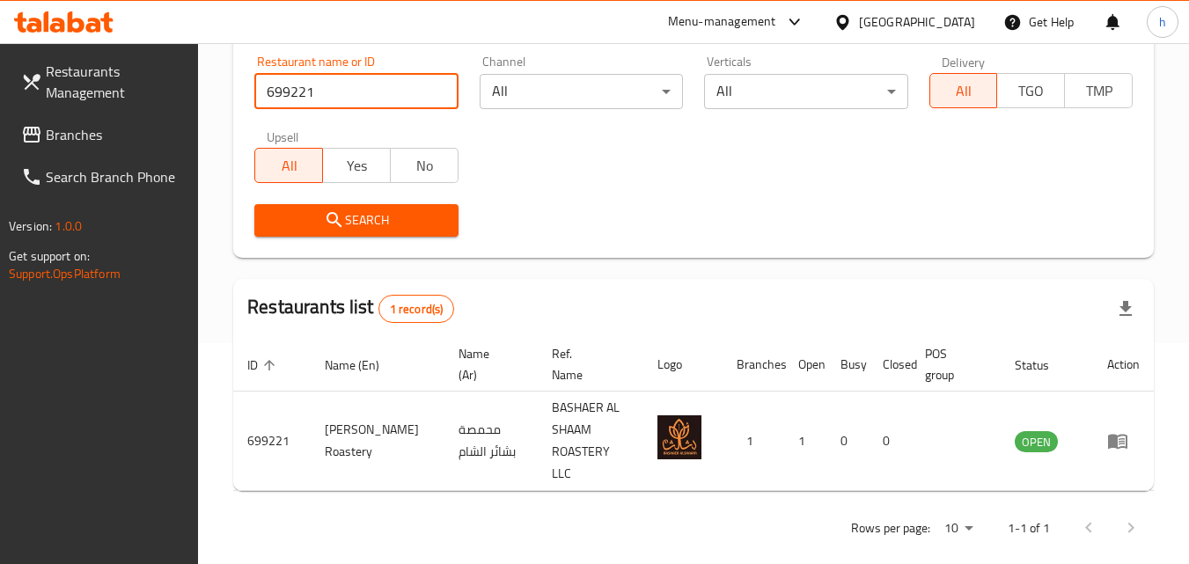
scroll to position [133, 0]
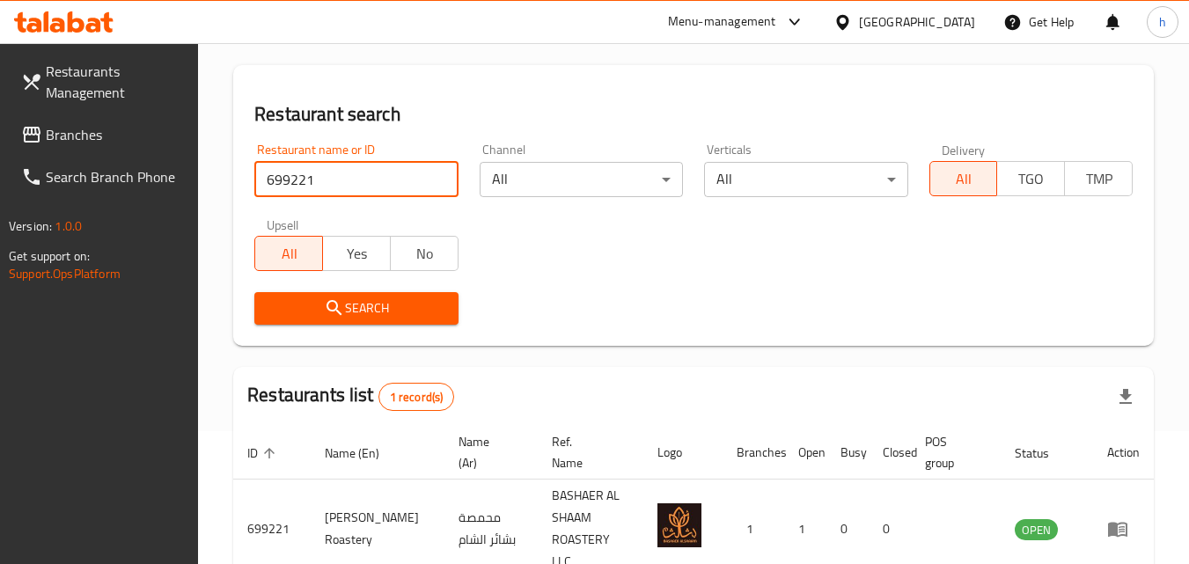
click at [890, 30] on div "United Arab Emirates" at bounding box center [917, 21] width 116 height 19
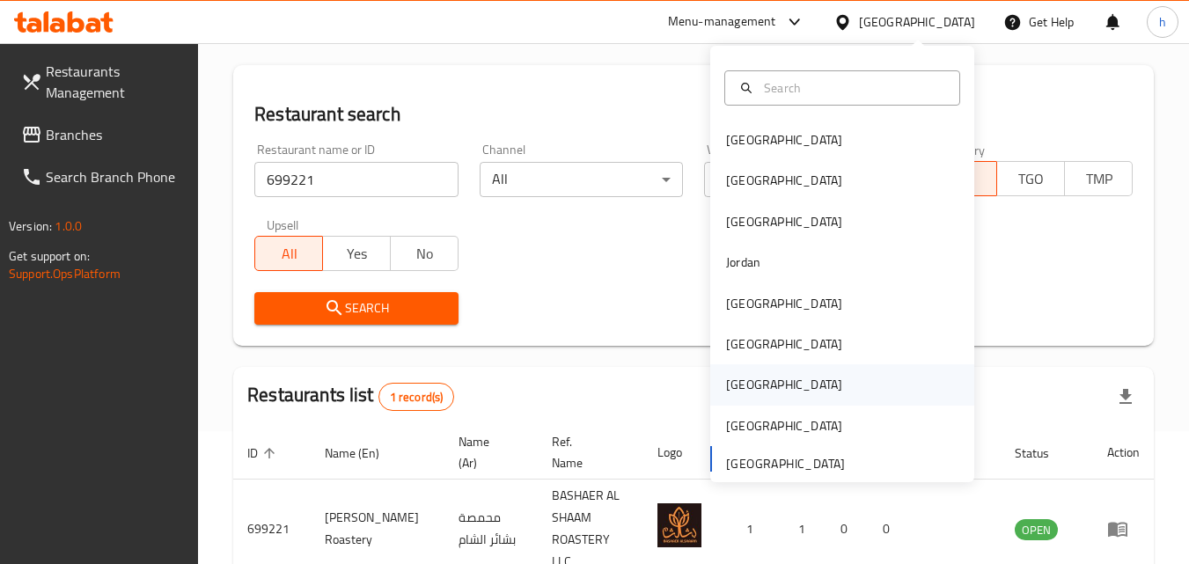
click at [727, 380] on div "[GEOGRAPHIC_DATA]" at bounding box center [784, 384] width 116 height 19
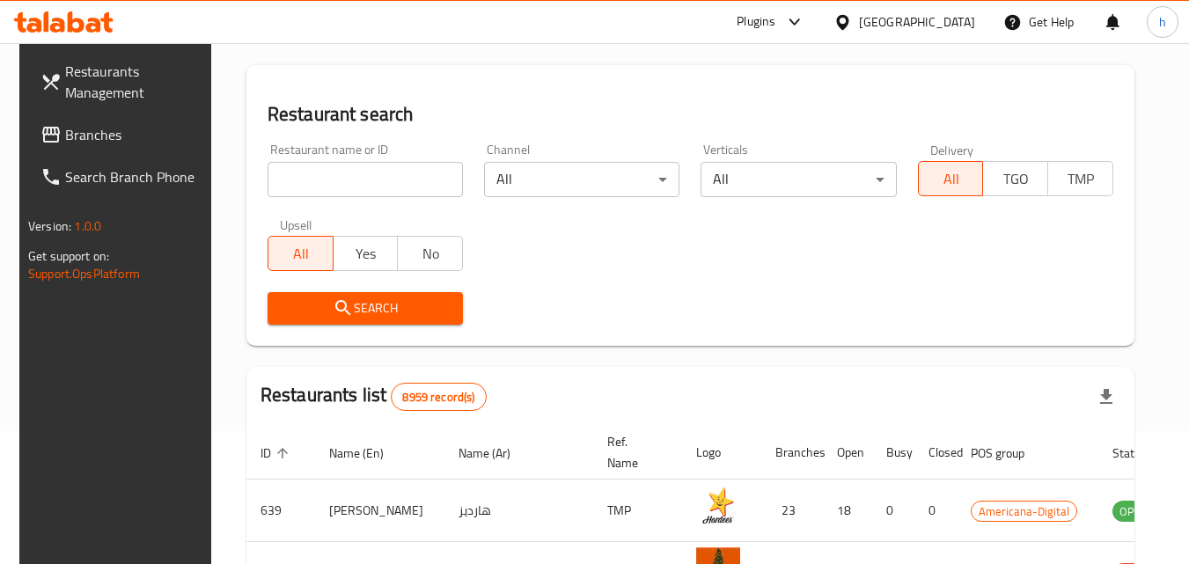
click at [99, 128] on span "Branches" at bounding box center [134, 134] width 139 height 21
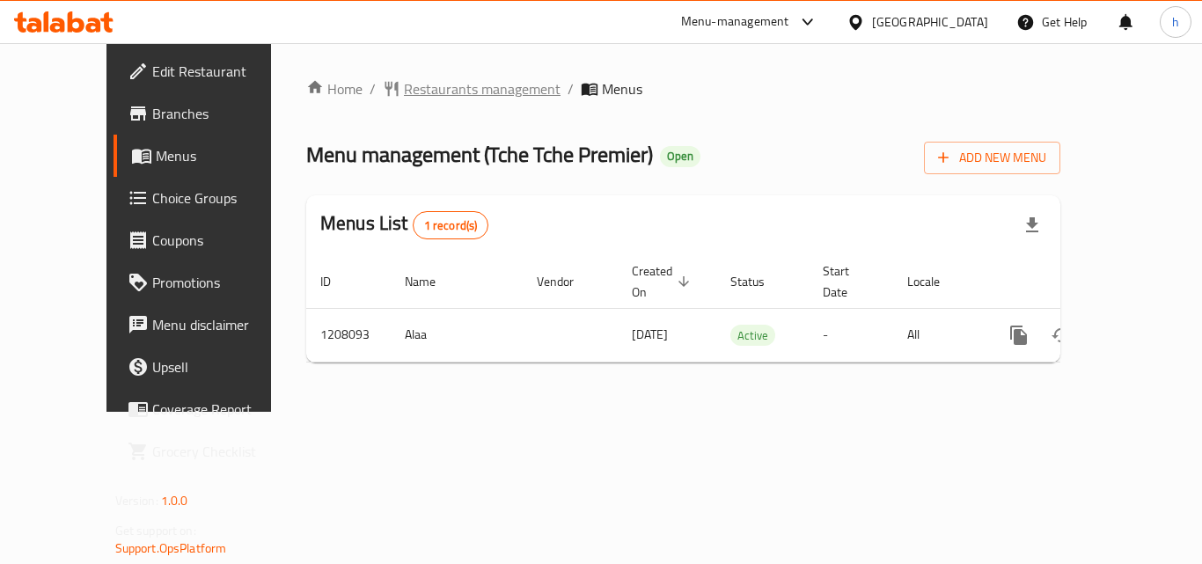
click at [404, 90] on span "Restaurants management" at bounding box center [482, 88] width 157 height 21
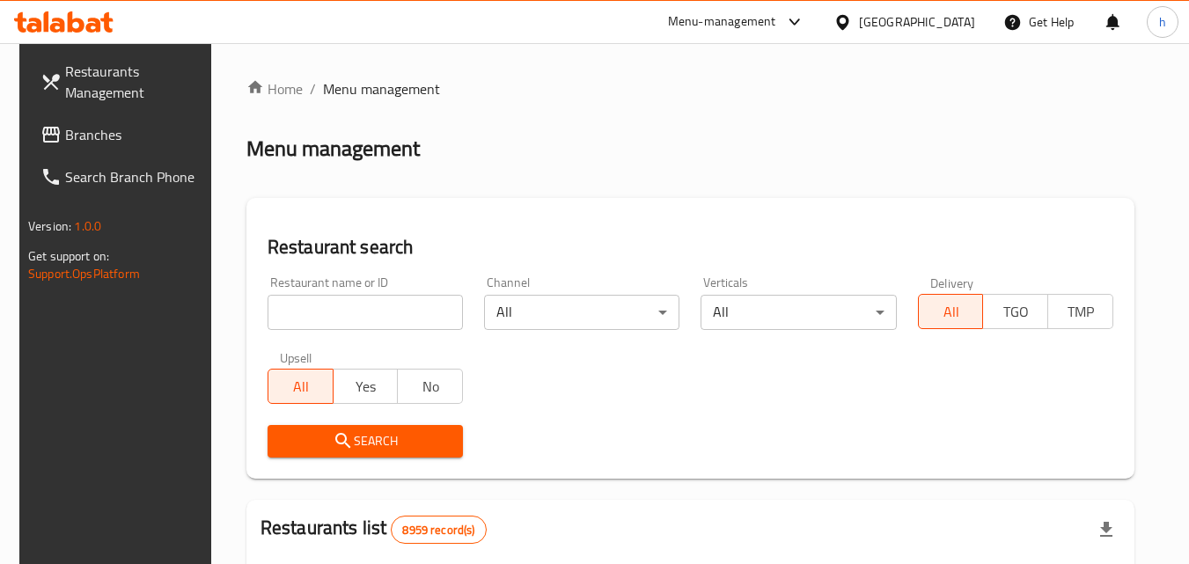
click at [372, 319] on input "search" at bounding box center [365, 312] width 195 height 35
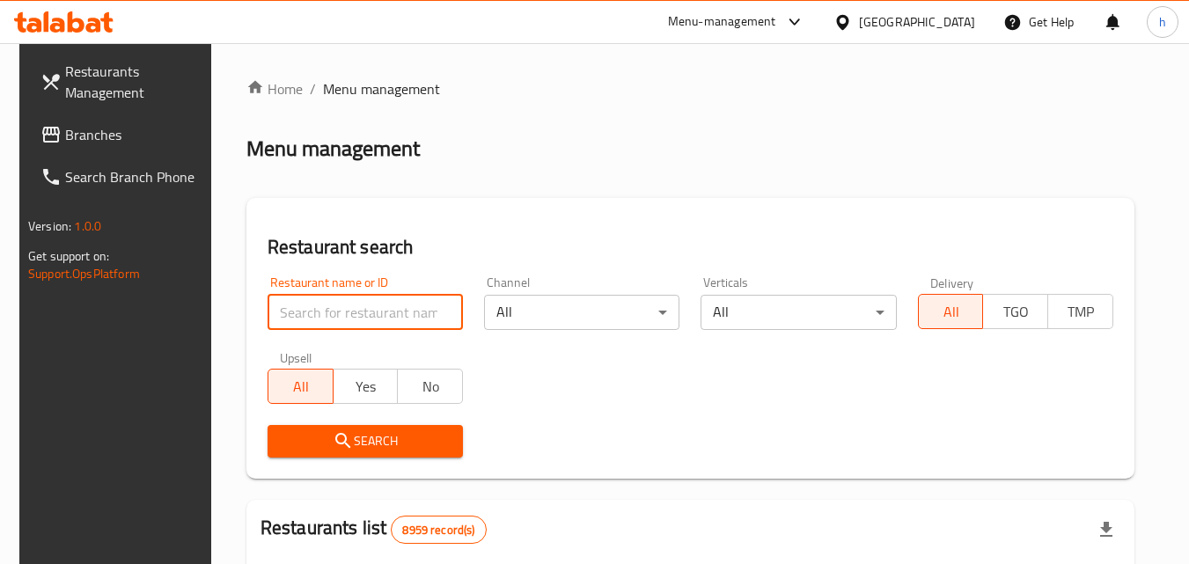
paste input "670770"
type input "670770"
click button "Search" at bounding box center [365, 441] width 195 height 33
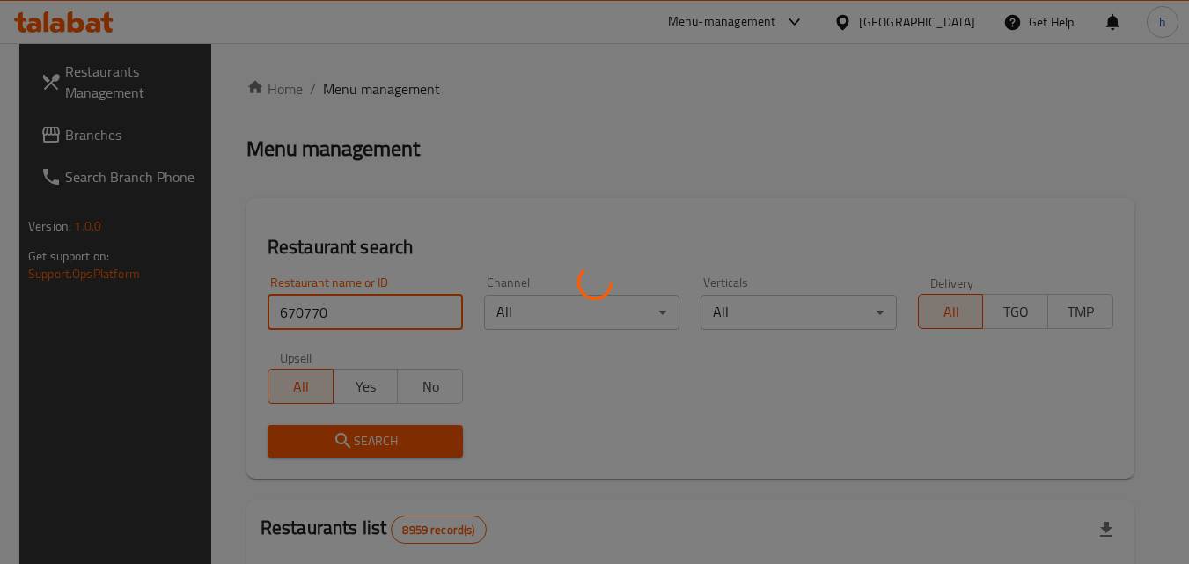
click button "Search" at bounding box center [365, 441] width 195 height 33
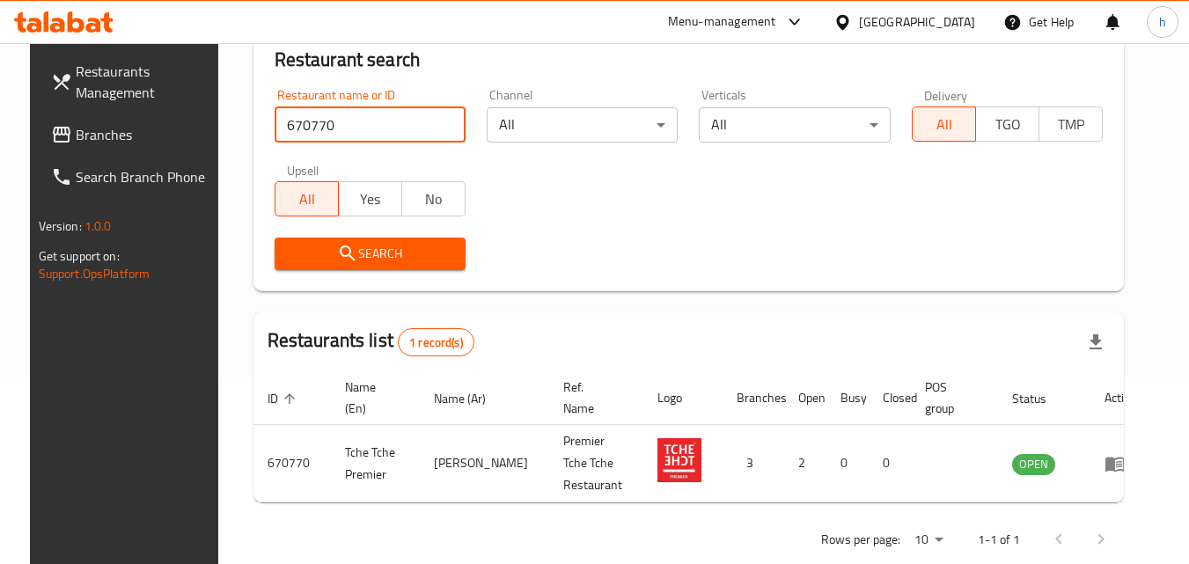
scroll to position [206, 0]
